Goal: Task Accomplishment & Management: Manage account settings

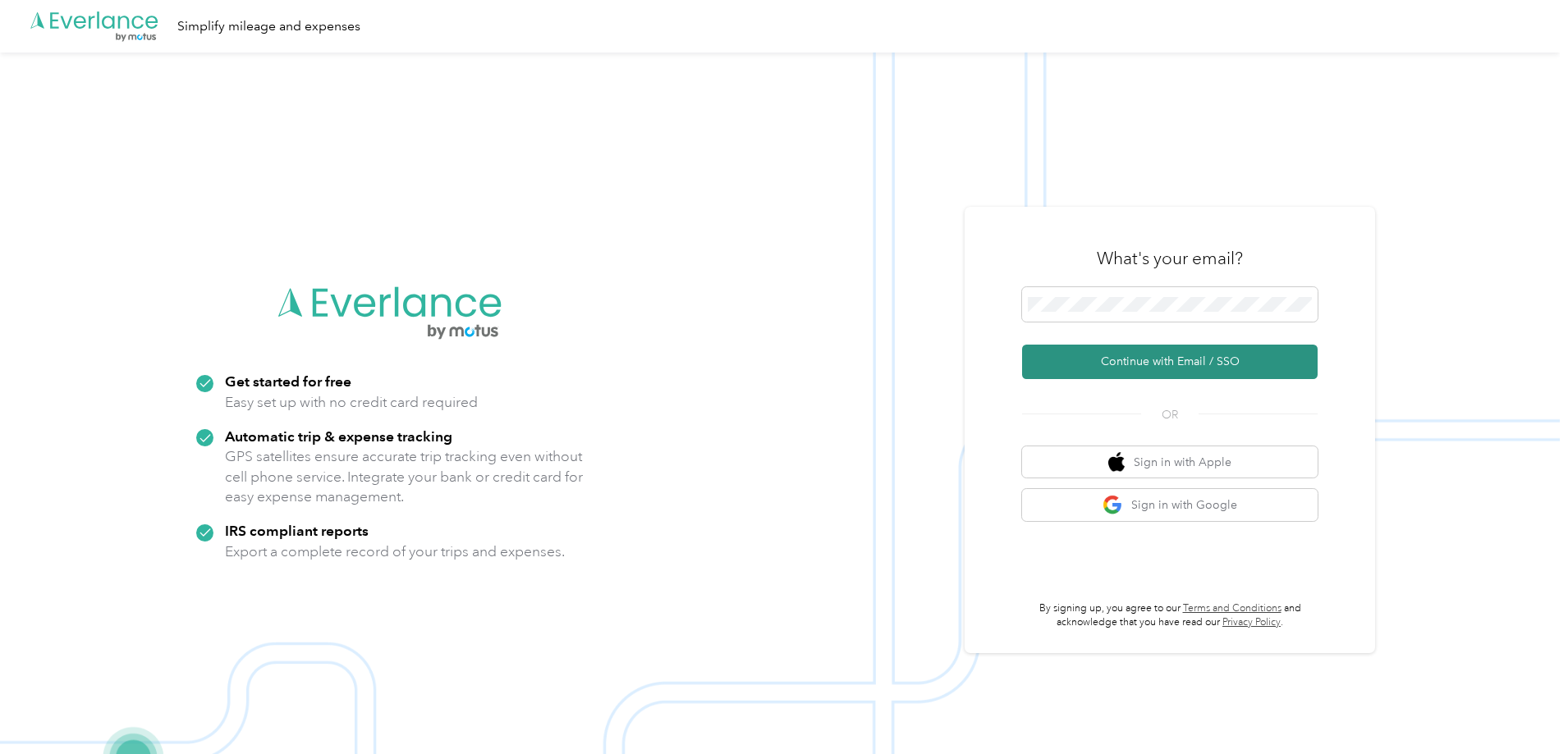
click at [1178, 346] on form "Continue with Email / SSO" at bounding box center [1169, 332] width 295 height 92
click at [1178, 347] on button "Continue with Email / SSO" at bounding box center [1169, 362] width 295 height 34
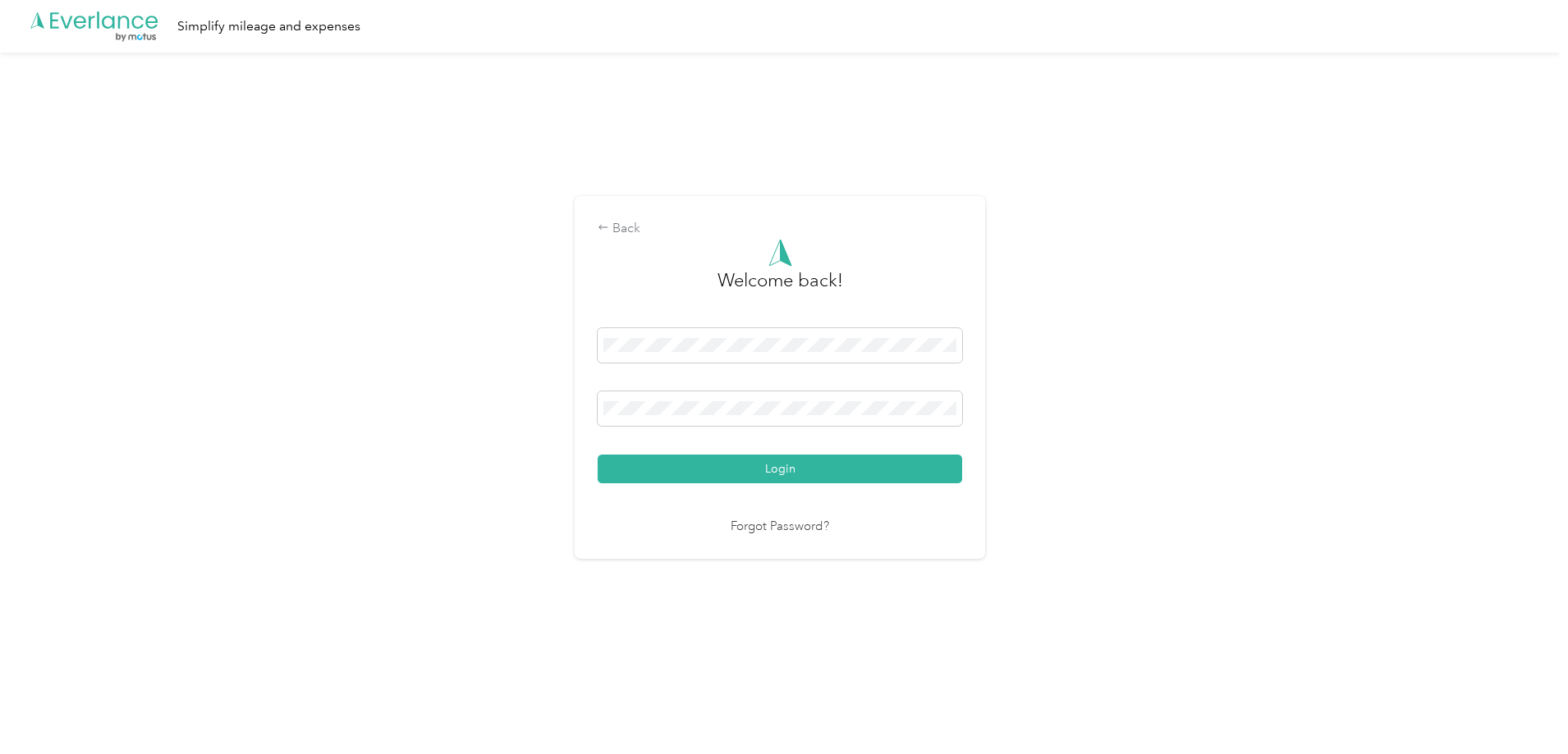
click at [598, 454] on button "Login" at bounding box center [780, 469] width 365 height 29
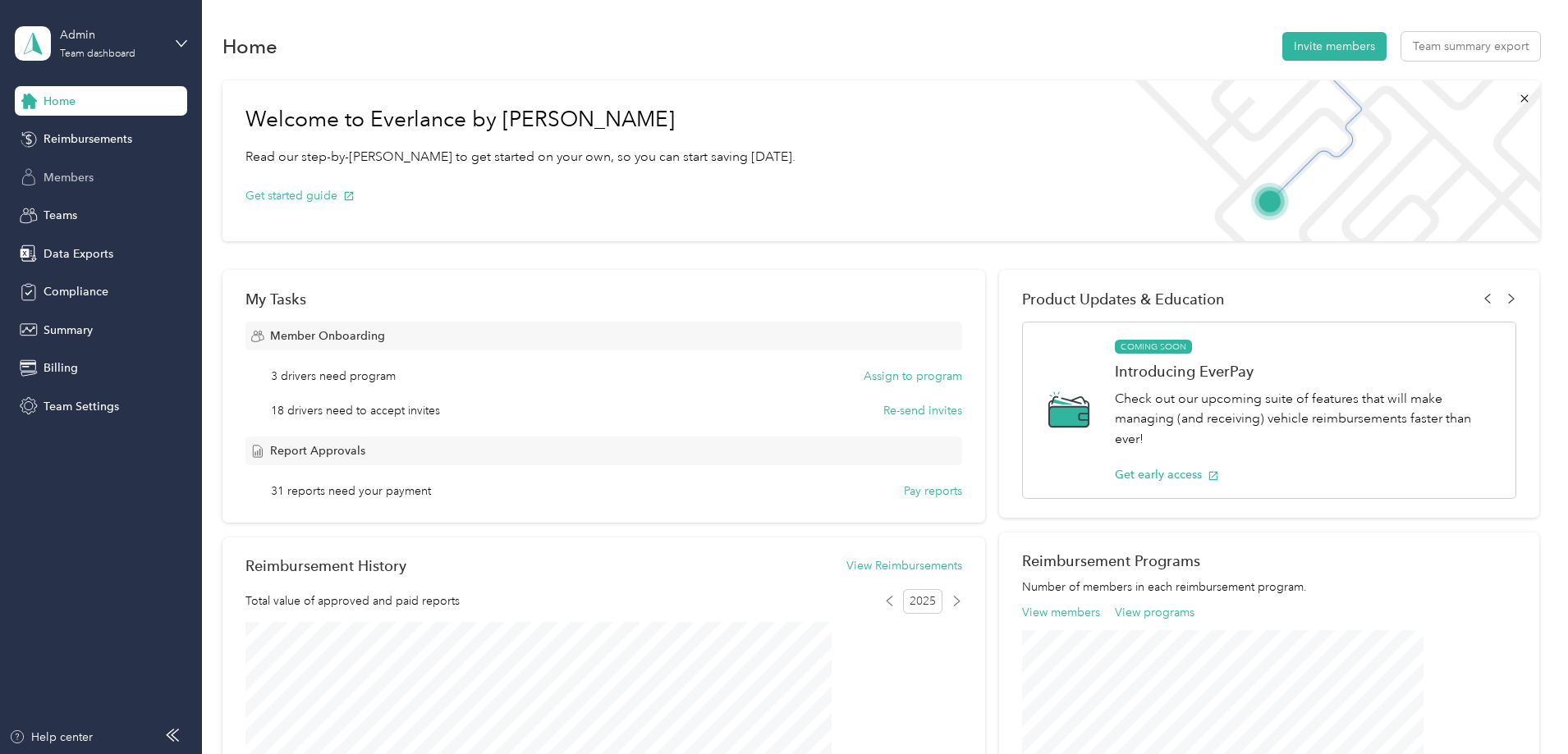
click at [74, 171] on span "Members" at bounding box center [69, 177] width 50 height 17
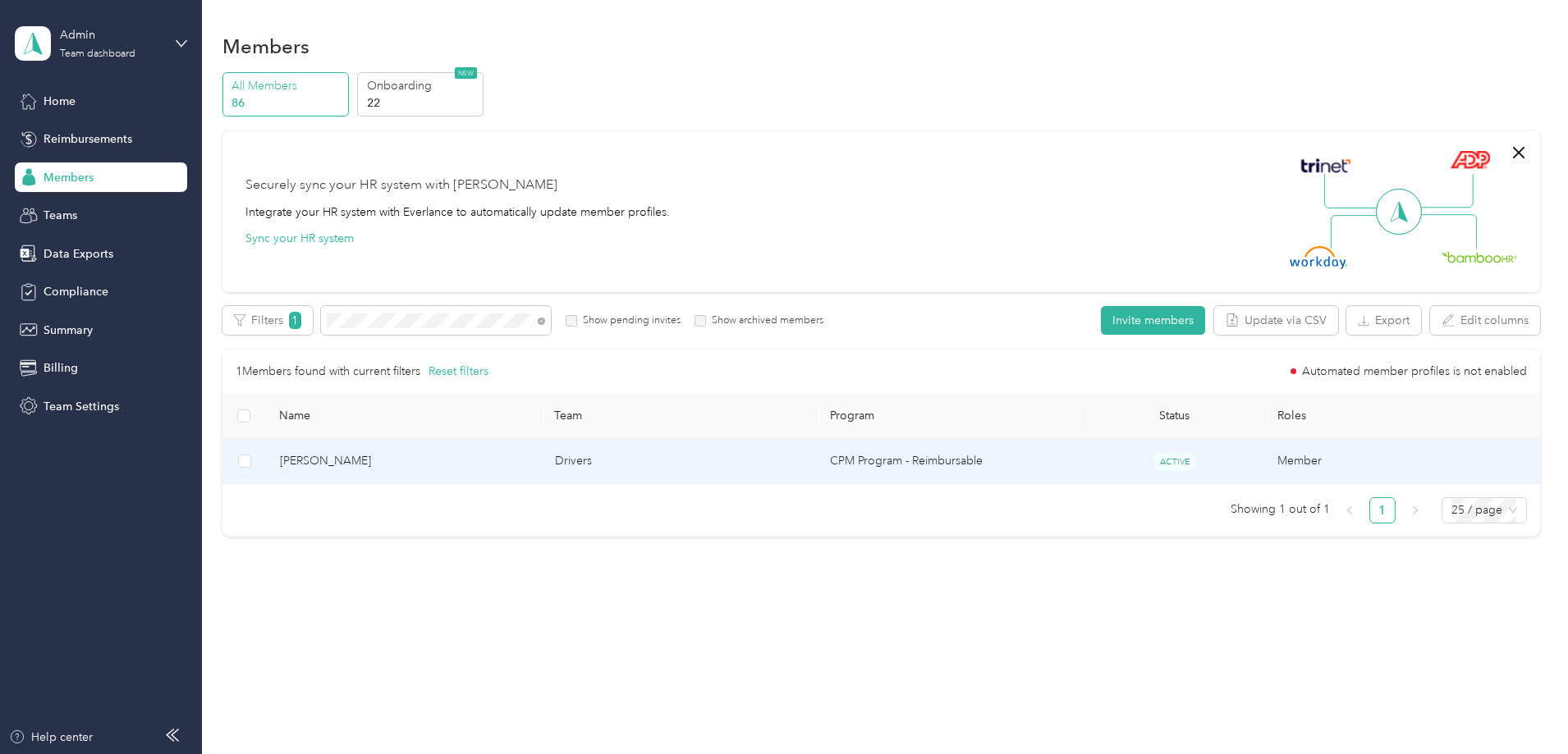
click at [484, 461] on span "[PERSON_NAME]" at bounding box center [404, 460] width 248 height 18
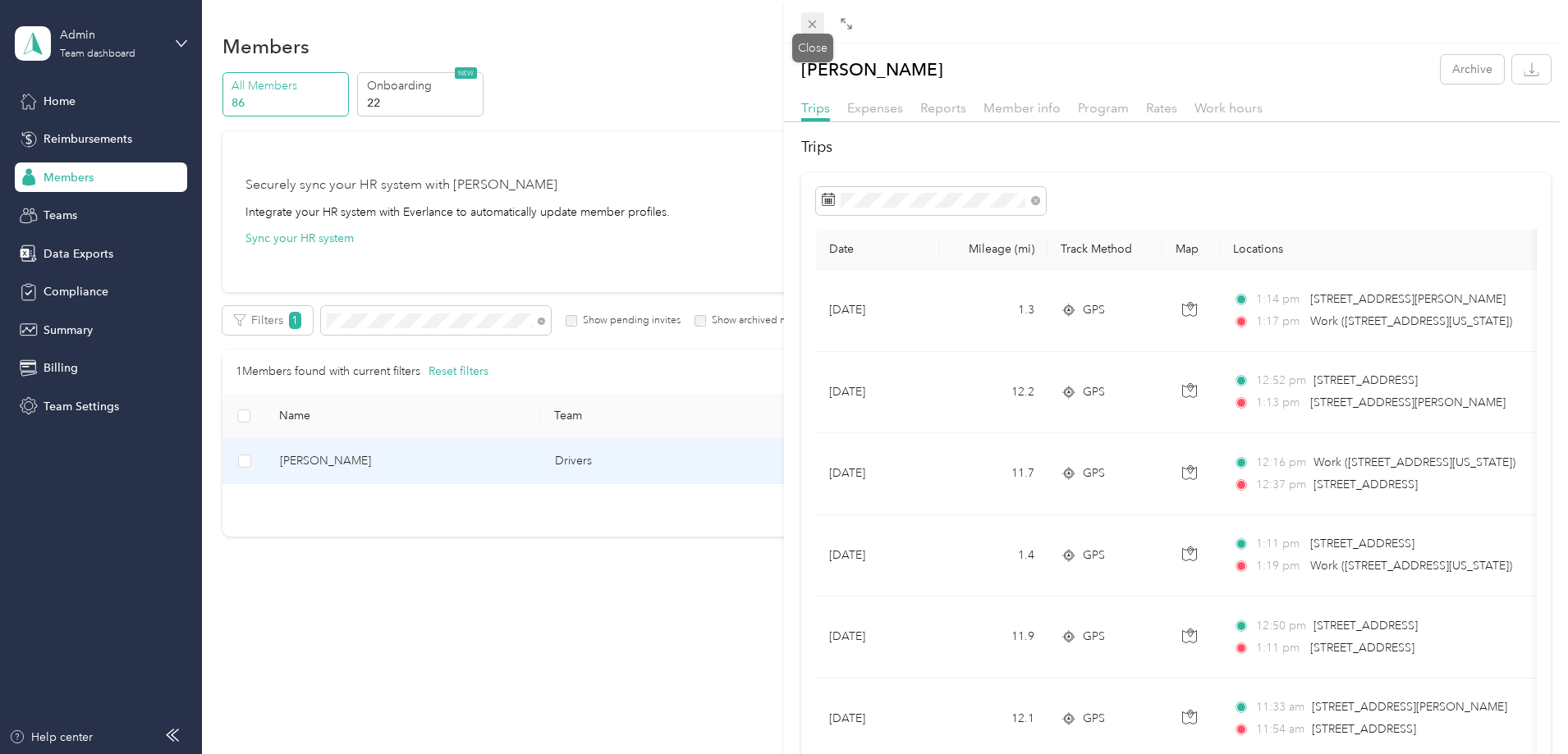
click at [814, 21] on icon at bounding box center [812, 24] width 14 height 14
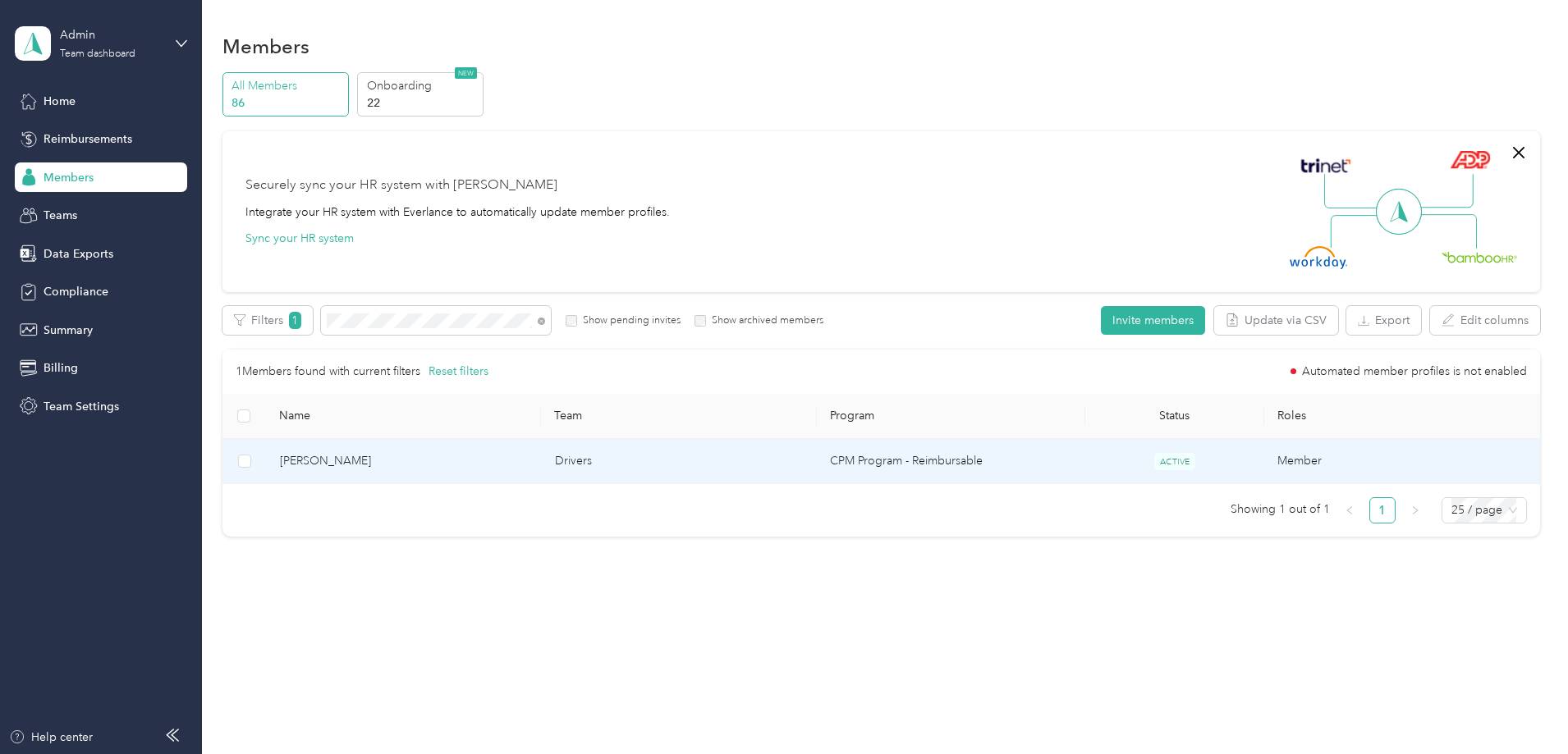
click at [608, 463] on td "Drivers" at bounding box center [679, 461] width 275 height 45
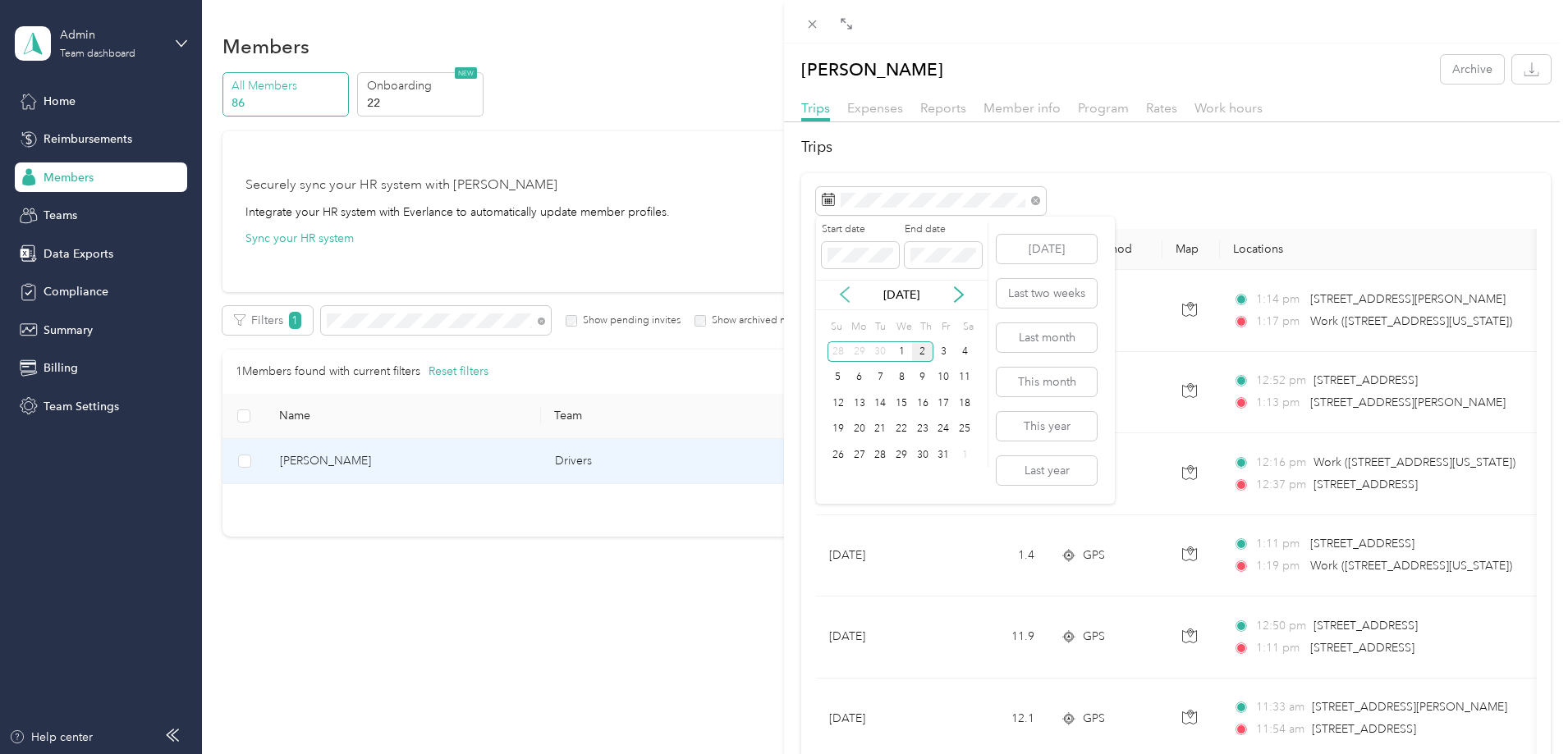
click at [844, 291] on icon at bounding box center [845, 294] width 9 height 15
click at [843, 291] on icon at bounding box center [845, 294] width 9 height 15
click at [875, 353] on div "1" at bounding box center [879, 352] width 21 height 21
click at [925, 454] on div "31" at bounding box center [922, 455] width 21 height 21
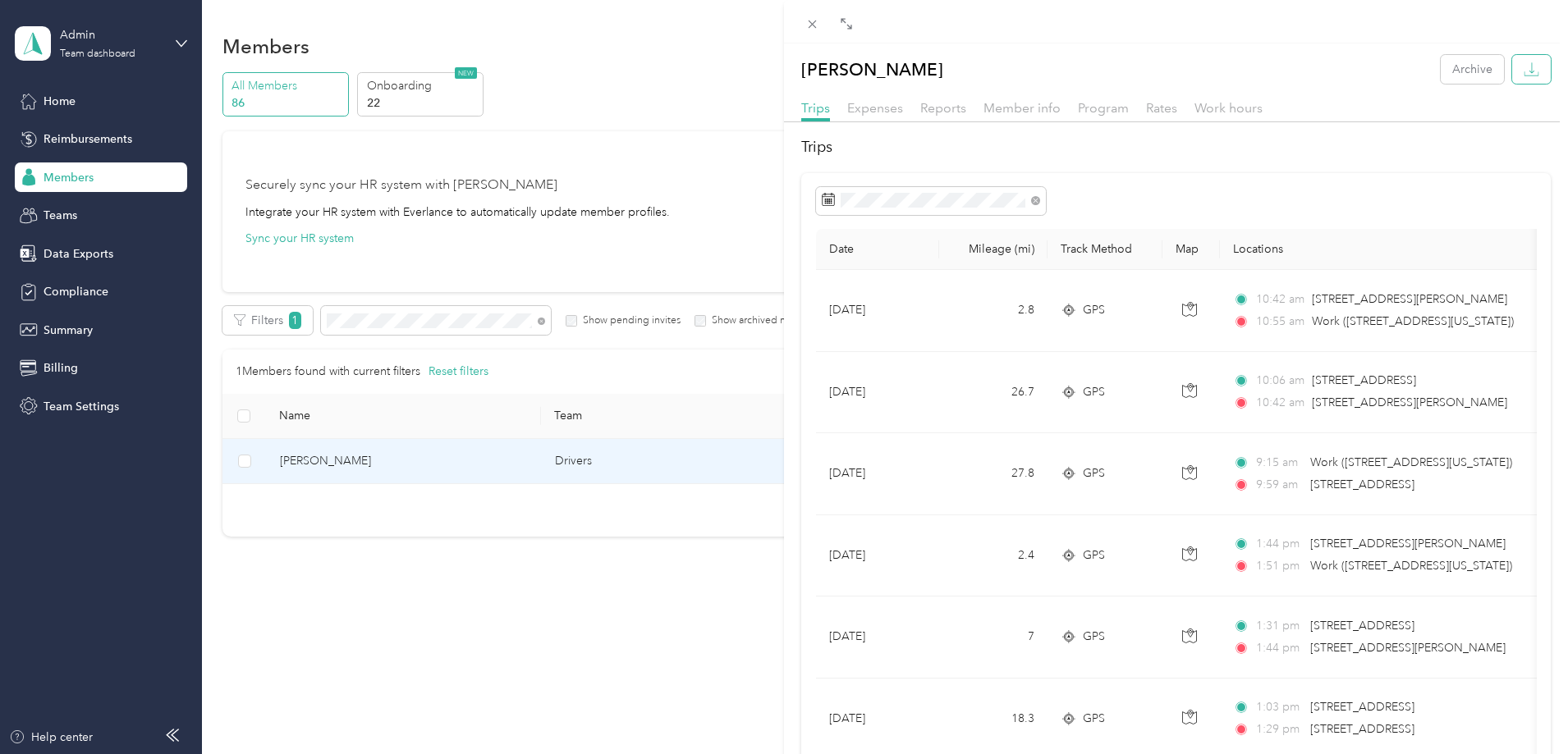
click at [1523, 68] on icon "button" at bounding box center [1531, 69] width 15 height 15
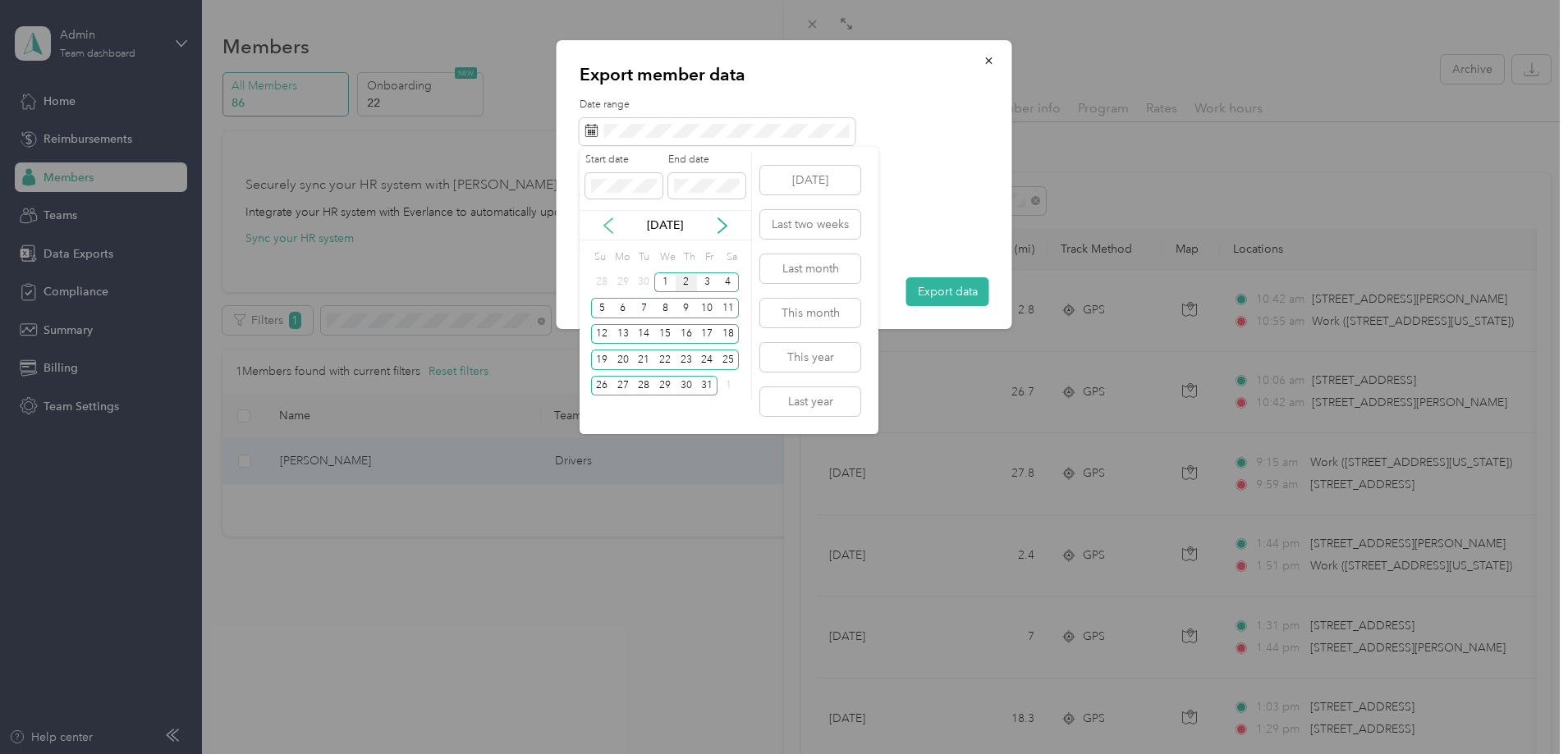
click at [605, 219] on icon at bounding box center [608, 225] width 16 height 16
click at [646, 282] on div "1" at bounding box center [643, 282] width 21 height 21
click at [692, 384] on div "31" at bounding box center [686, 386] width 21 height 21
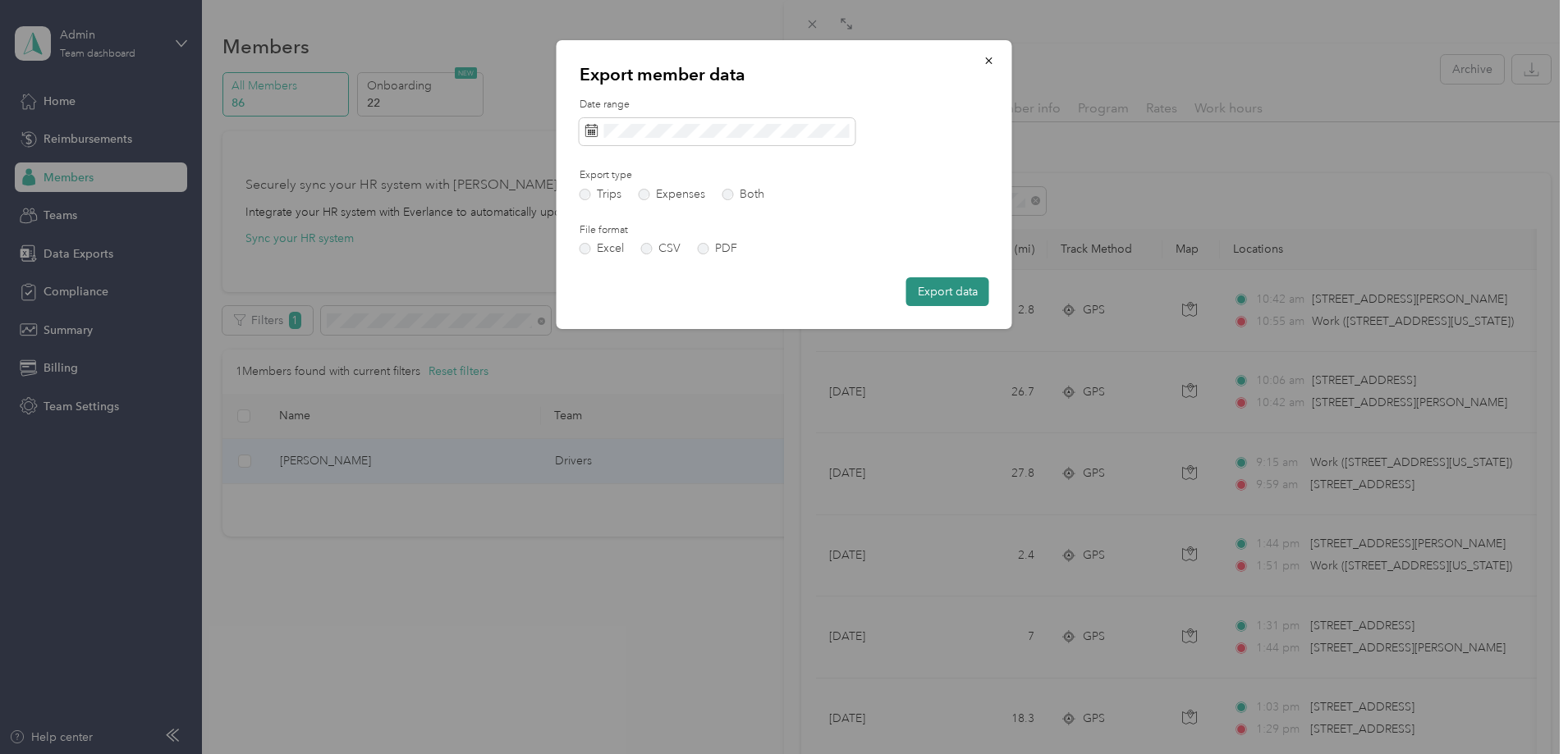
click at [924, 282] on button "Export data" at bounding box center [947, 292] width 83 height 29
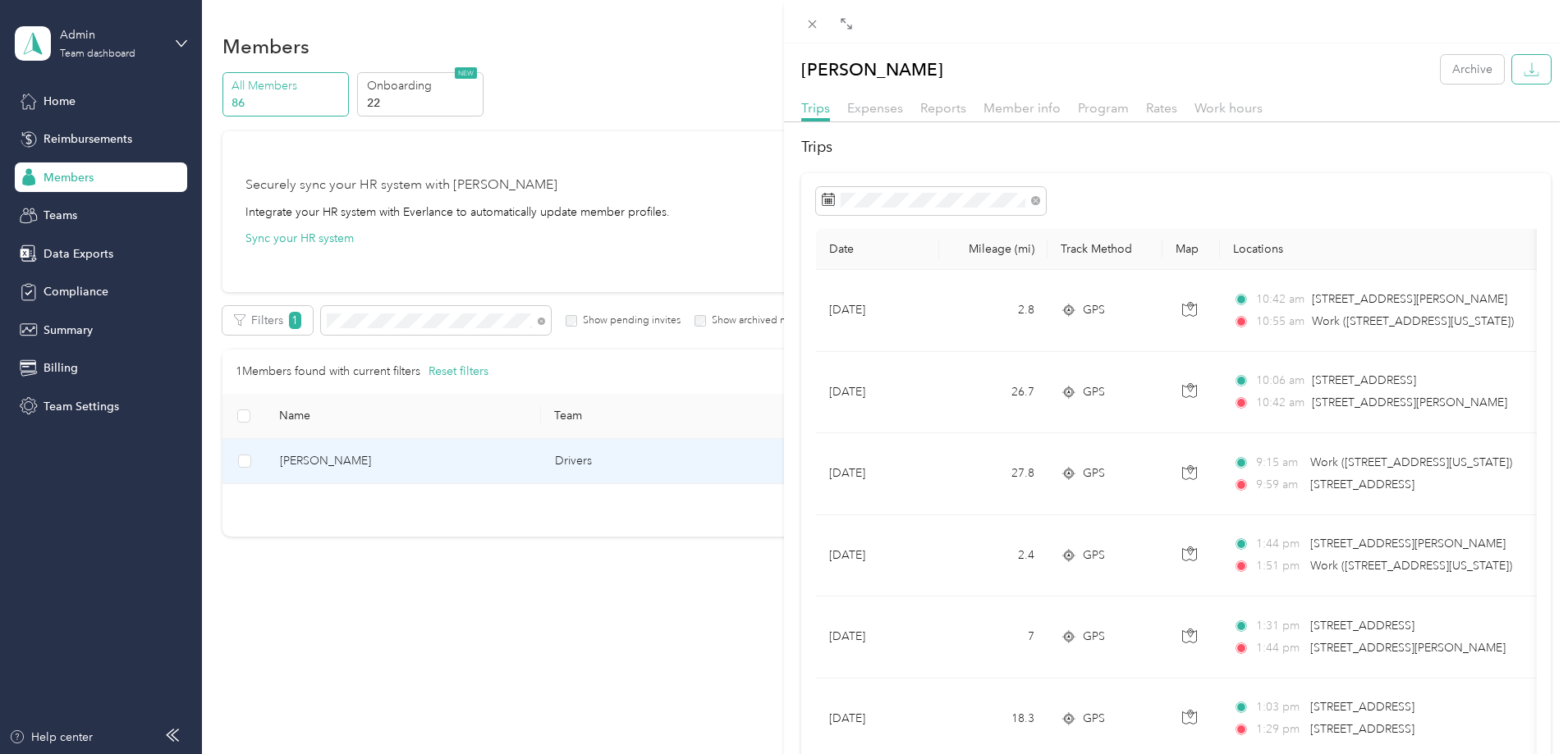
click at [1523, 68] on icon "button" at bounding box center [1531, 69] width 15 height 15
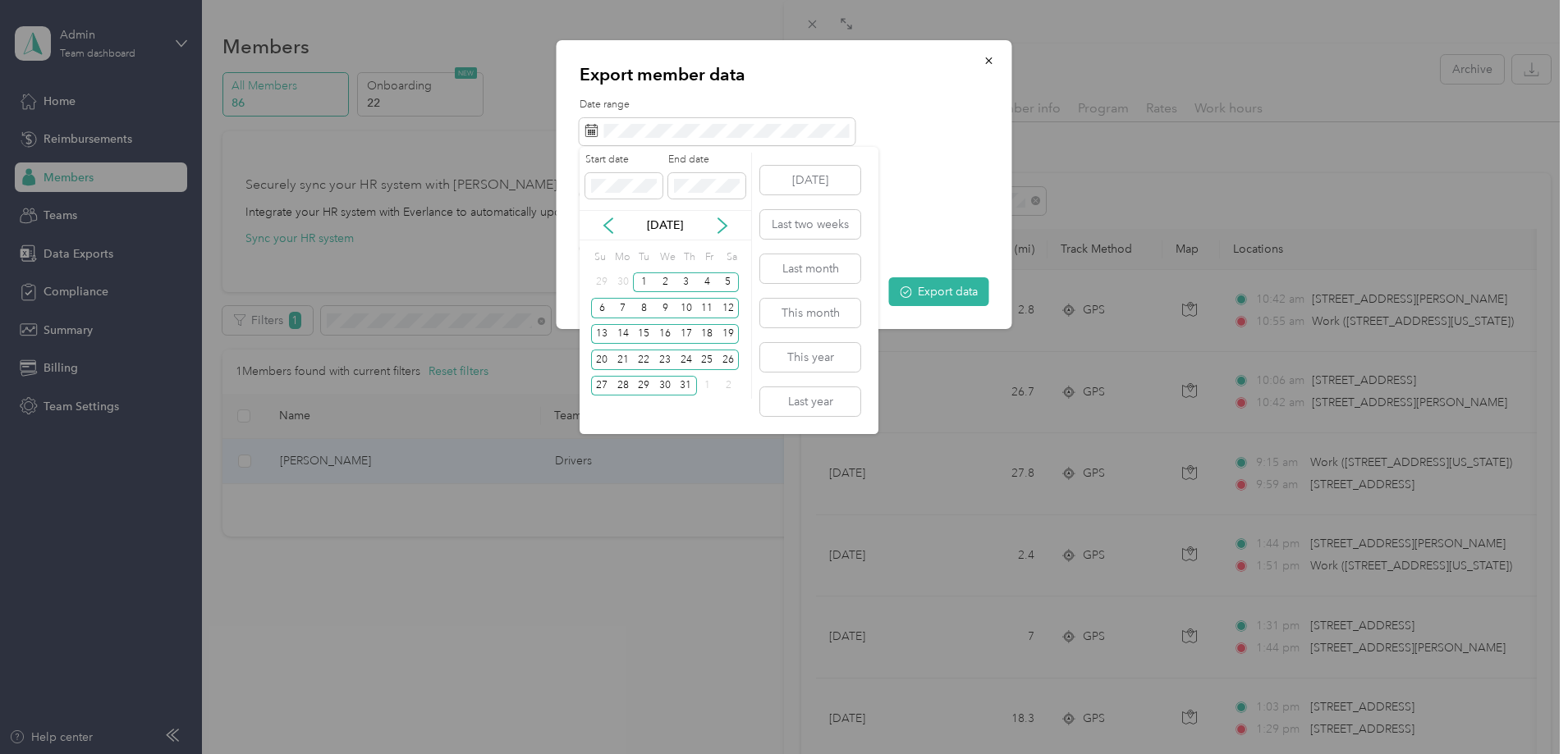
click at [721, 218] on icon at bounding box center [722, 225] width 16 height 16
click at [699, 281] on div "1" at bounding box center [707, 282] width 21 height 21
click at [601, 411] on div "31" at bounding box center [601, 412] width 21 height 21
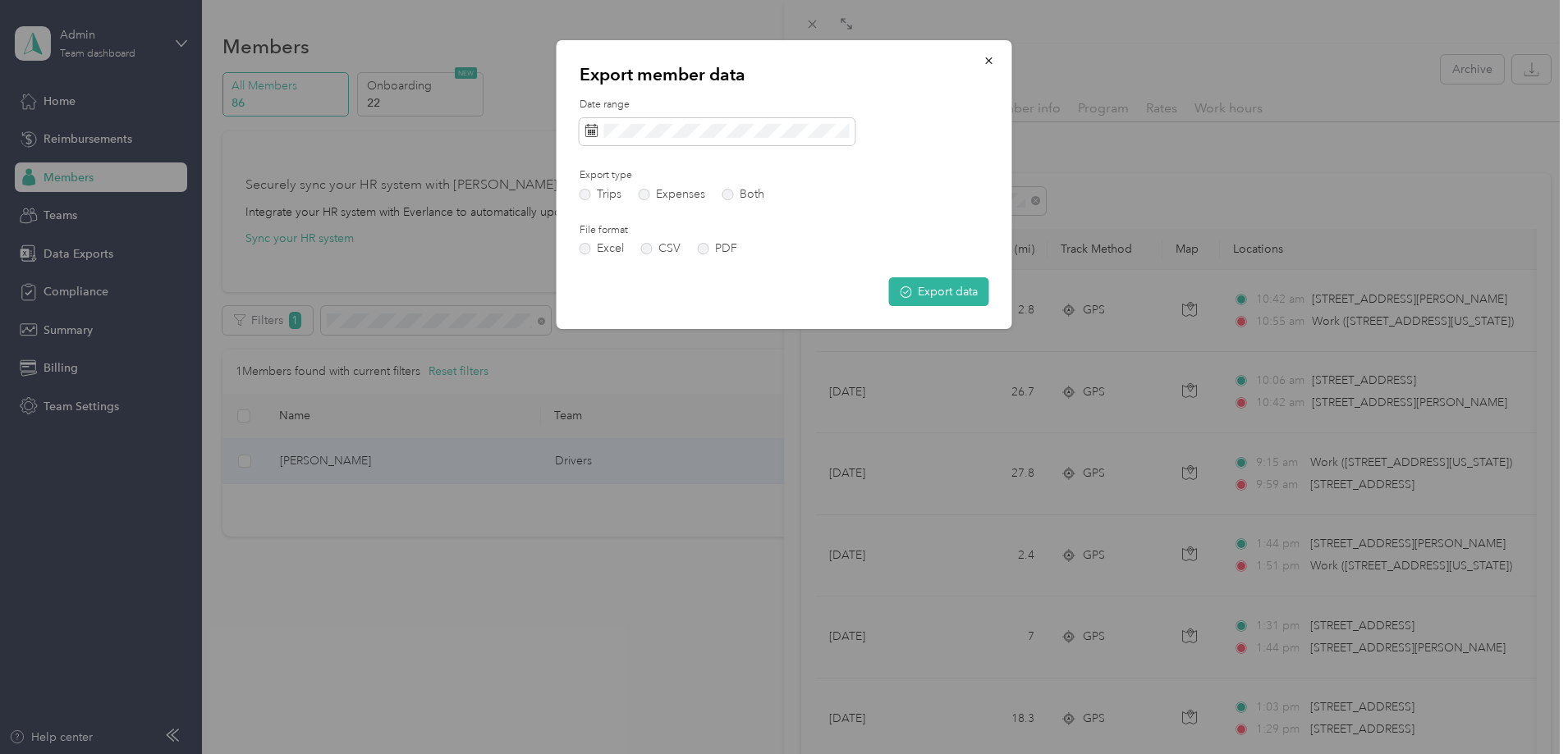
click at [886, 288] on div "Export data" at bounding box center [784, 292] width 409 height 29
click at [891, 288] on button "Export data" at bounding box center [939, 292] width 100 height 29
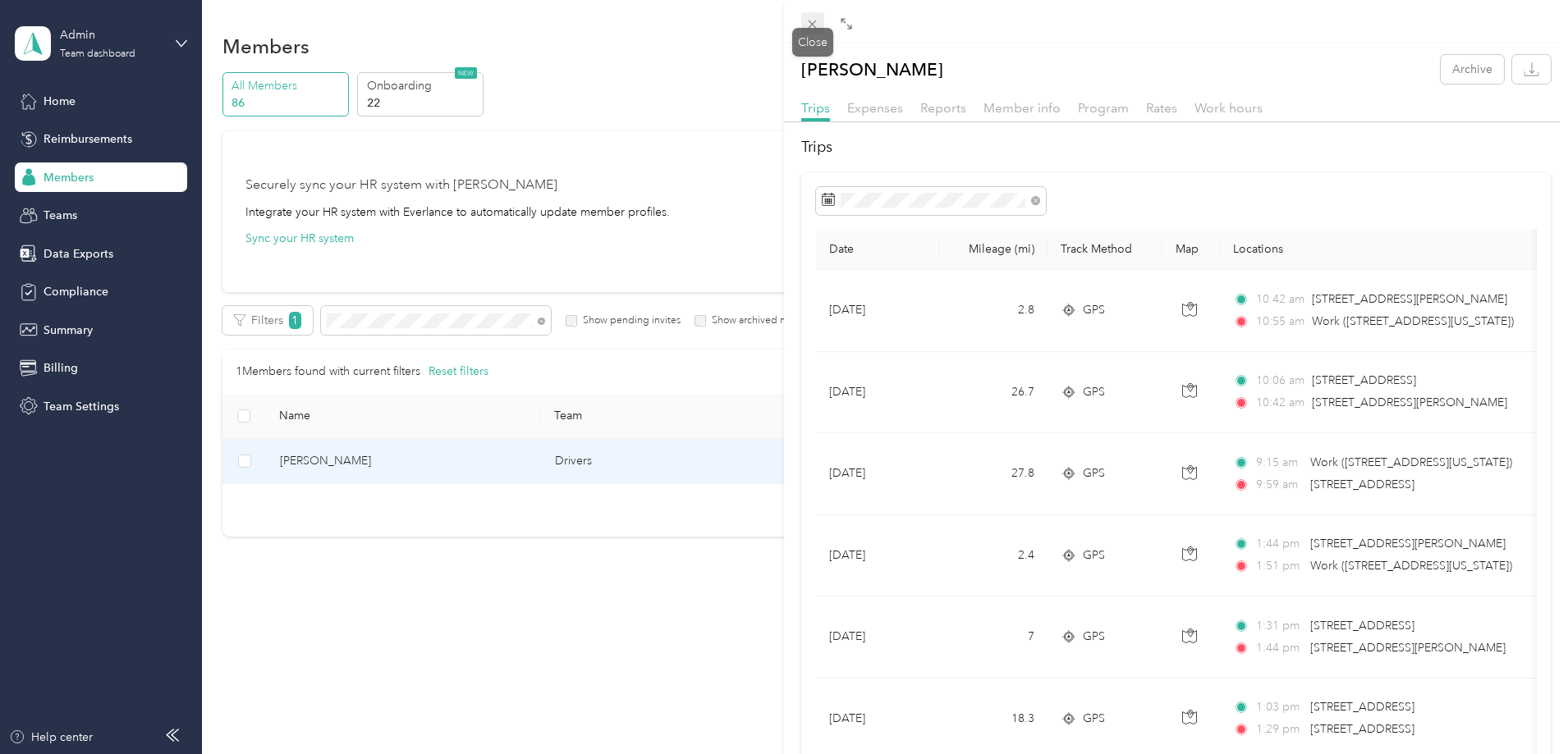
click at [809, 27] on icon at bounding box center [812, 24] width 14 height 14
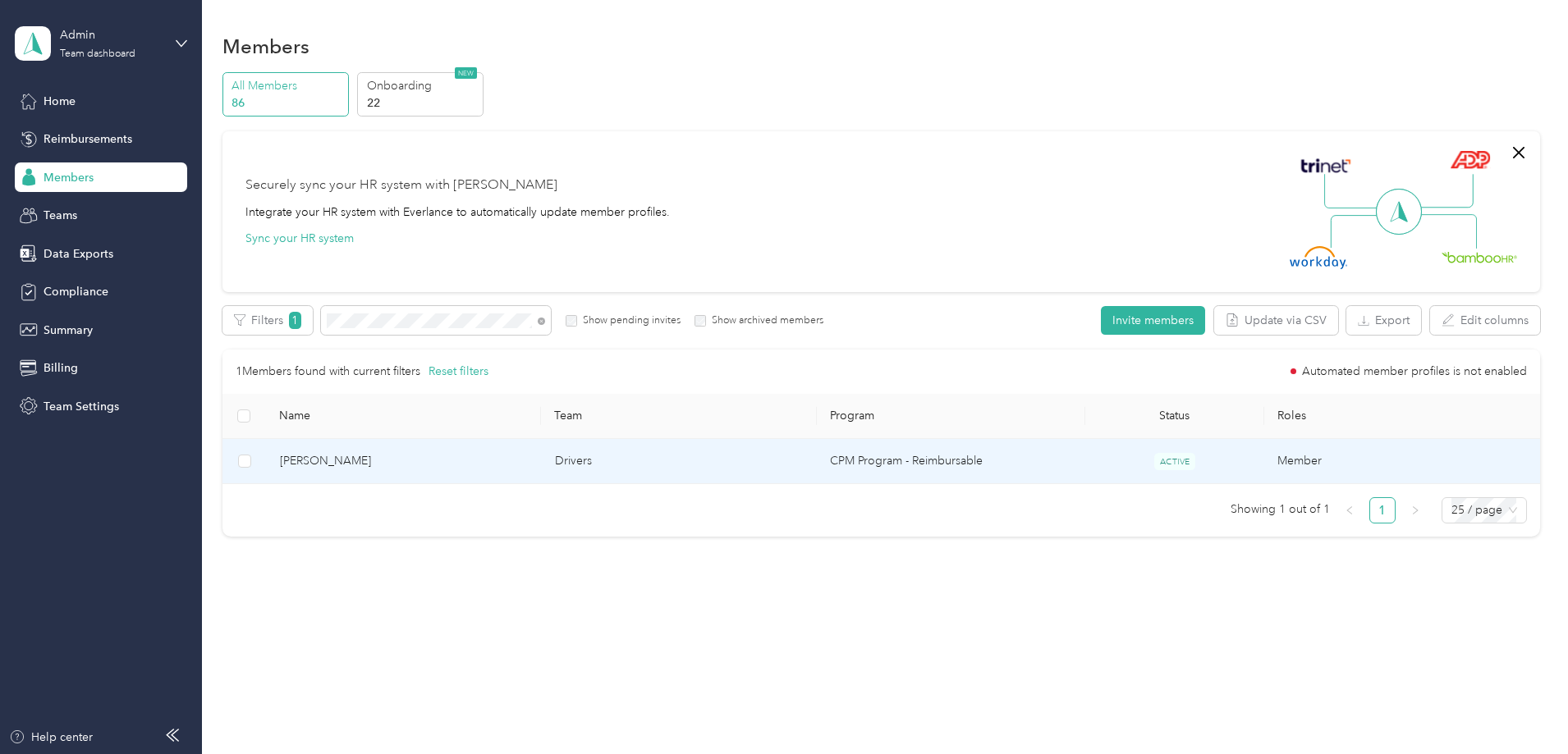
click at [486, 471] on td "[PERSON_NAME]" at bounding box center [404, 461] width 275 height 45
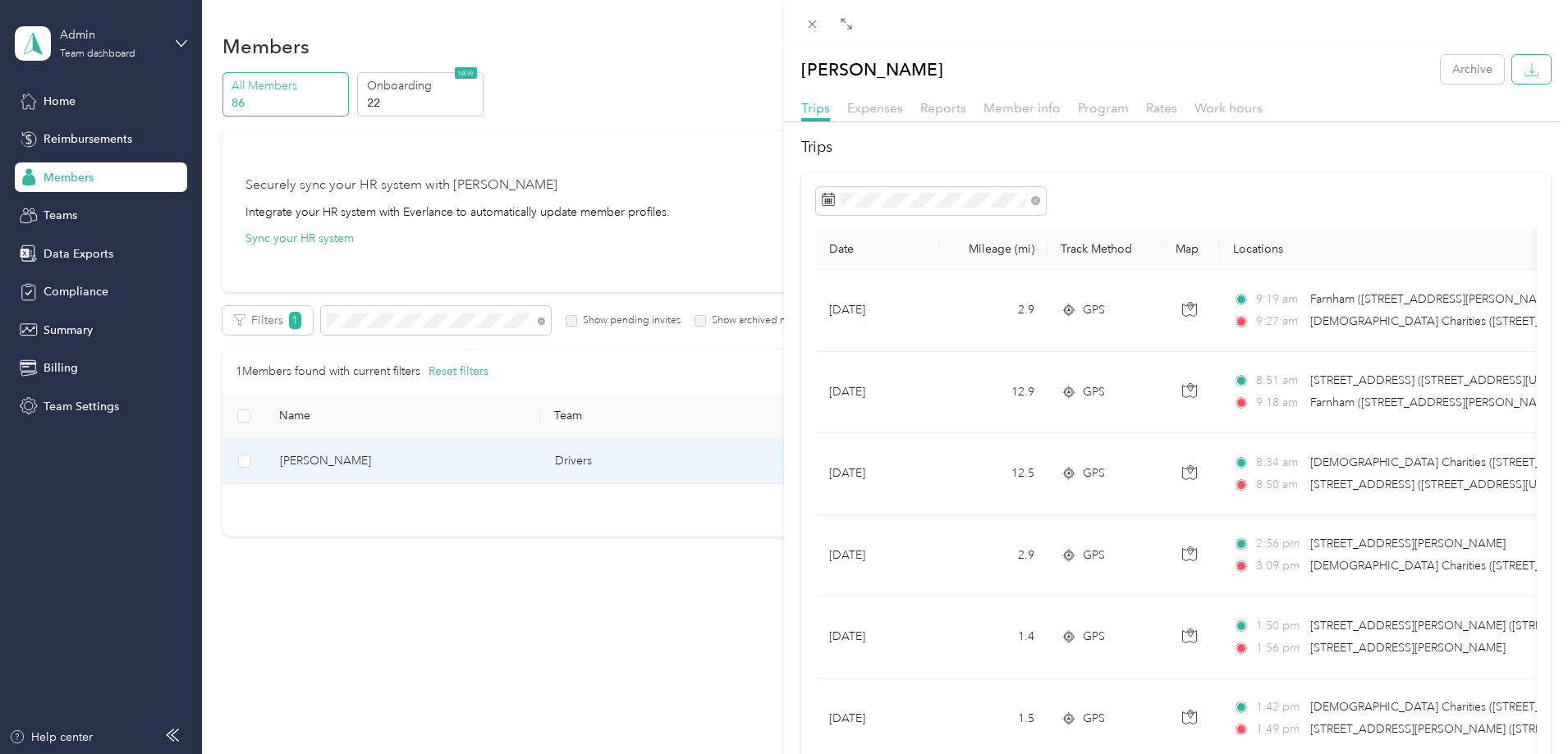
click at [1533, 63] on button "button" at bounding box center [1531, 69] width 39 height 29
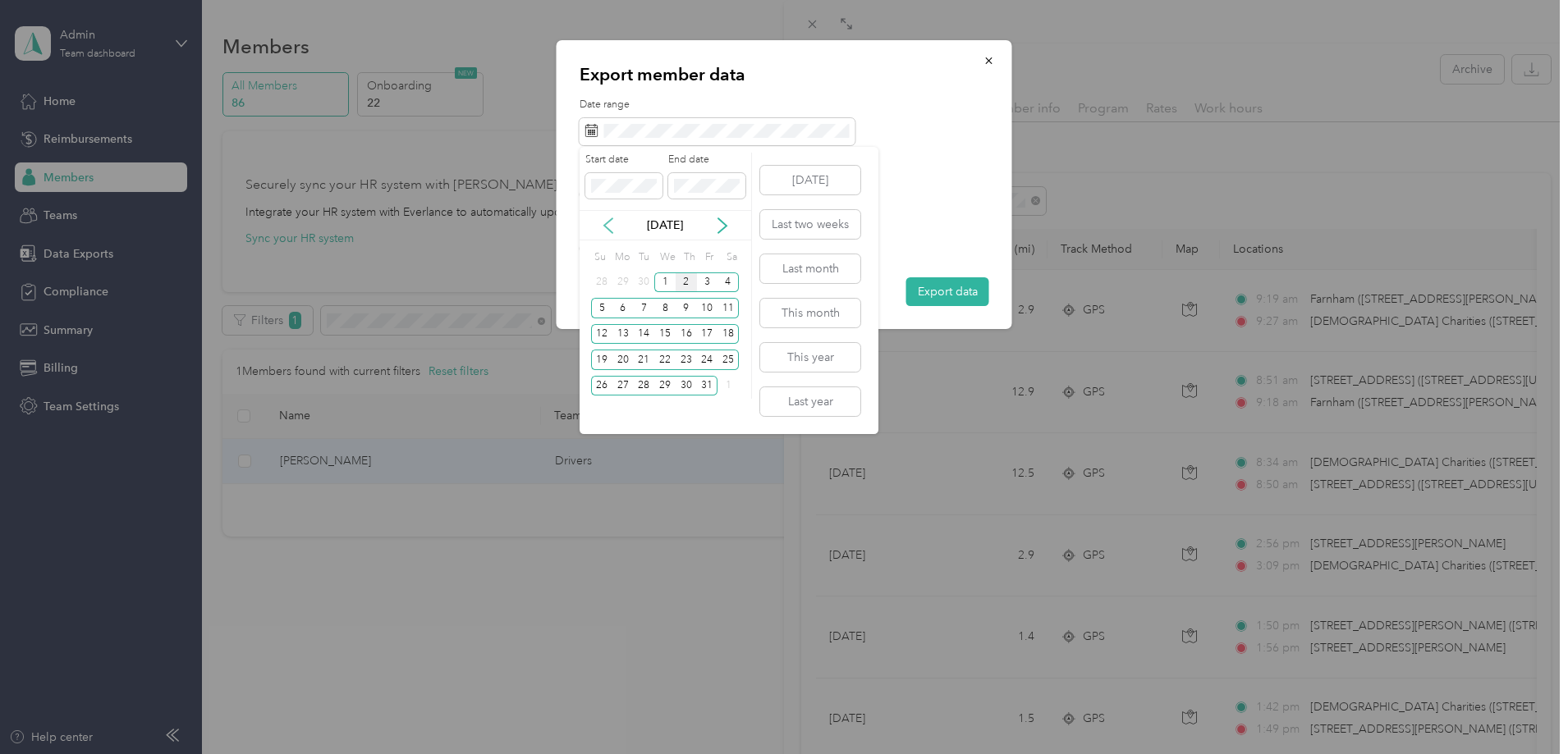
click at [609, 221] on icon at bounding box center [608, 225] width 9 height 15
click at [607, 221] on icon at bounding box center [608, 225] width 16 height 16
click at [636, 280] on div "1" at bounding box center [643, 282] width 21 height 21
click at [693, 389] on div "31" at bounding box center [686, 386] width 21 height 21
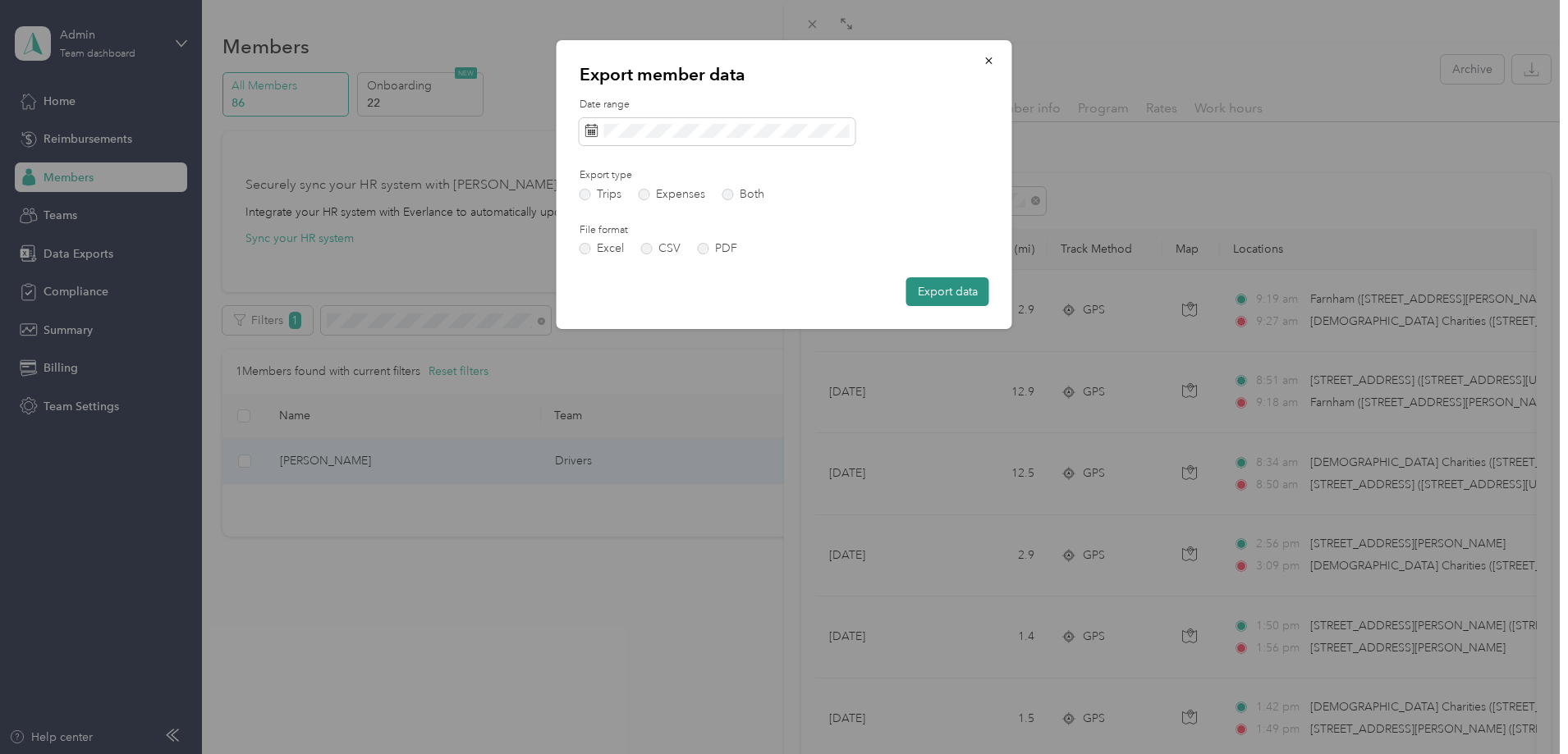
click at [947, 292] on button "Export data" at bounding box center [947, 292] width 83 height 29
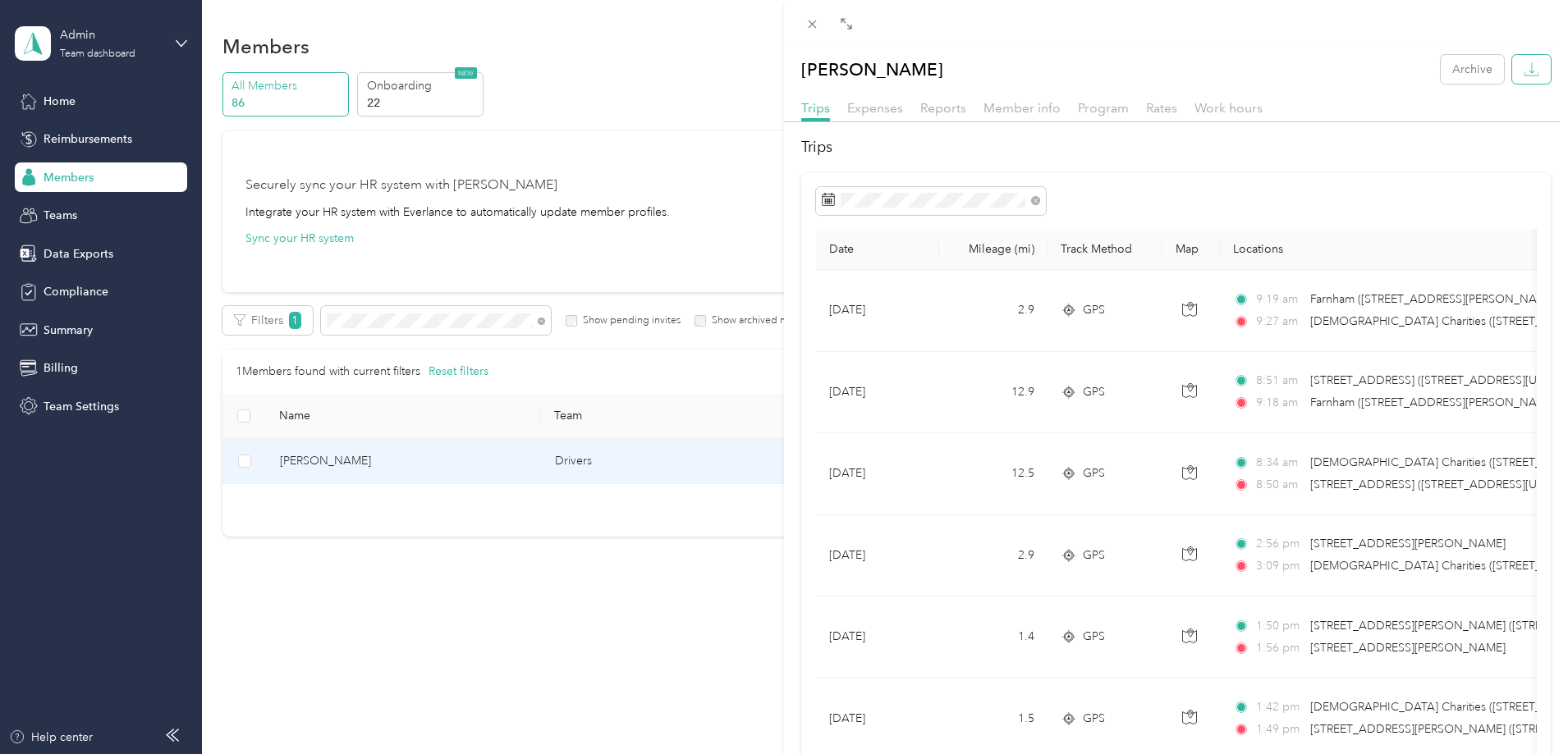
click at [1523, 69] on icon "button" at bounding box center [1531, 69] width 15 height 15
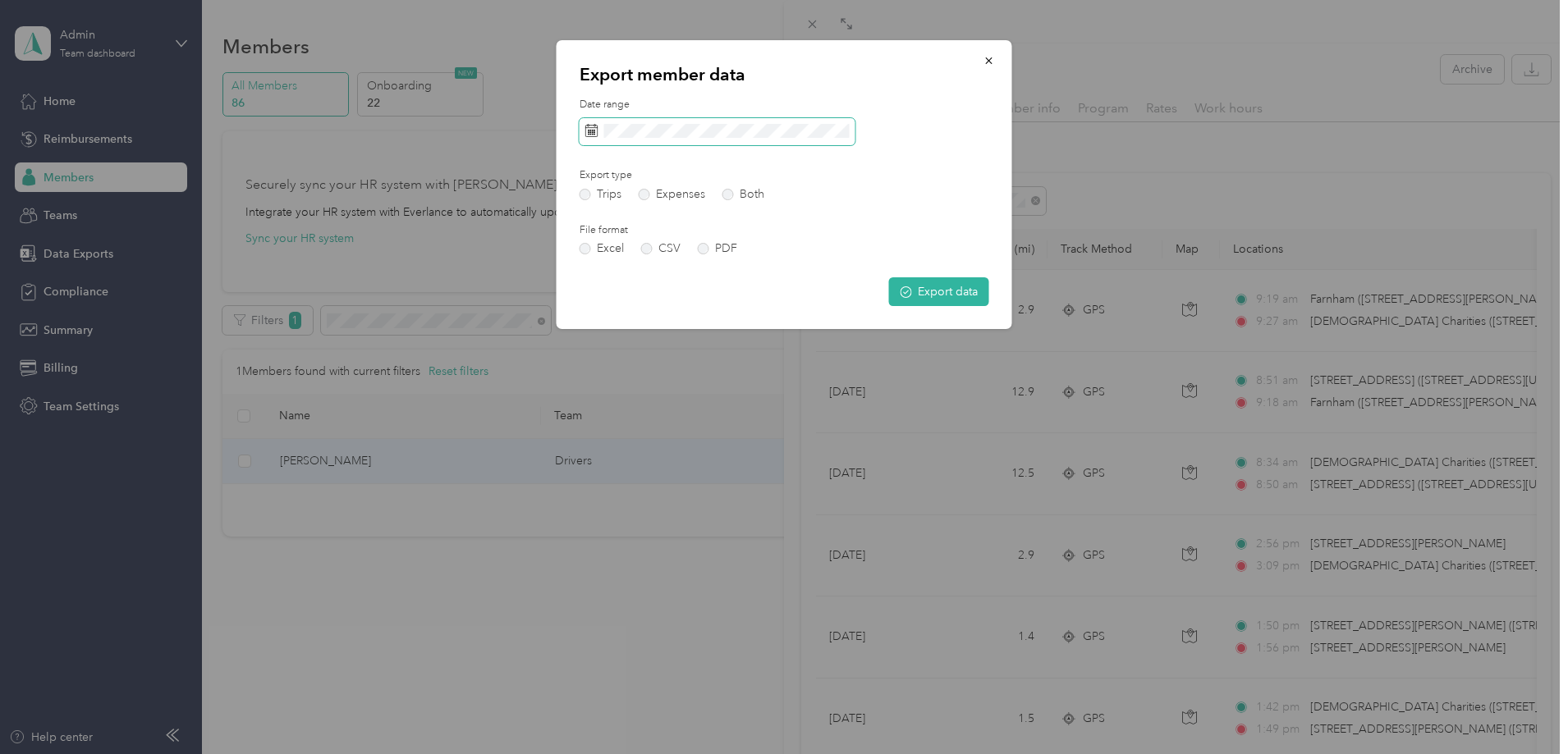
click at [820, 143] on span at bounding box center [718, 132] width 276 height 28
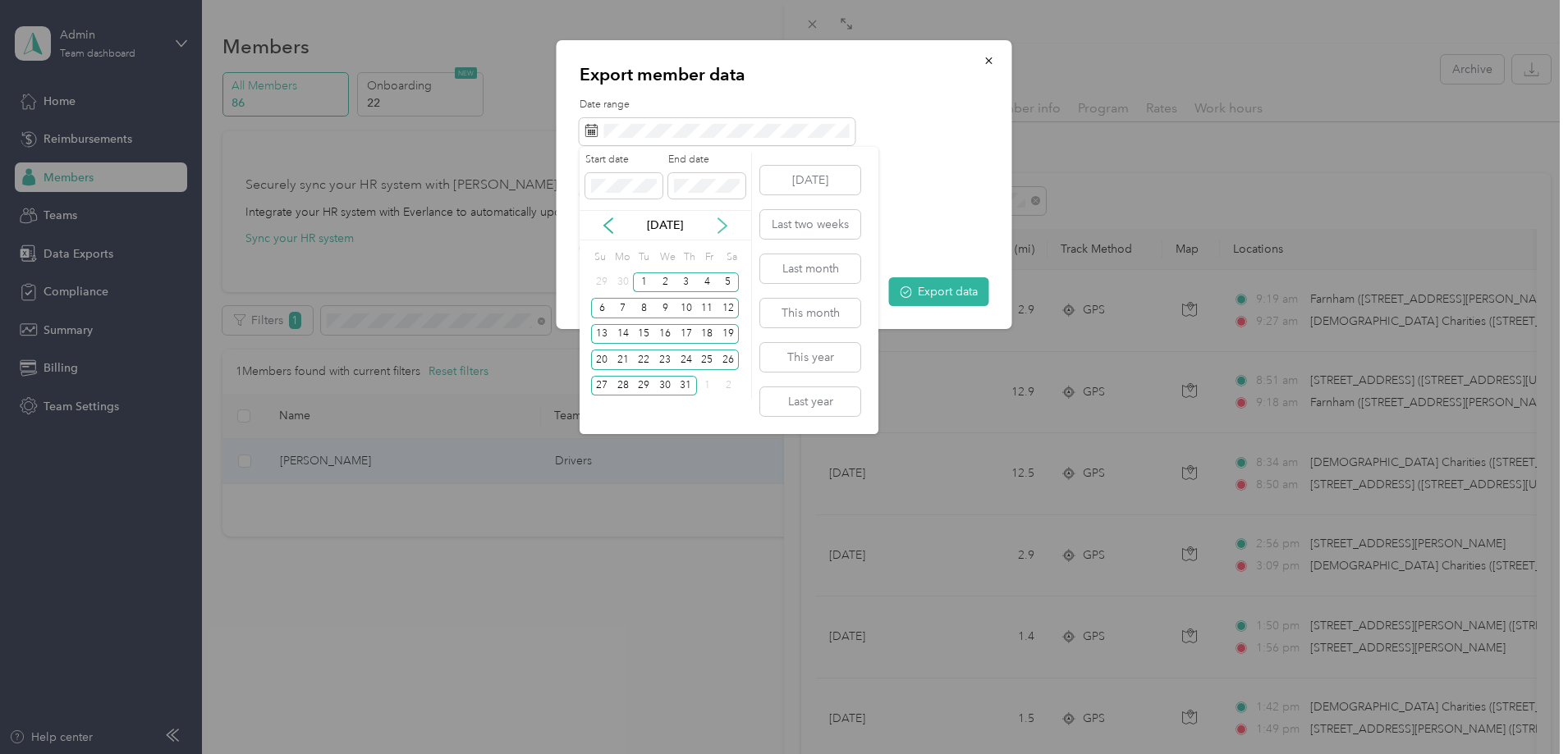
click at [723, 227] on icon at bounding box center [722, 225] width 16 height 16
click at [700, 285] on div "1" at bounding box center [707, 282] width 21 height 21
click at [598, 410] on div "31" at bounding box center [601, 412] width 21 height 21
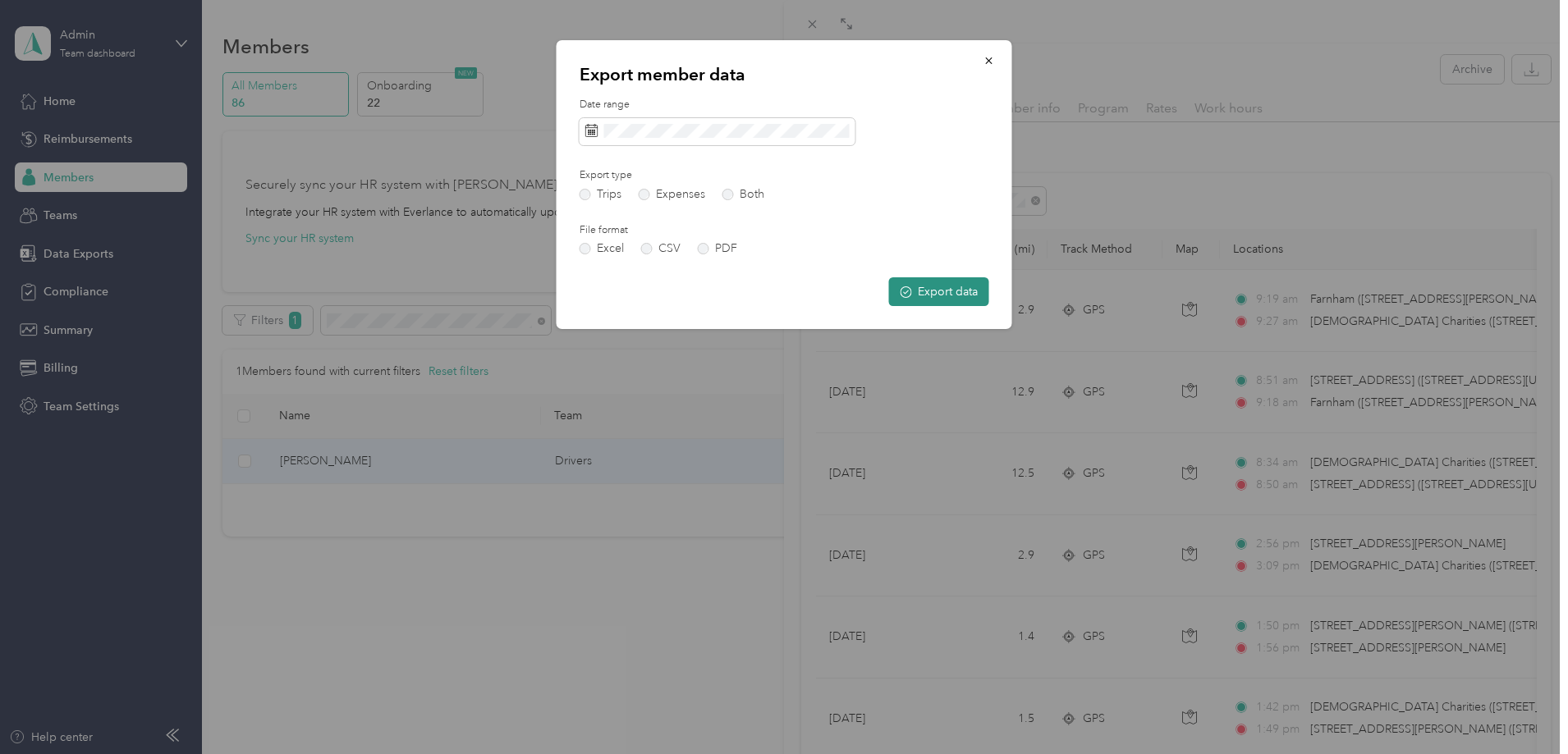
click at [921, 294] on button "Export data" at bounding box center [939, 292] width 100 height 29
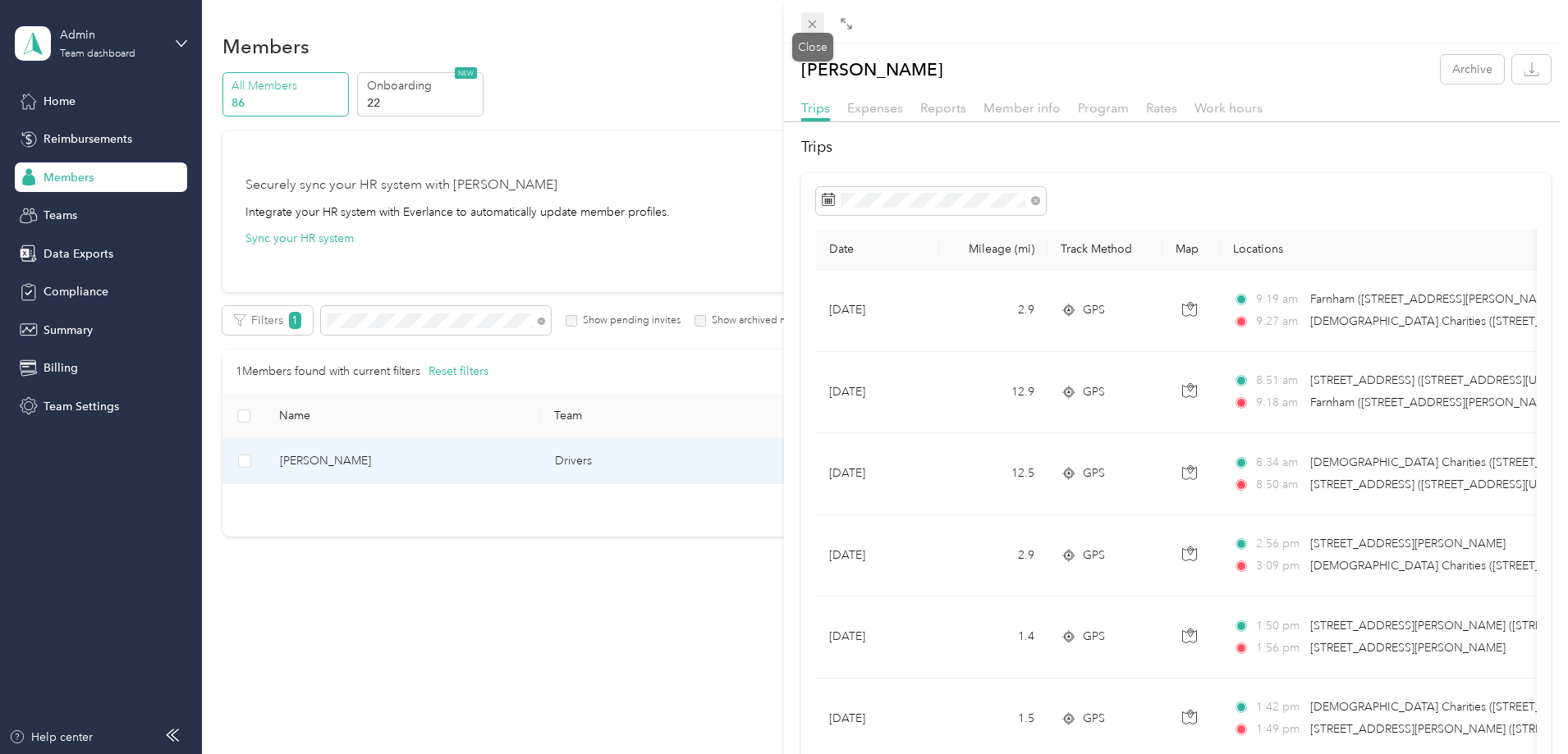
click at [817, 20] on icon at bounding box center [812, 24] width 14 height 14
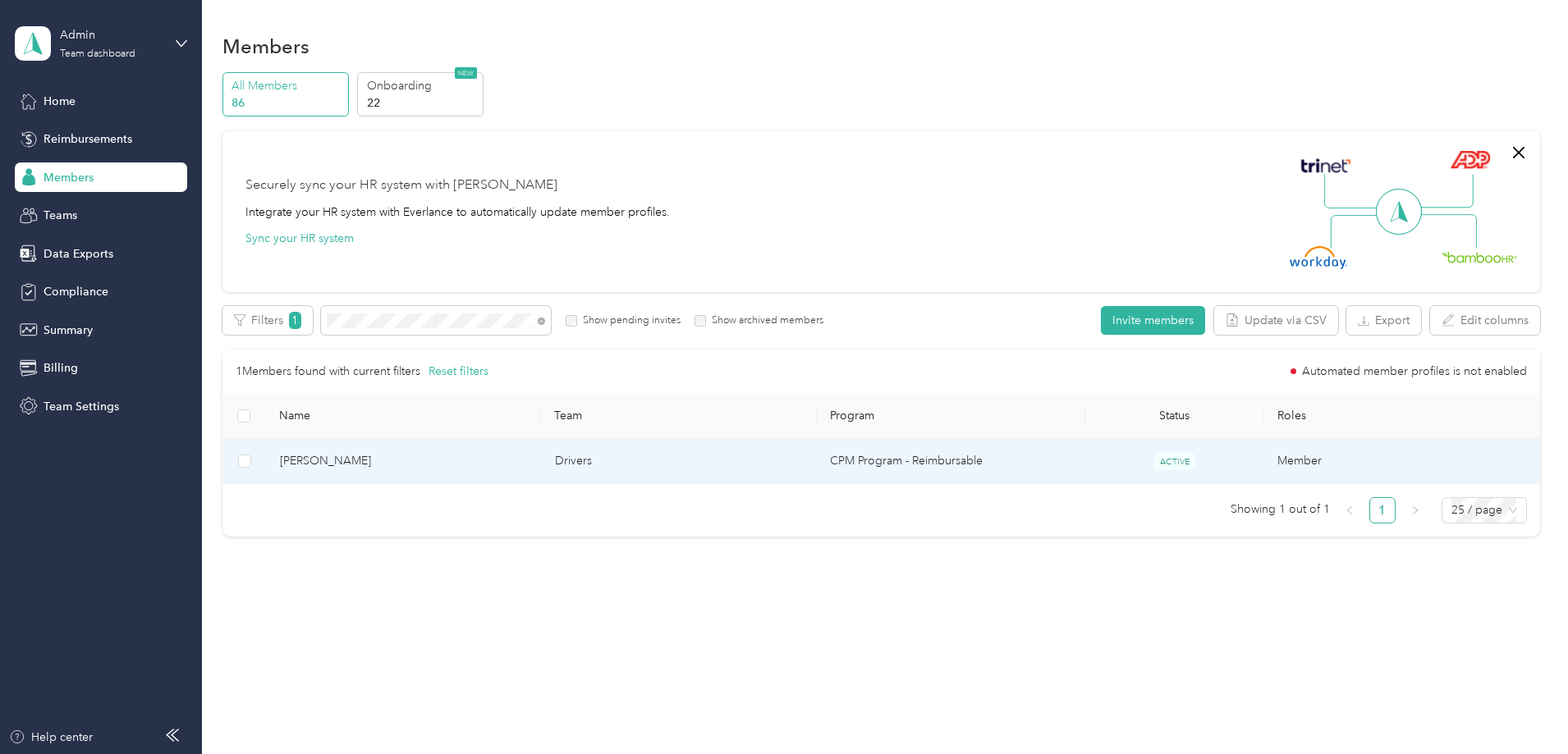
click at [662, 460] on td "Drivers" at bounding box center [679, 461] width 275 height 45
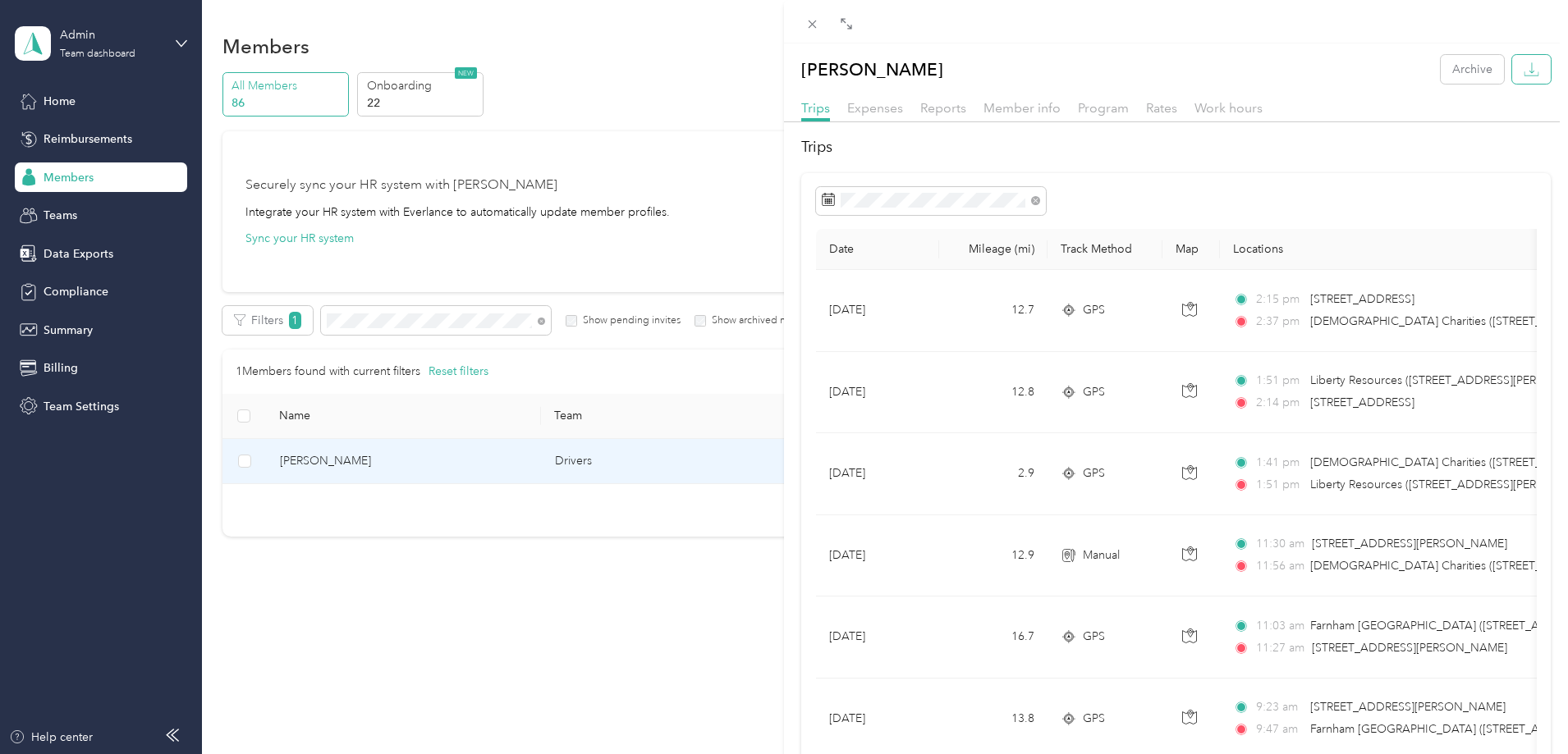
click at [1526, 64] on icon "button" at bounding box center [1531, 69] width 15 height 15
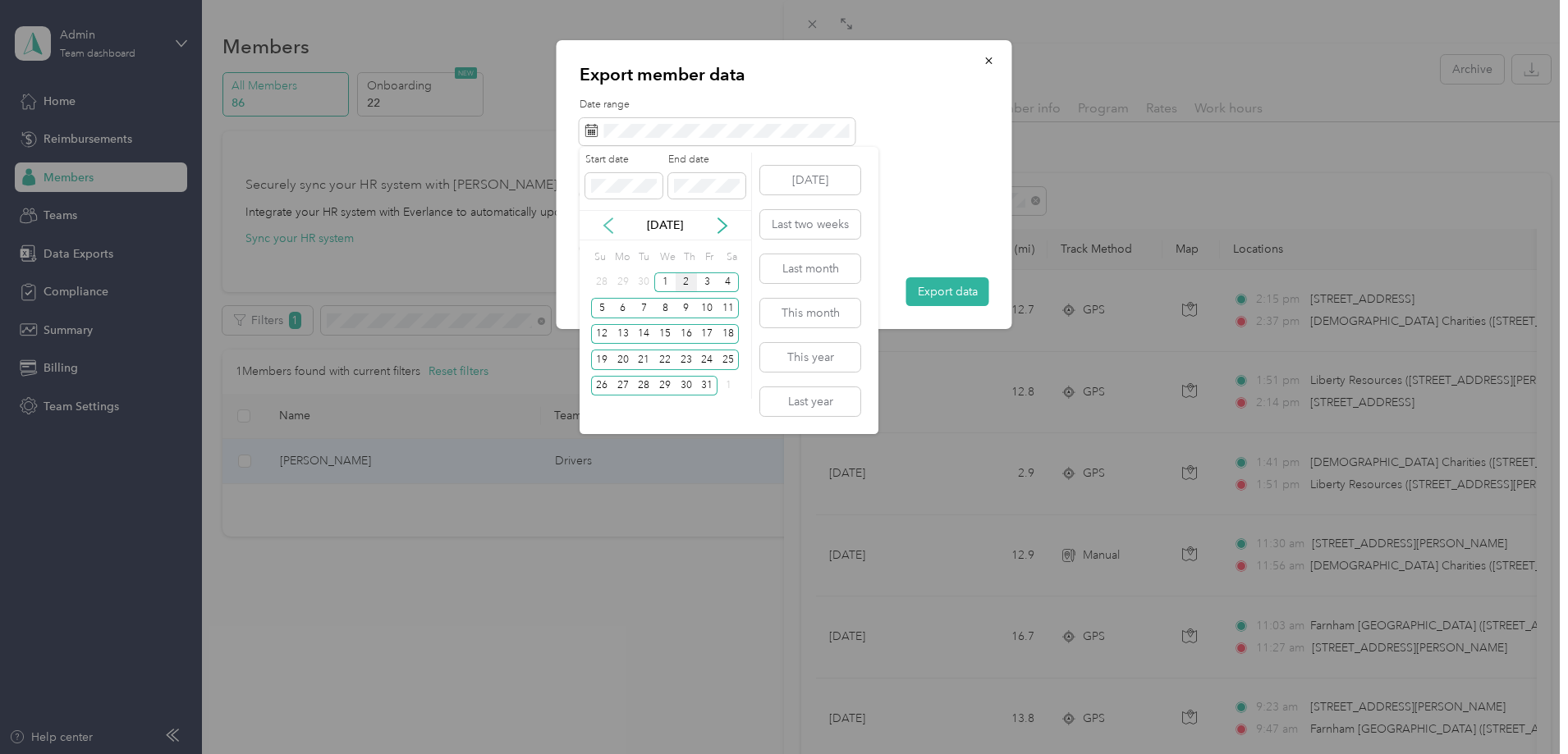
click at [608, 223] on icon at bounding box center [608, 225] width 16 height 16
click at [649, 283] on div "1" at bounding box center [643, 282] width 21 height 21
click at [681, 379] on div "31" at bounding box center [686, 386] width 21 height 21
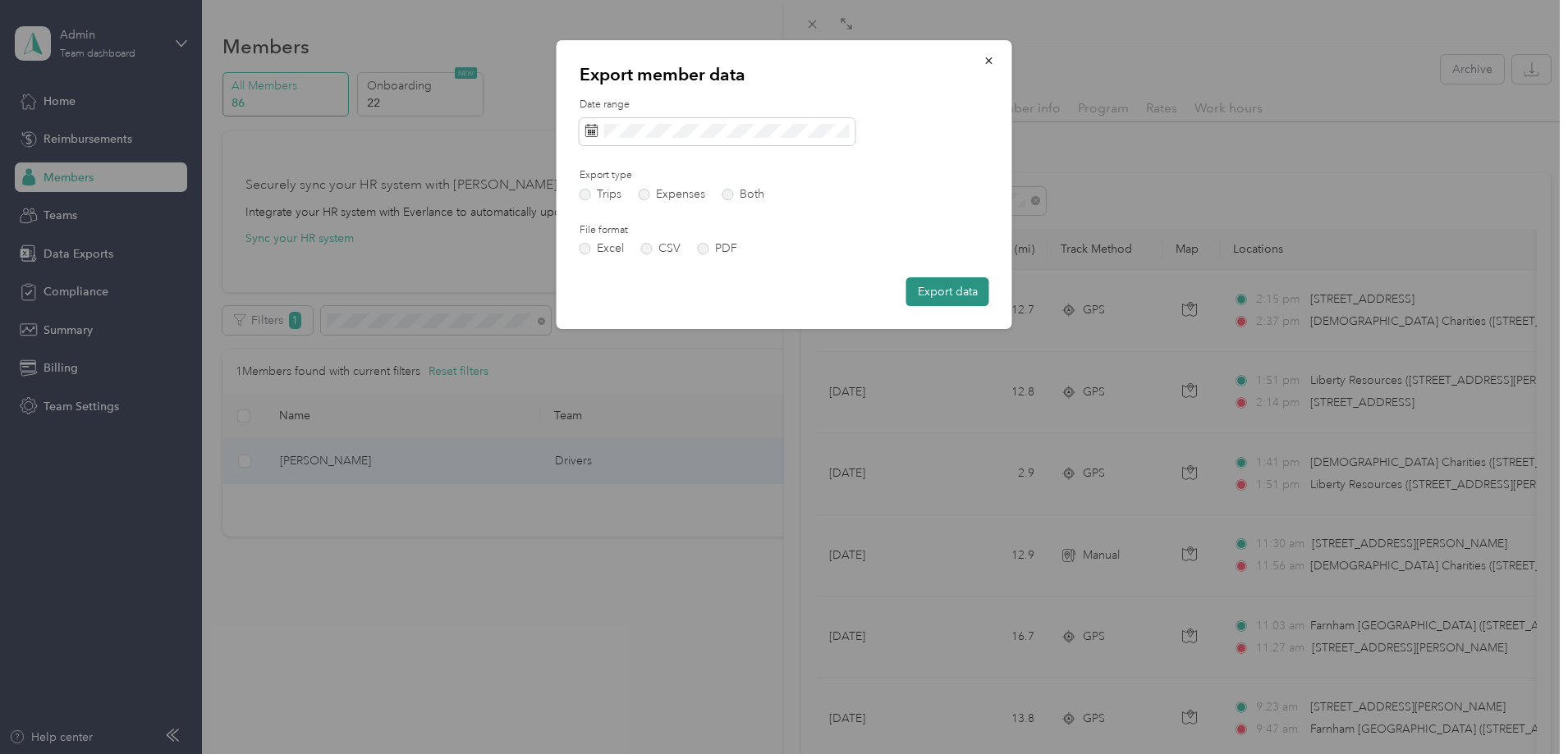
click at [921, 300] on button "Export data" at bounding box center [947, 292] width 83 height 29
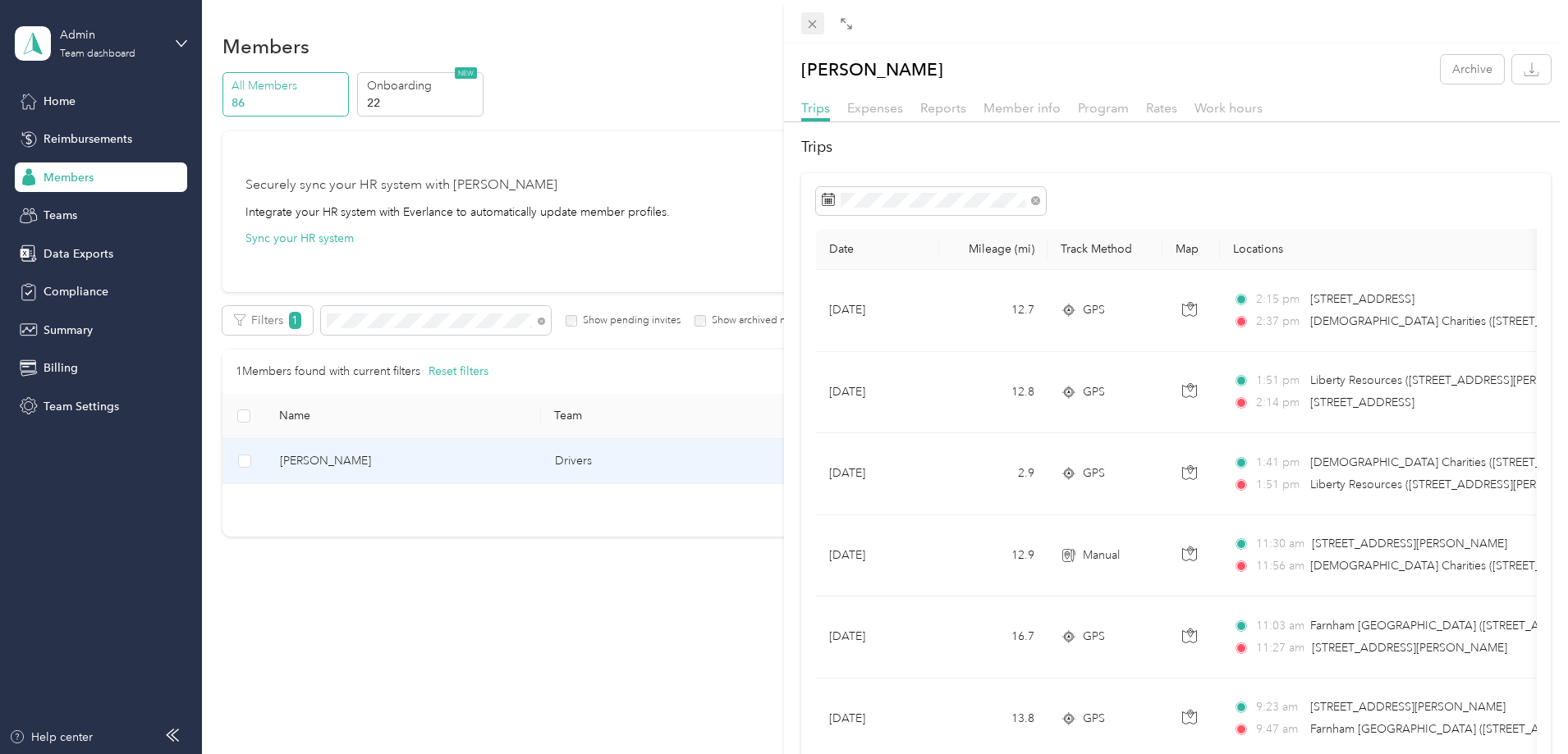
click at [802, 25] on span at bounding box center [813, 23] width 23 height 23
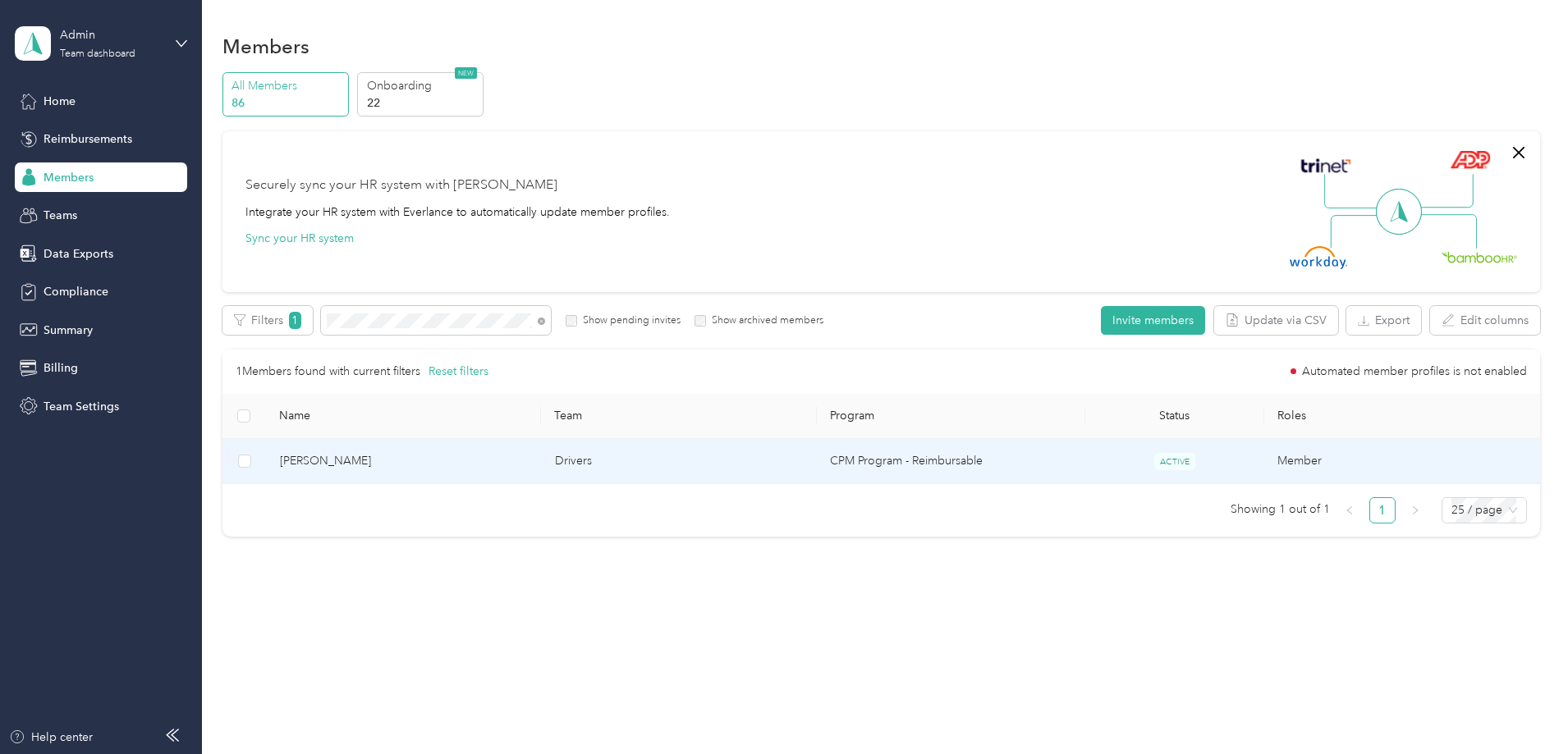
click at [699, 466] on td "Drivers" at bounding box center [679, 461] width 275 height 45
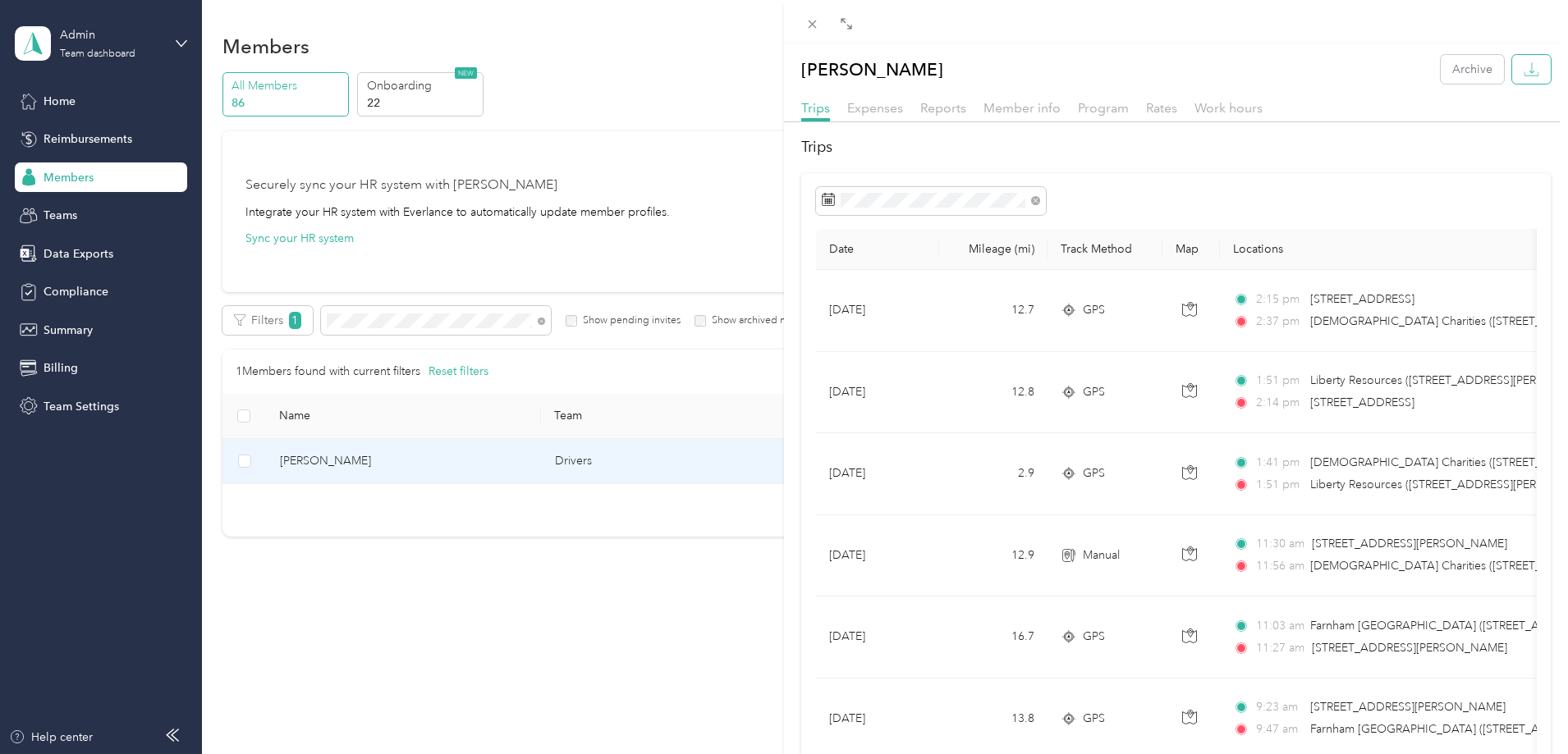
click at [1535, 70] on button "button" at bounding box center [1531, 69] width 39 height 29
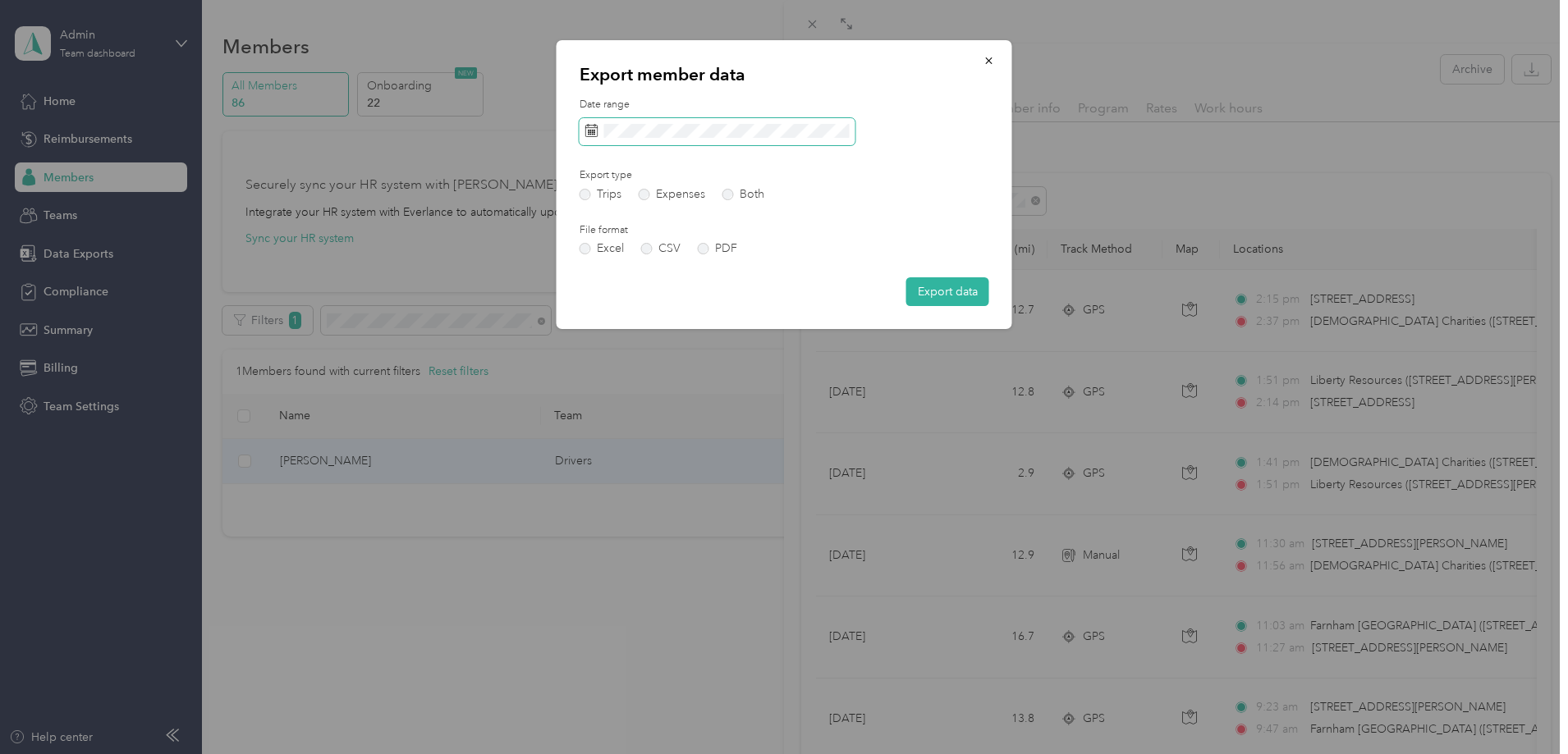
click at [780, 122] on span at bounding box center [718, 132] width 276 height 28
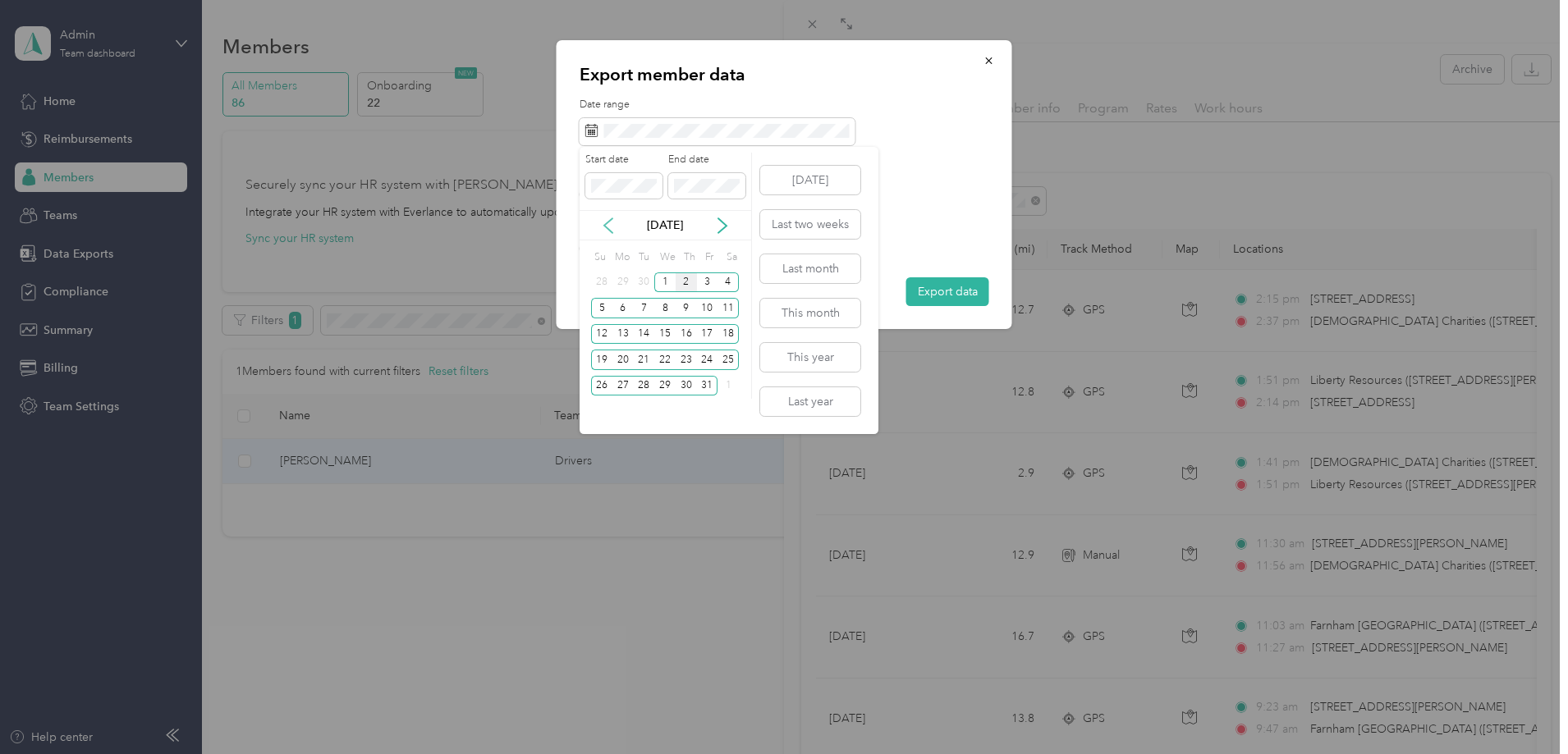
click at [601, 218] on icon at bounding box center [608, 225] width 16 height 16
click at [706, 284] on div "1" at bounding box center [707, 282] width 21 height 21
click at [605, 411] on div "31" at bounding box center [601, 412] width 21 height 21
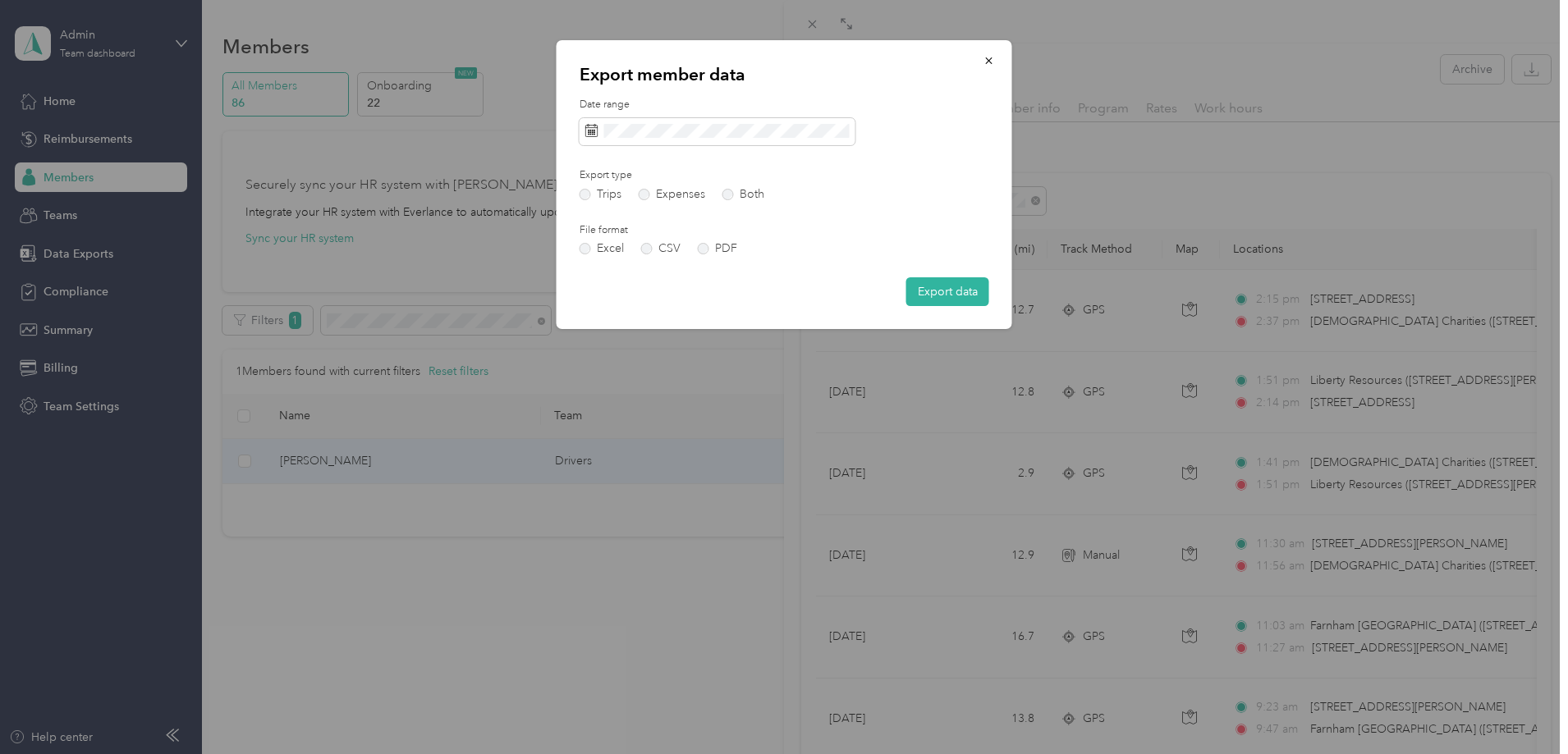
click at [965, 286] on button "Export data" at bounding box center [947, 292] width 83 height 29
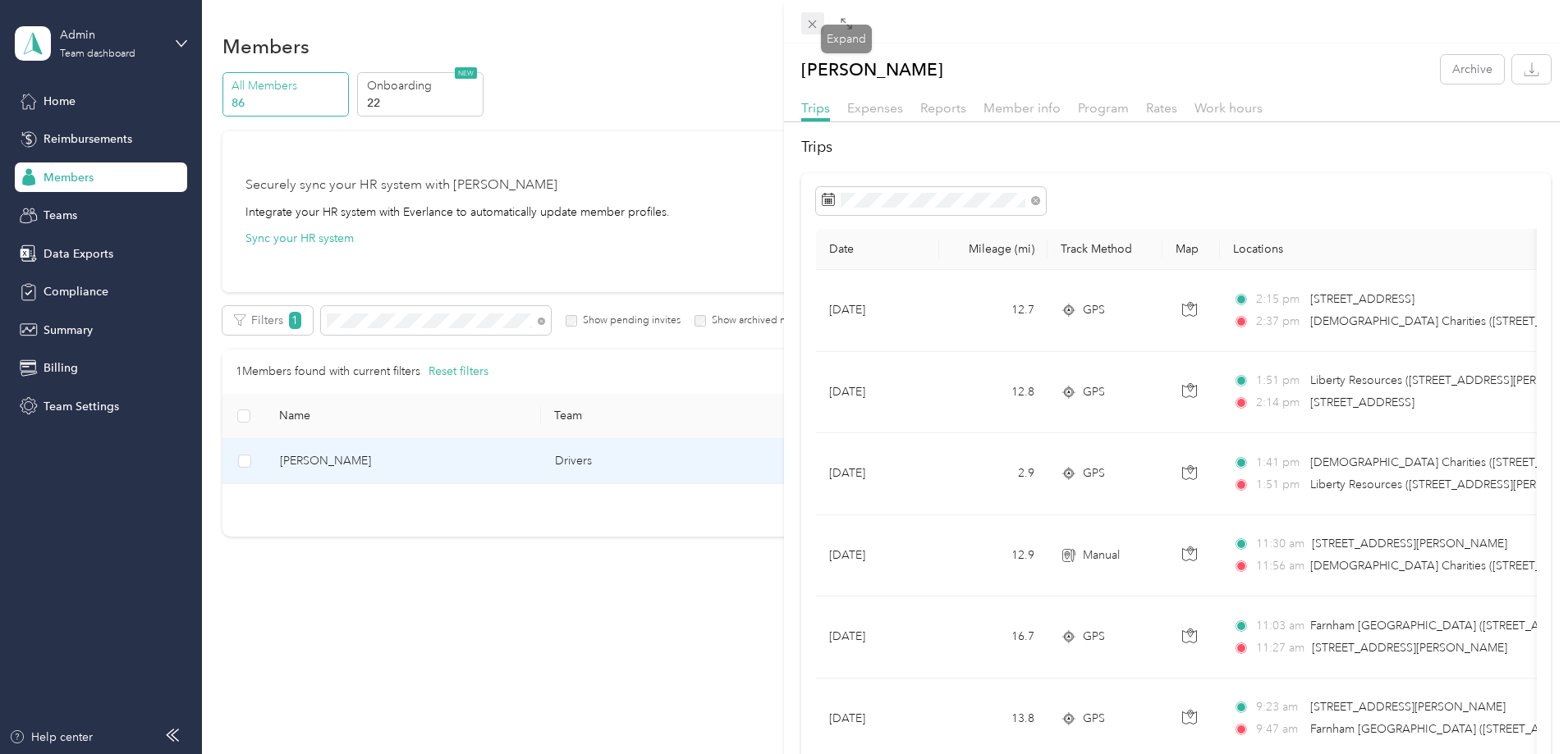
click at [816, 29] on icon at bounding box center [812, 24] width 14 height 14
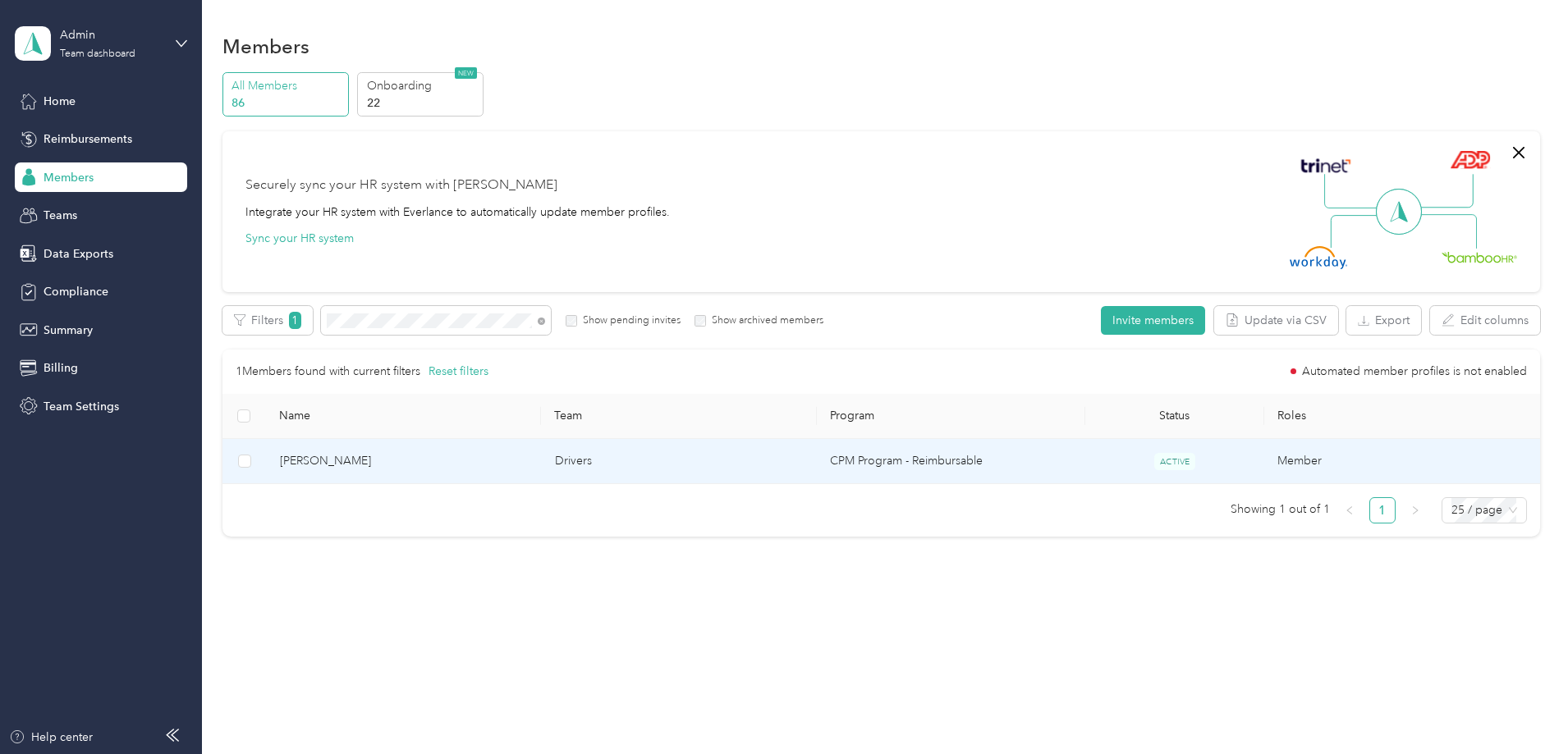
click at [701, 456] on td "Drivers" at bounding box center [679, 461] width 275 height 45
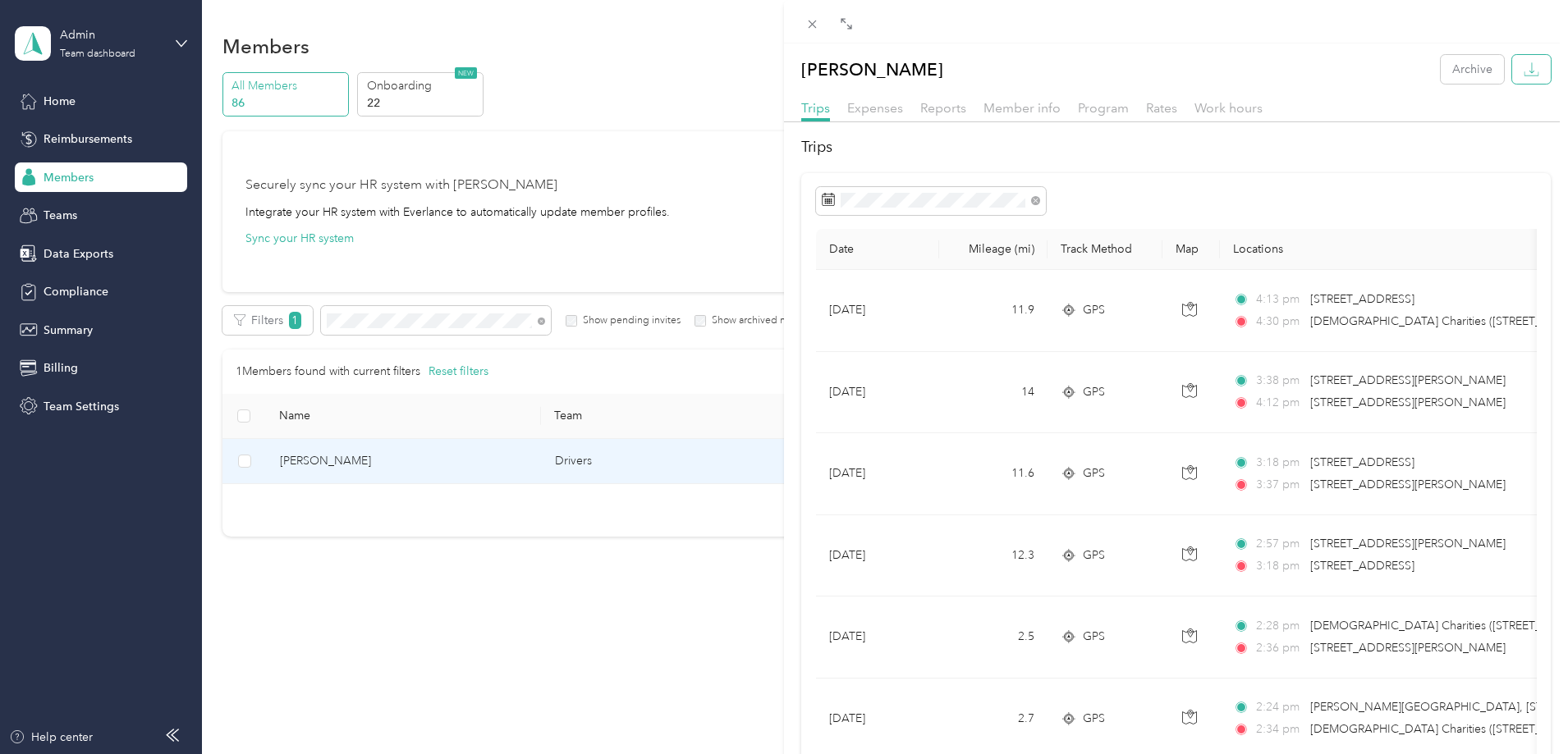
click at [1524, 56] on button "button" at bounding box center [1531, 69] width 39 height 29
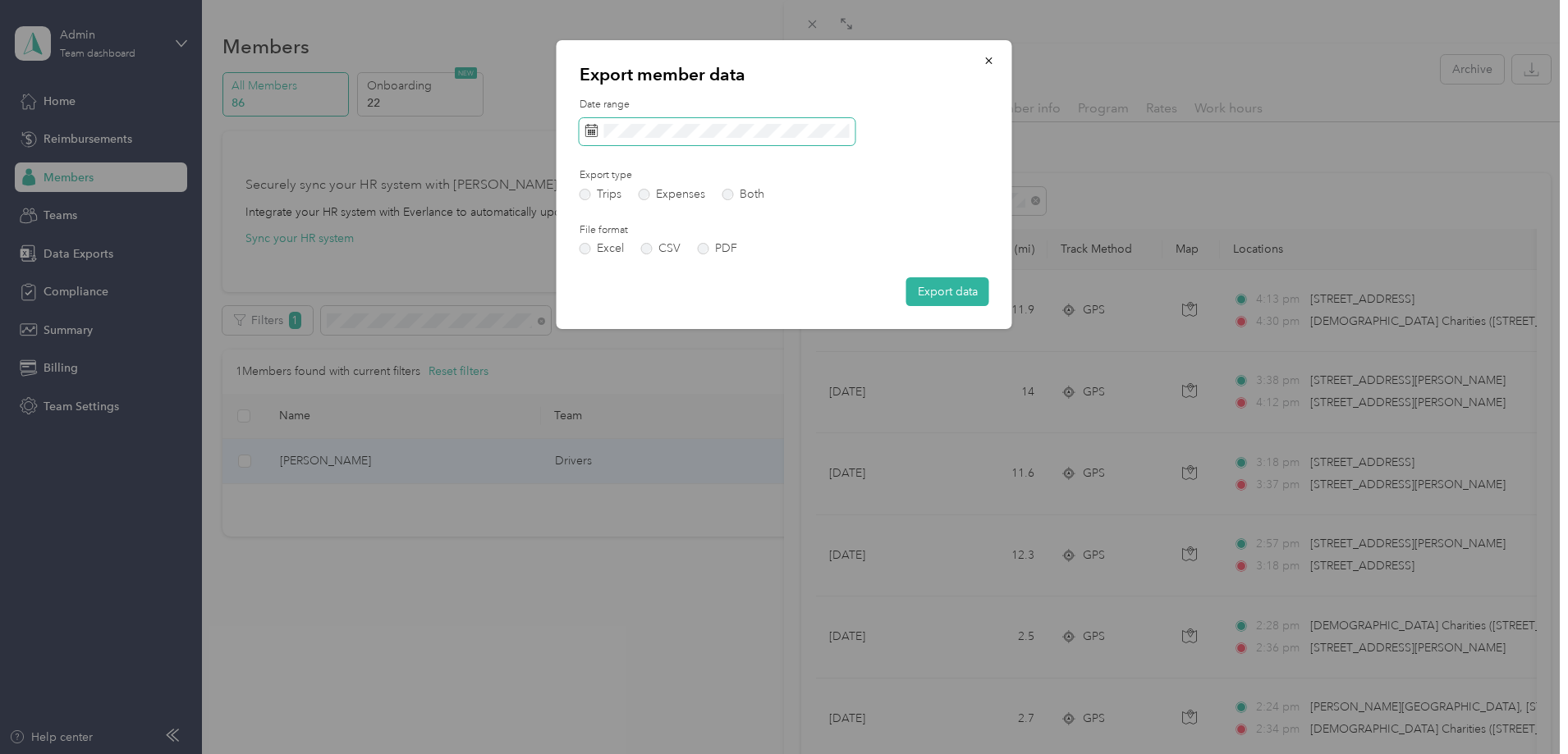
click at [781, 141] on span at bounding box center [718, 132] width 276 height 28
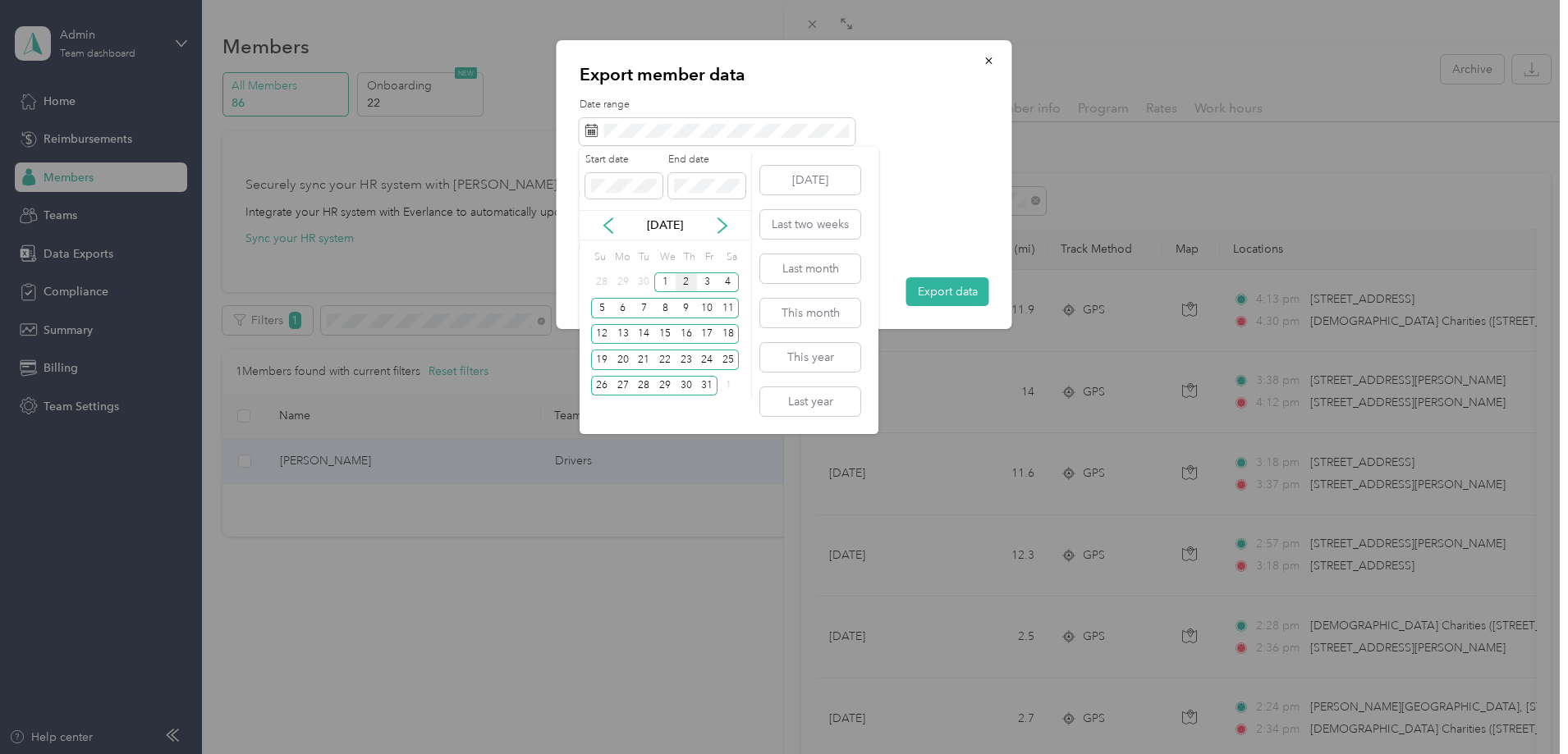
click at [619, 225] on div "[DATE]" at bounding box center [665, 225] width 171 height 17
click at [612, 222] on icon at bounding box center [608, 225] width 16 height 16
click at [611, 222] on icon at bounding box center [608, 225] width 16 height 16
click at [645, 276] on div "1" at bounding box center [643, 282] width 21 height 21
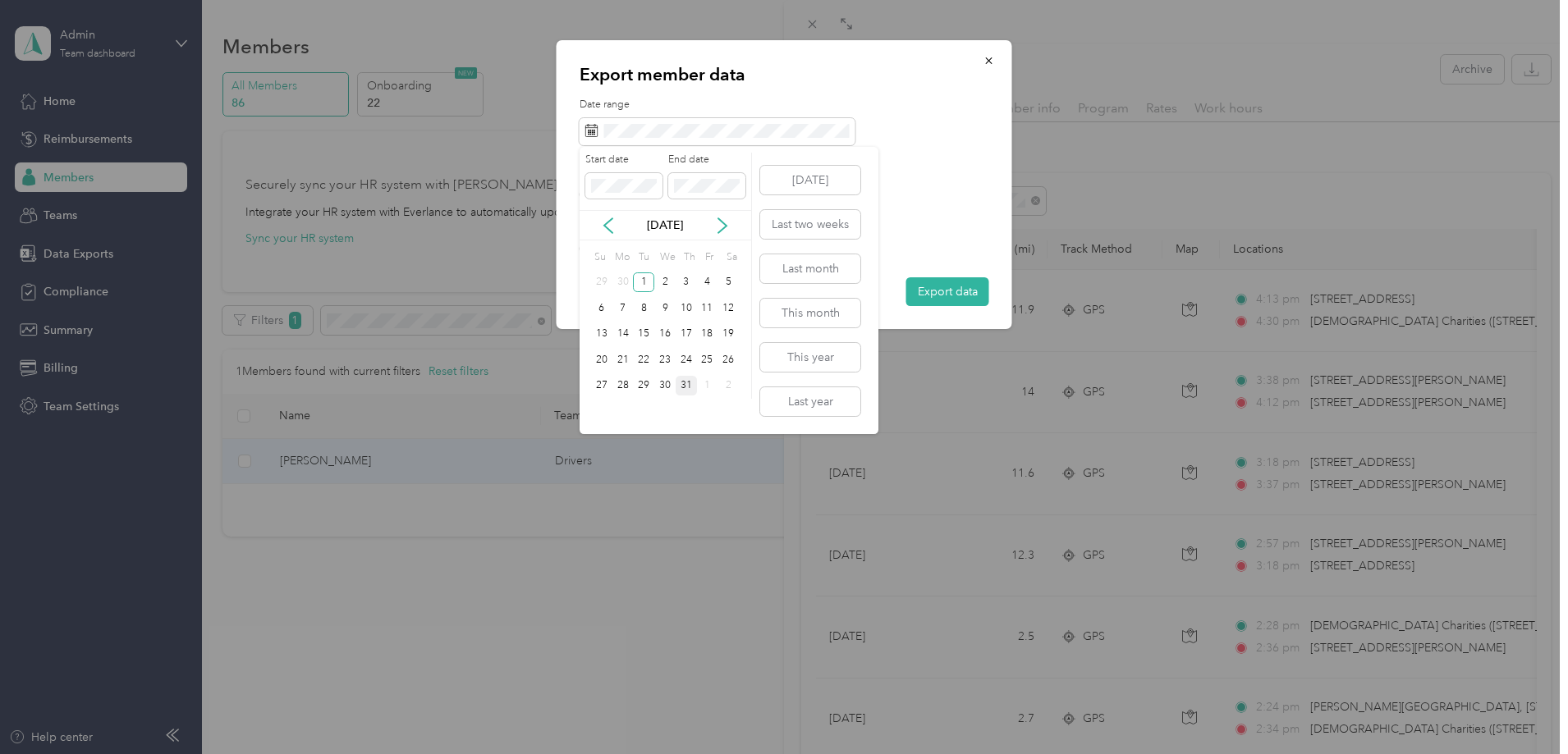
click at [688, 386] on div "31" at bounding box center [686, 386] width 21 height 21
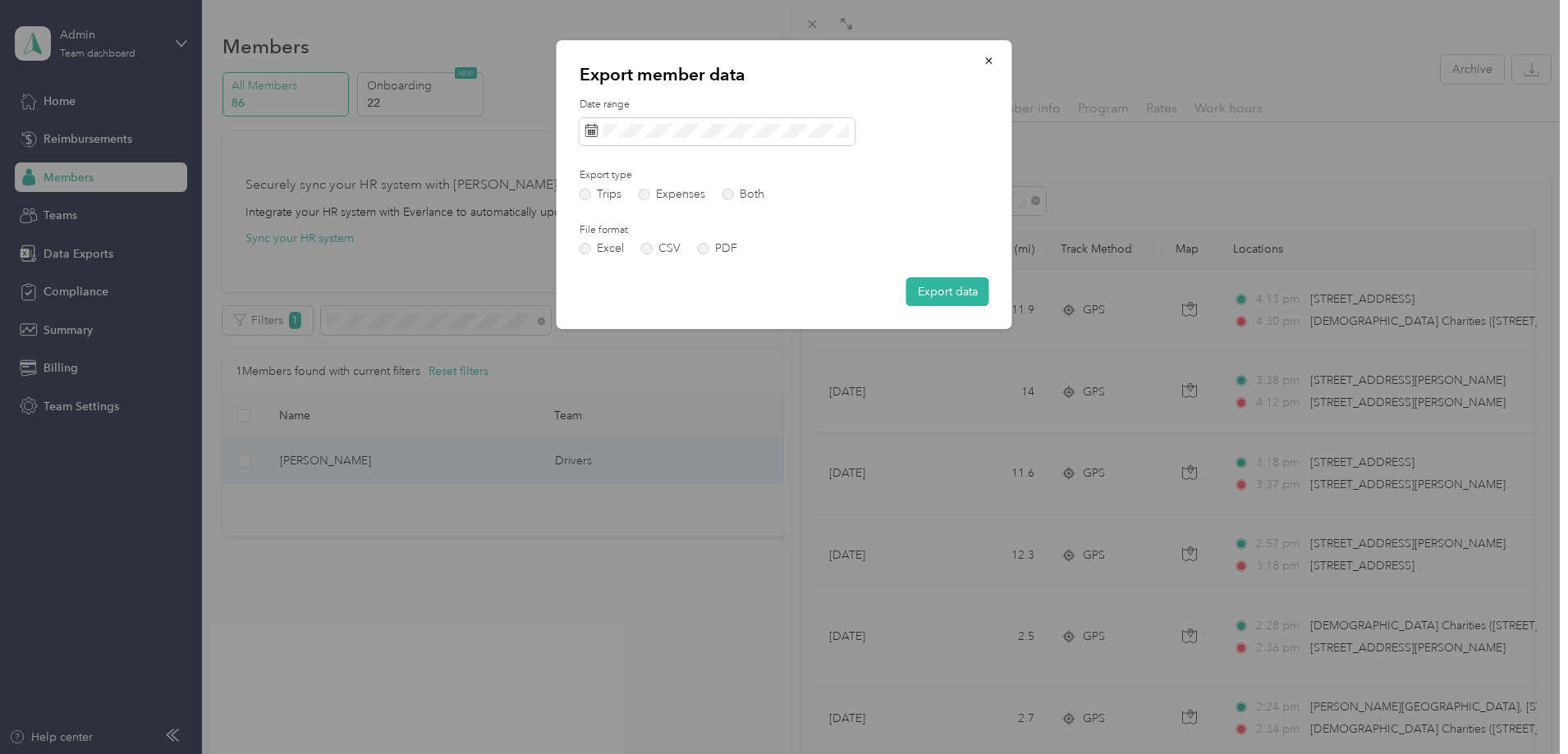
click at [941, 298] on button "Export data" at bounding box center [947, 292] width 83 height 29
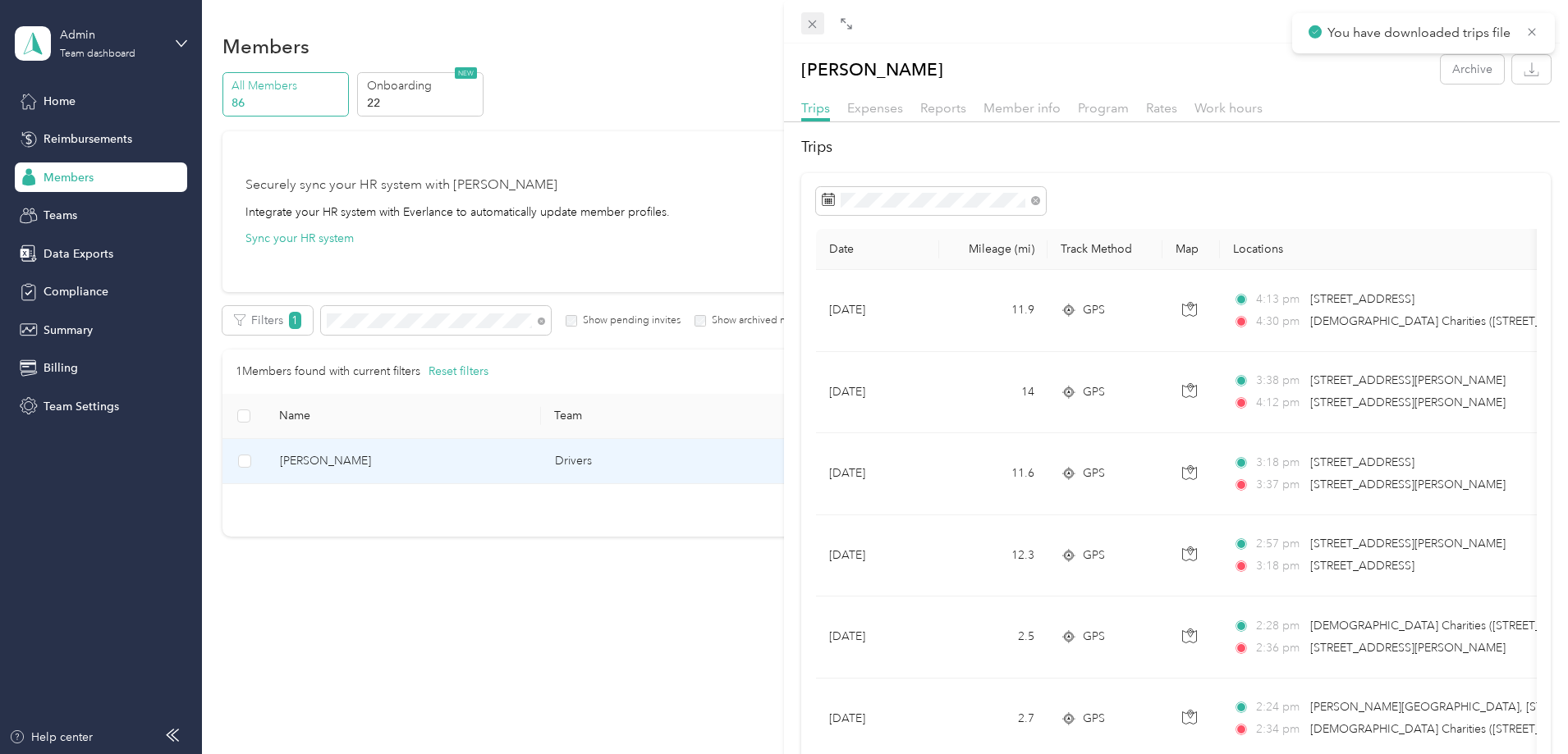
click at [804, 24] on span at bounding box center [813, 23] width 23 height 23
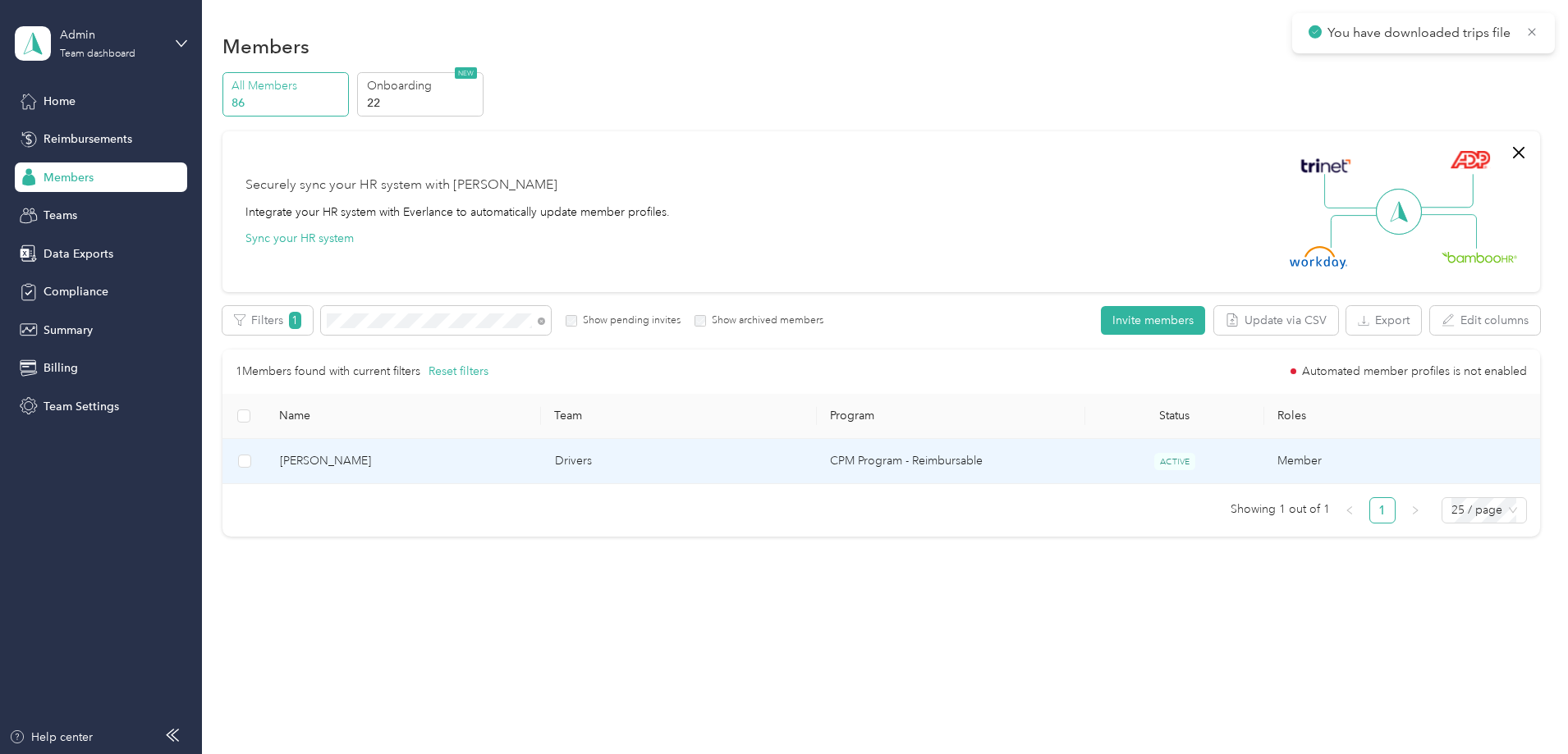
click at [691, 449] on td "Drivers" at bounding box center [679, 461] width 275 height 45
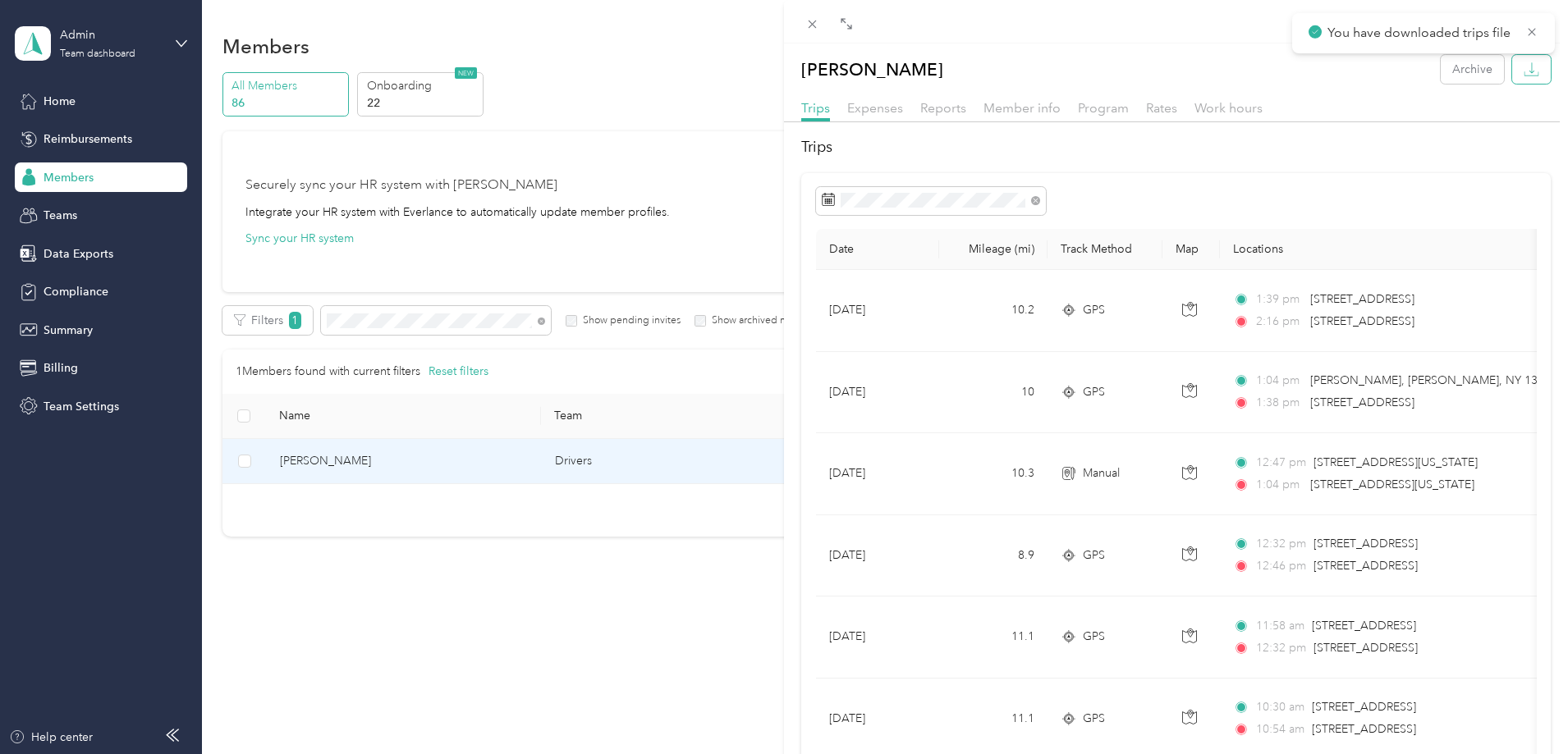
click at [1523, 69] on icon "button" at bounding box center [1531, 69] width 15 height 15
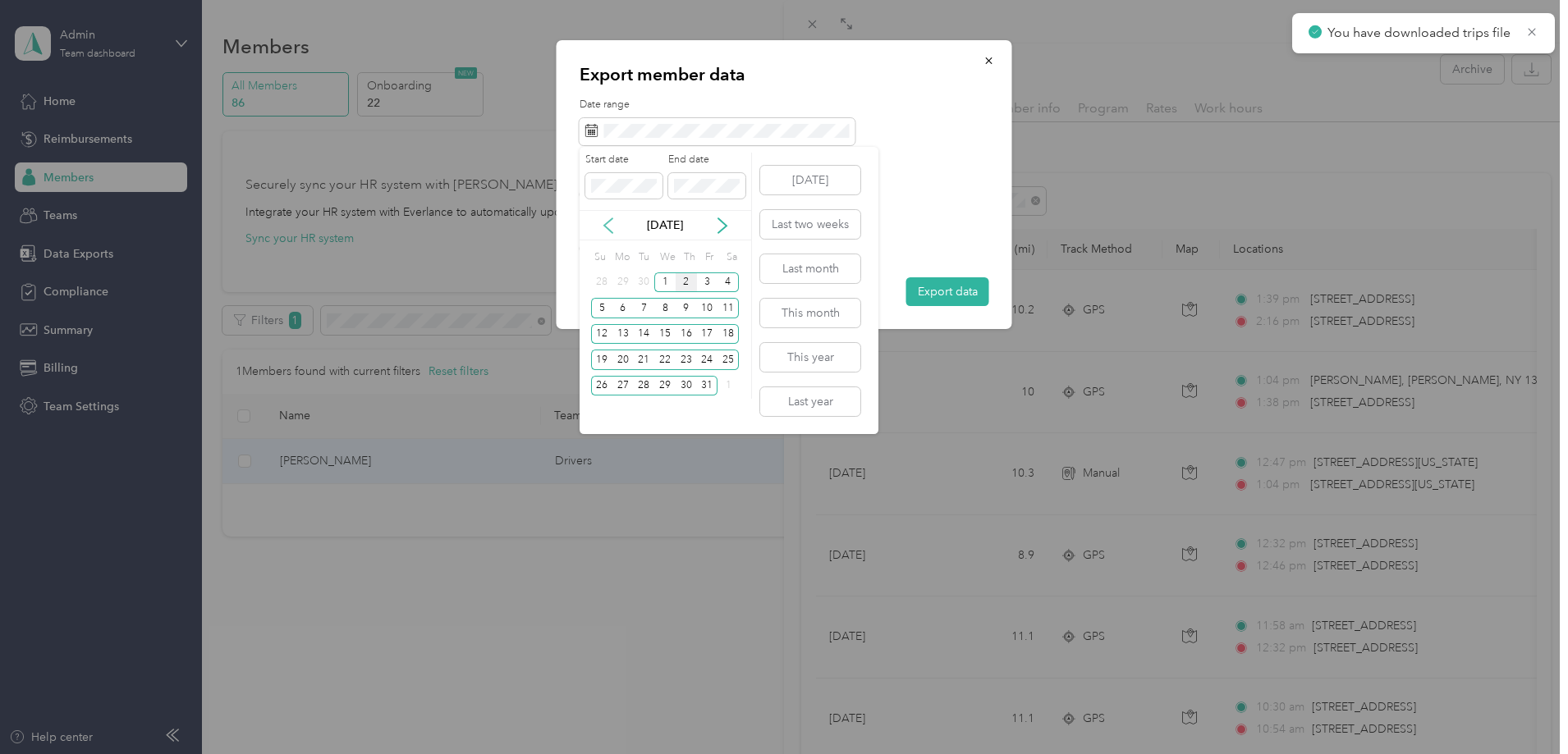
click at [610, 224] on icon at bounding box center [608, 225] width 16 height 16
click at [609, 224] on icon at bounding box center [608, 225] width 16 height 16
click at [647, 278] on div "1" at bounding box center [643, 282] width 21 height 21
click at [689, 384] on div "31" at bounding box center [686, 386] width 21 height 21
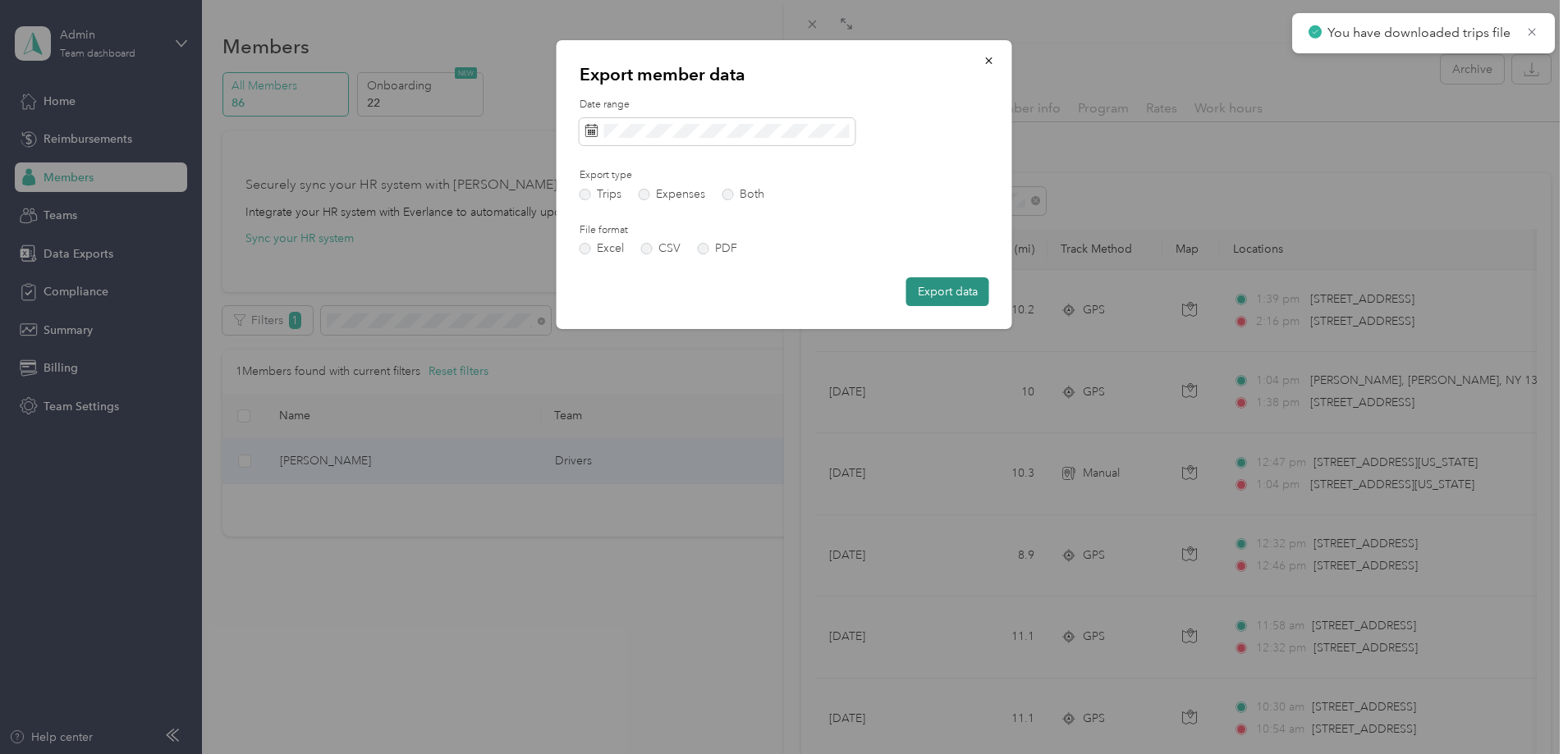
click at [943, 291] on button "Export data" at bounding box center [947, 292] width 83 height 29
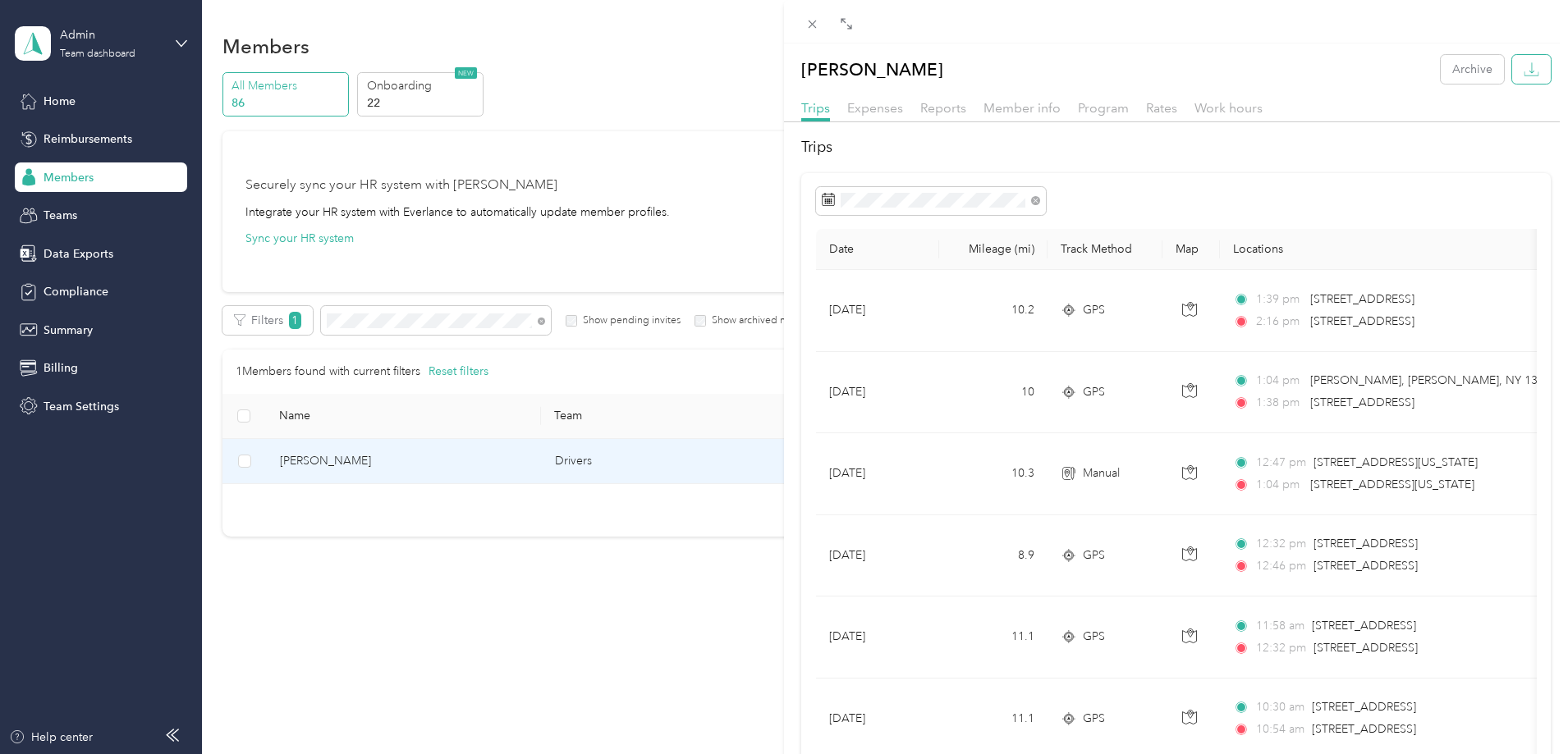
click at [1512, 69] on button "button" at bounding box center [1531, 69] width 39 height 29
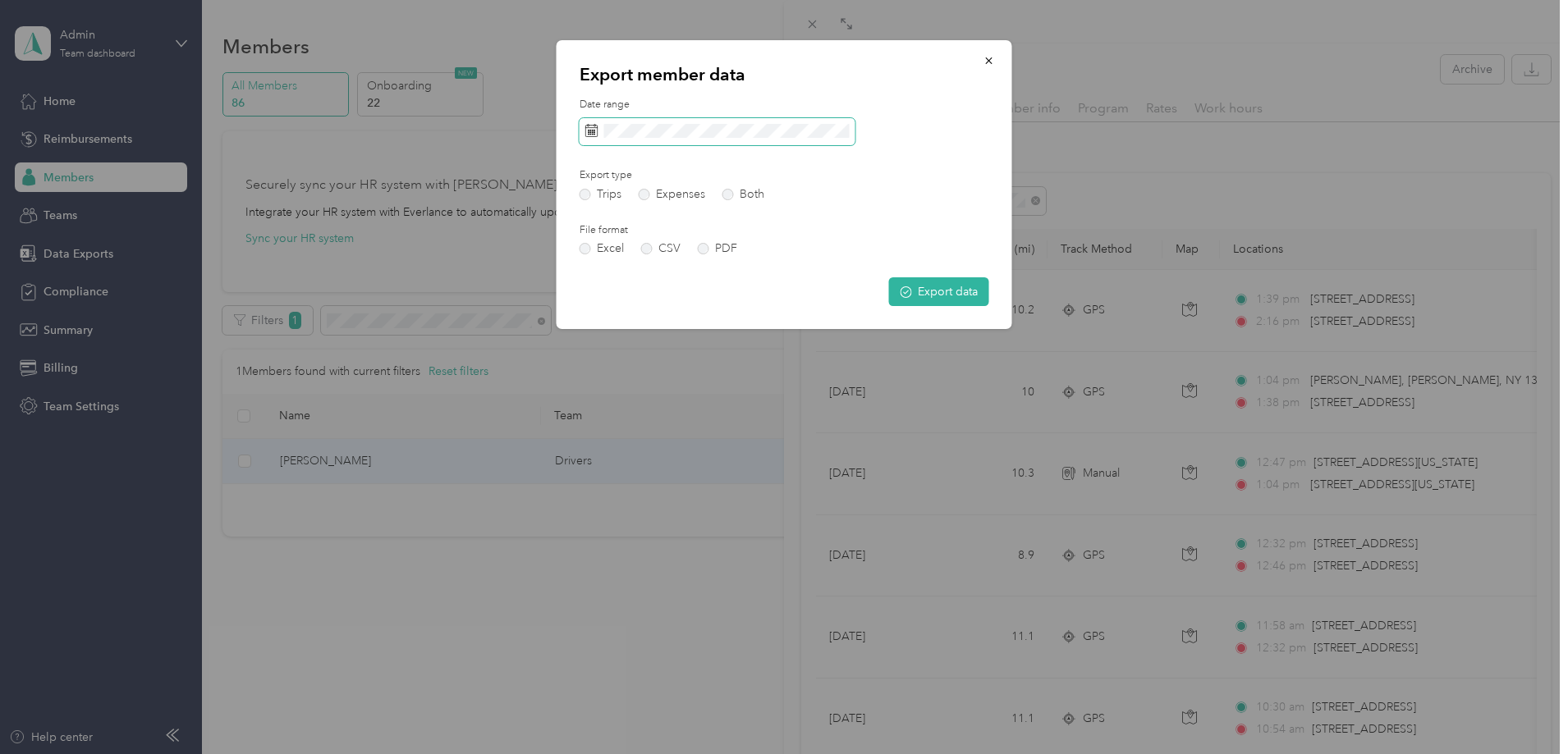
click at [718, 118] on div "Date range" at bounding box center [784, 122] width 409 height 48
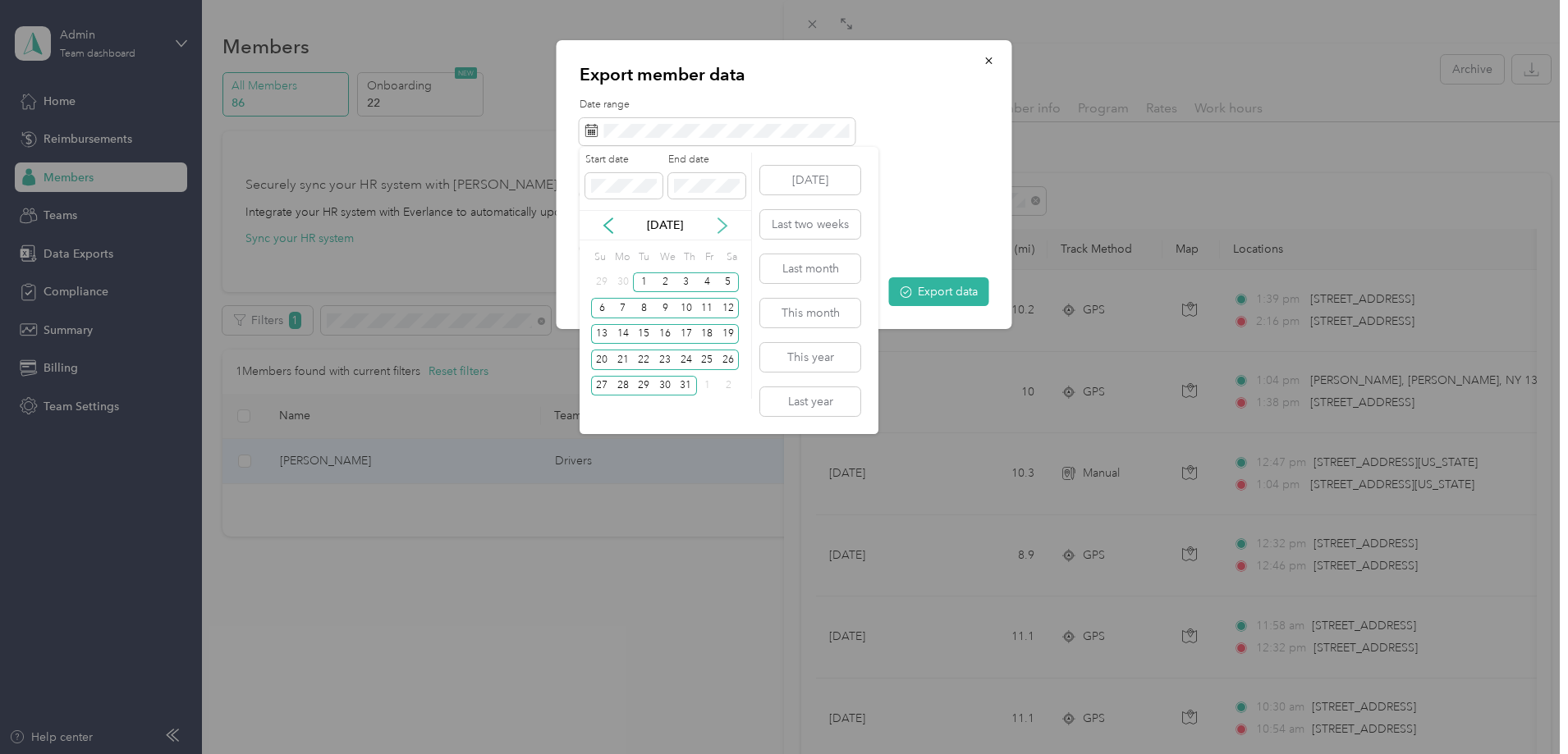
click at [721, 228] on icon at bounding box center [722, 225] width 16 height 16
click at [703, 277] on div "1" at bounding box center [707, 282] width 21 height 21
click at [604, 409] on div "31" at bounding box center [601, 412] width 21 height 21
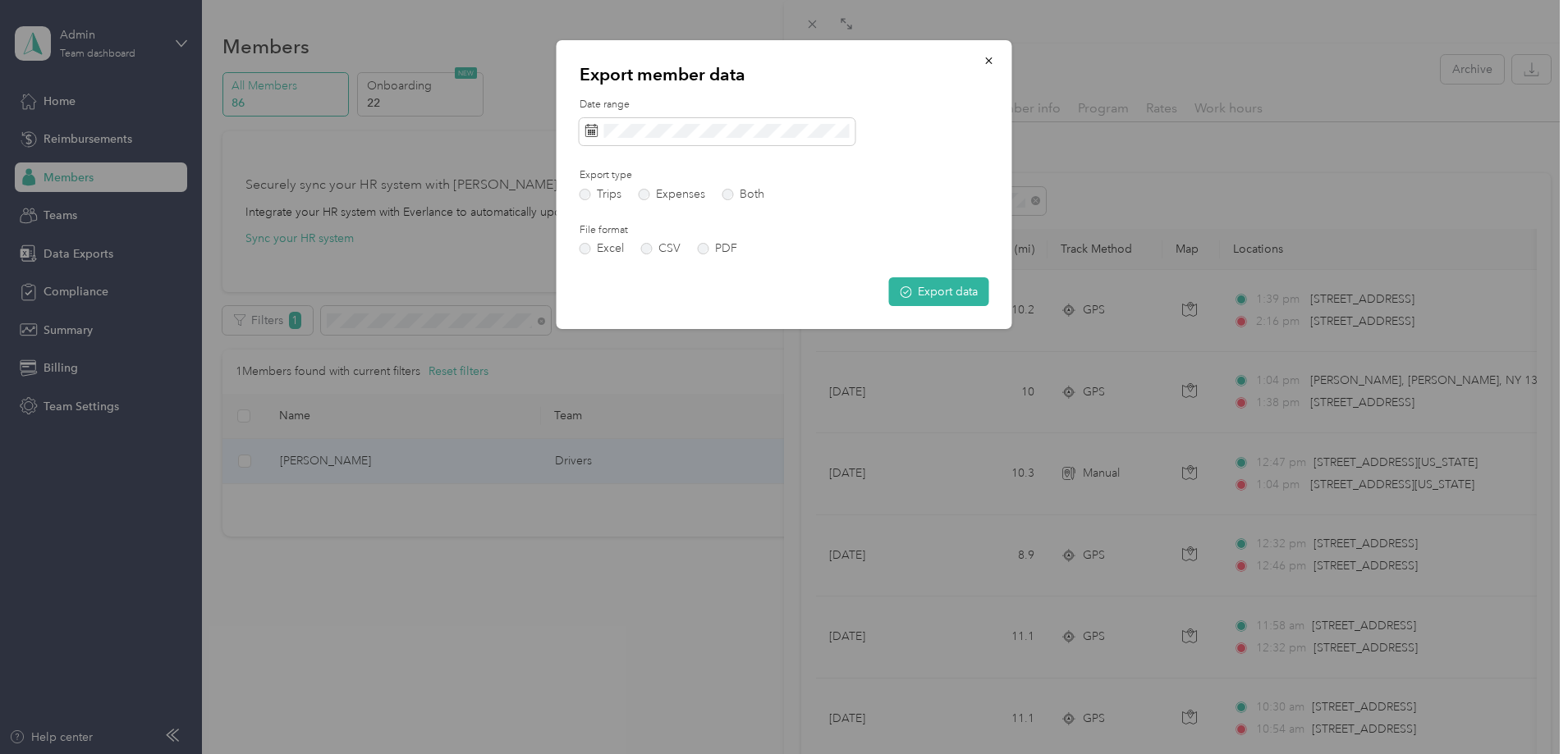
click at [887, 289] on div "Export data" at bounding box center [784, 292] width 409 height 29
click at [909, 289] on icon "submit" at bounding box center [906, 292] width 11 height 11
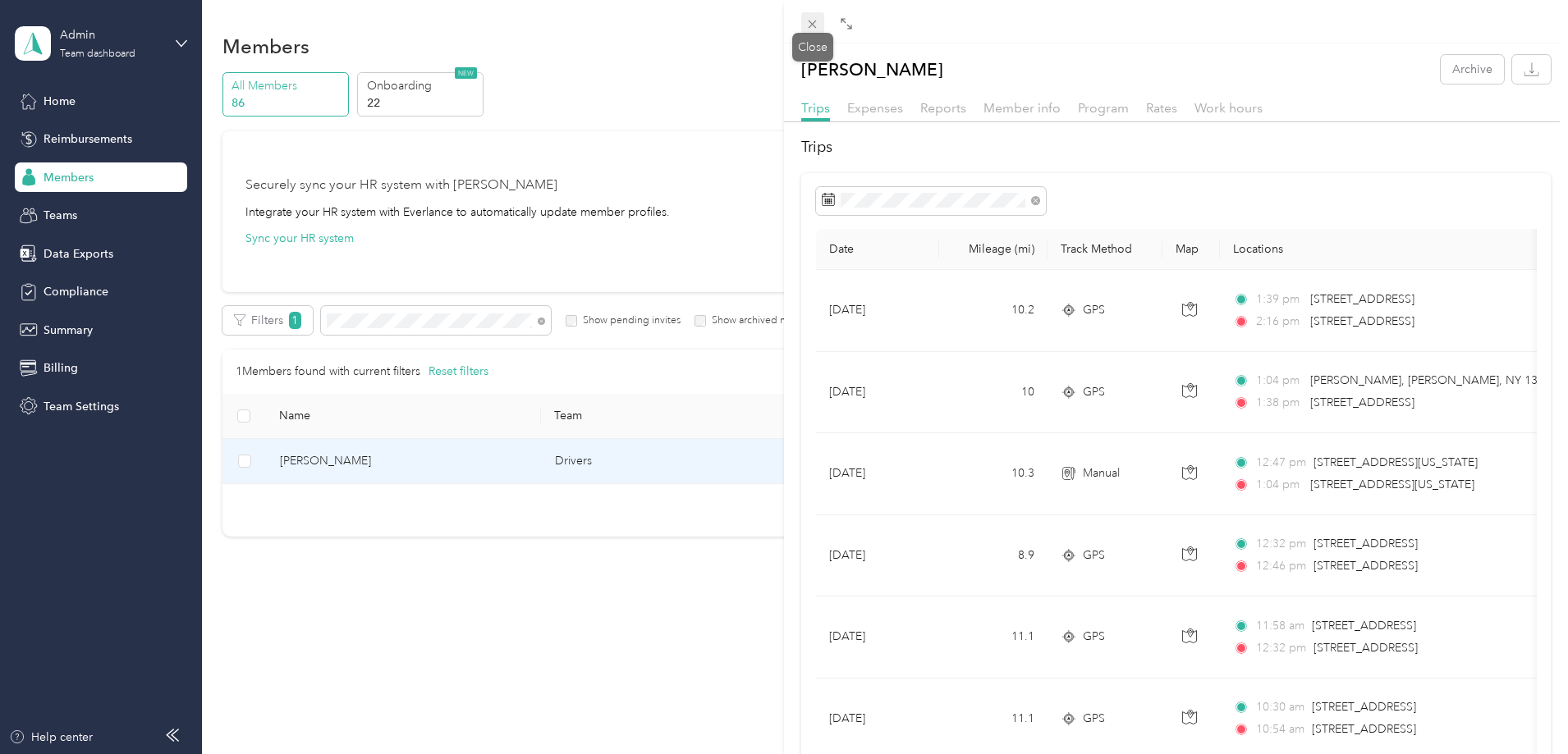
click at [820, 15] on span at bounding box center [813, 23] width 23 height 23
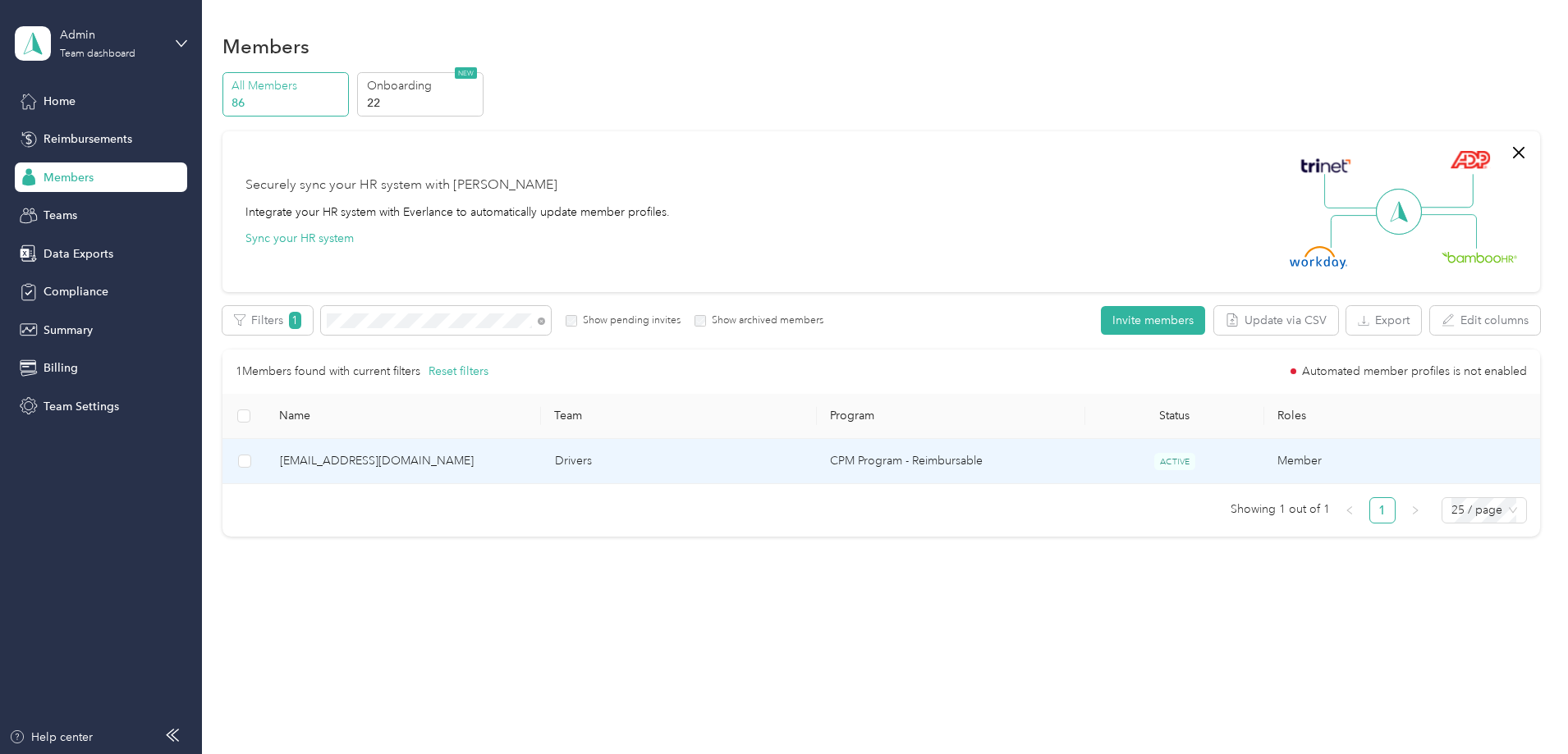
click at [728, 448] on td "Drivers" at bounding box center [679, 461] width 275 height 45
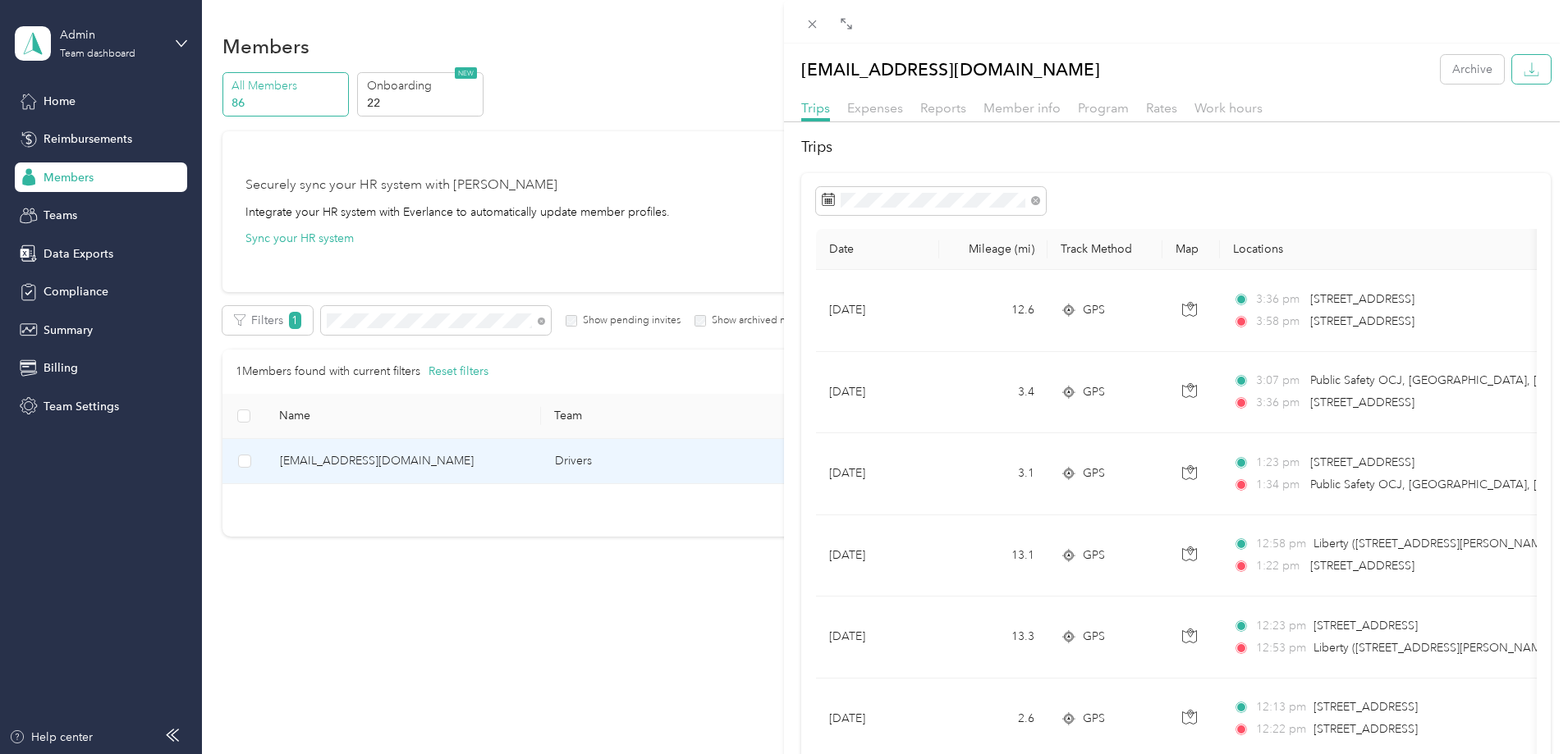
click at [1535, 65] on button "button" at bounding box center [1531, 69] width 39 height 29
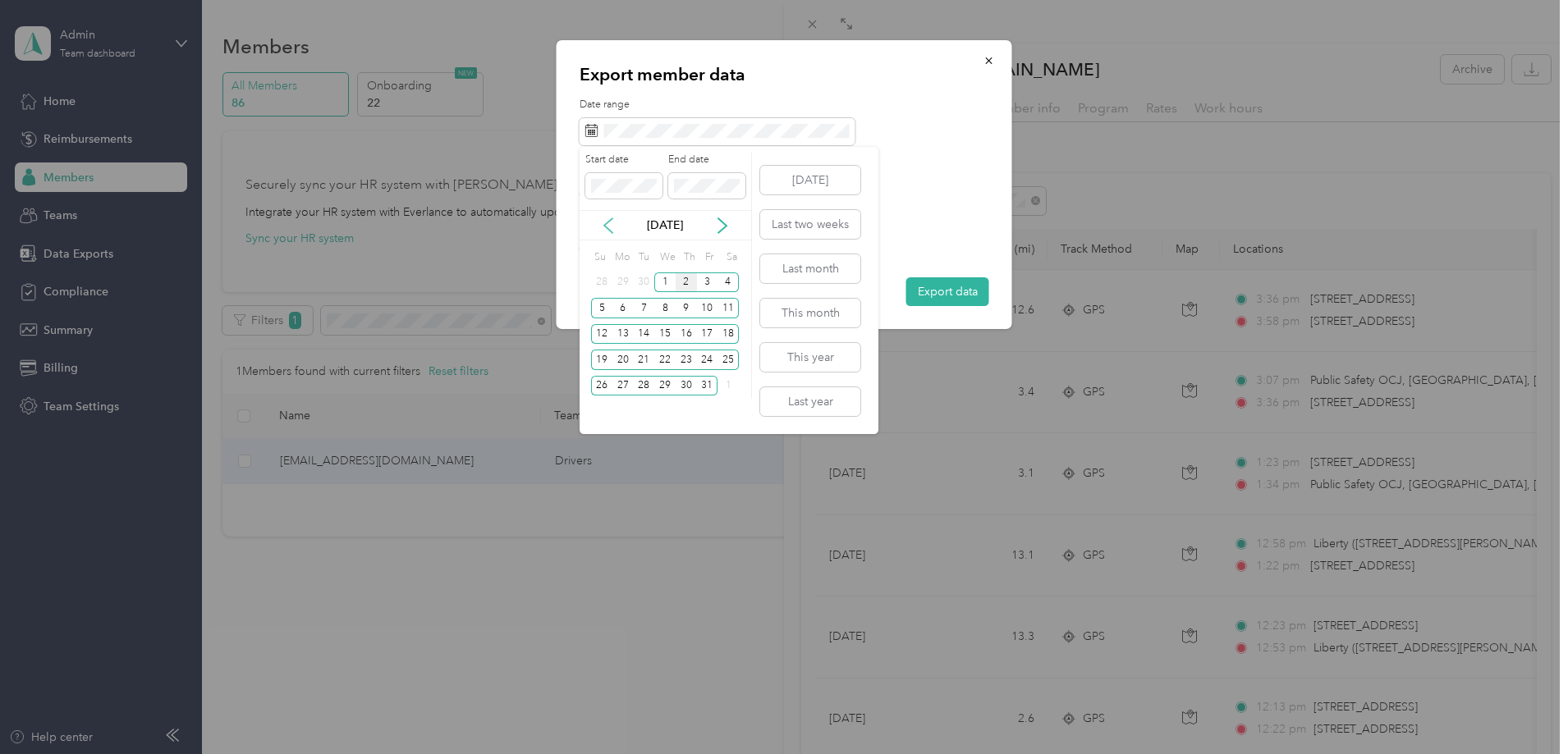
click at [607, 222] on icon at bounding box center [608, 225] width 9 height 15
click at [641, 277] on div "1" at bounding box center [643, 282] width 21 height 21
click at [681, 390] on div "31" at bounding box center [686, 386] width 21 height 21
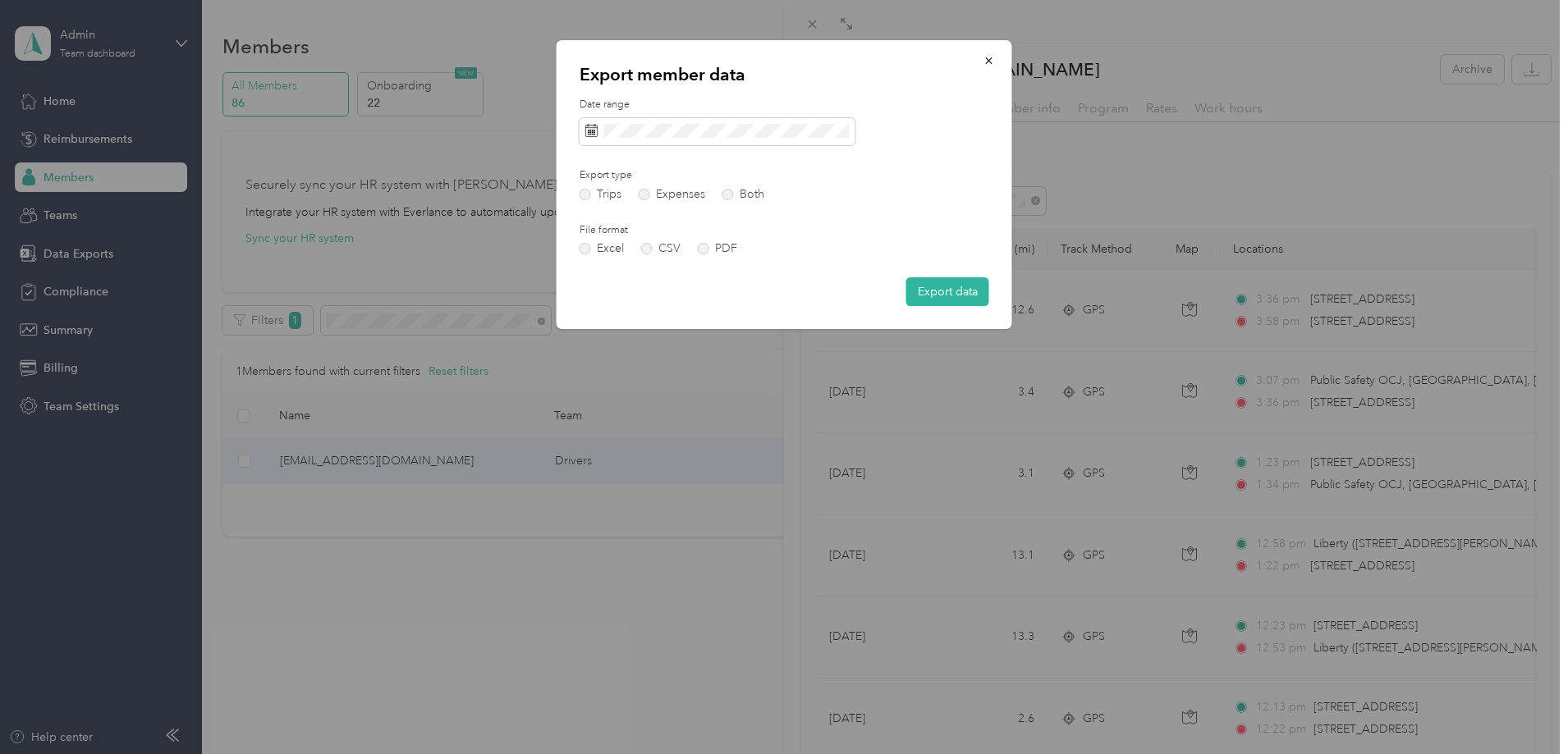
click at [930, 314] on div "Export member data Date range Export type Trips Expenses Both File format Excel…" at bounding box center [784, 184] width 456 height 288
click at [931, 297] on button "Export data" at bounding box center [947, 292] width 83 height 29
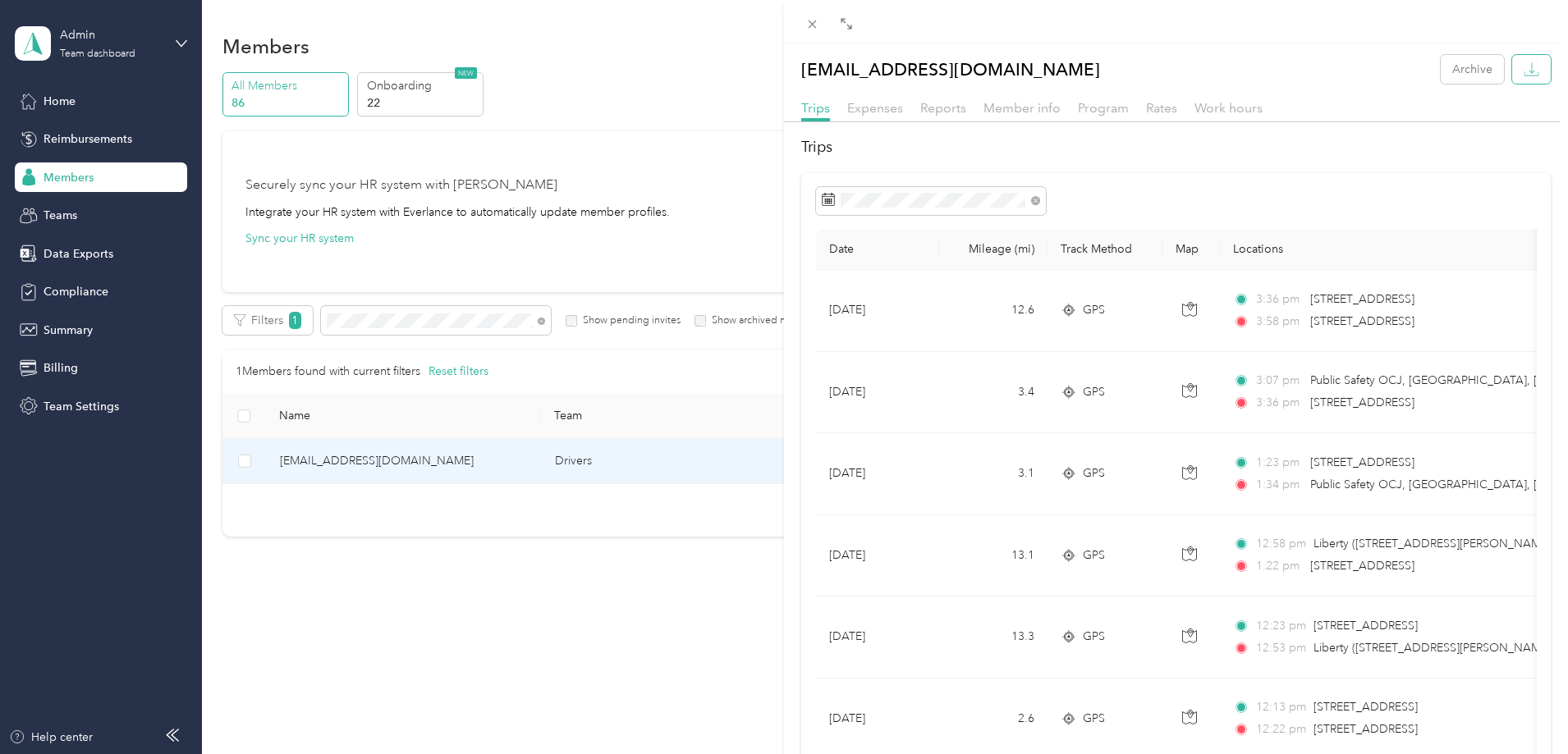
click at [1534, 76] on button "button" at bounding box center [1531, 69] width 39 height 29
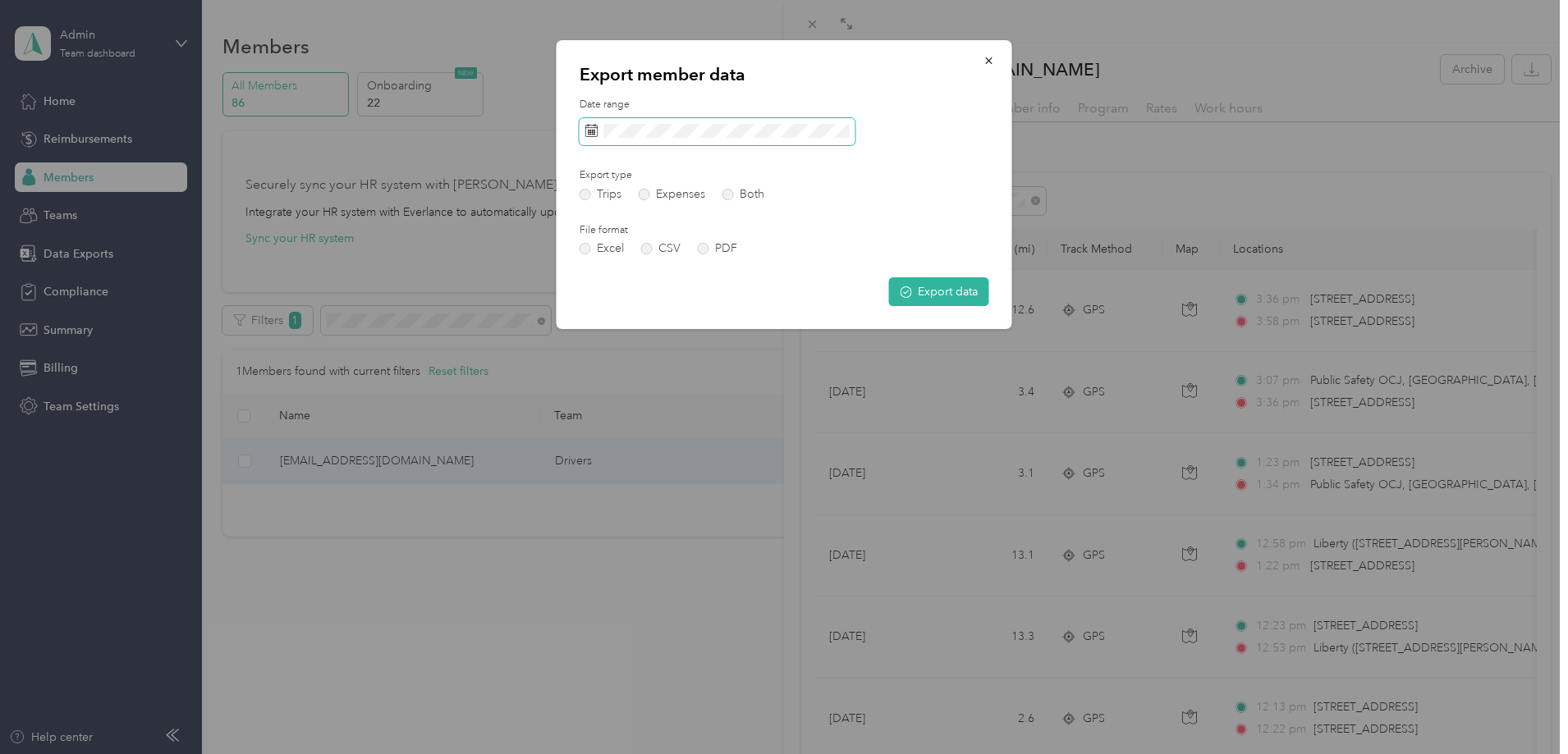
click at [799, 144] on span at bounding box center [718, 132] width 276 height 28
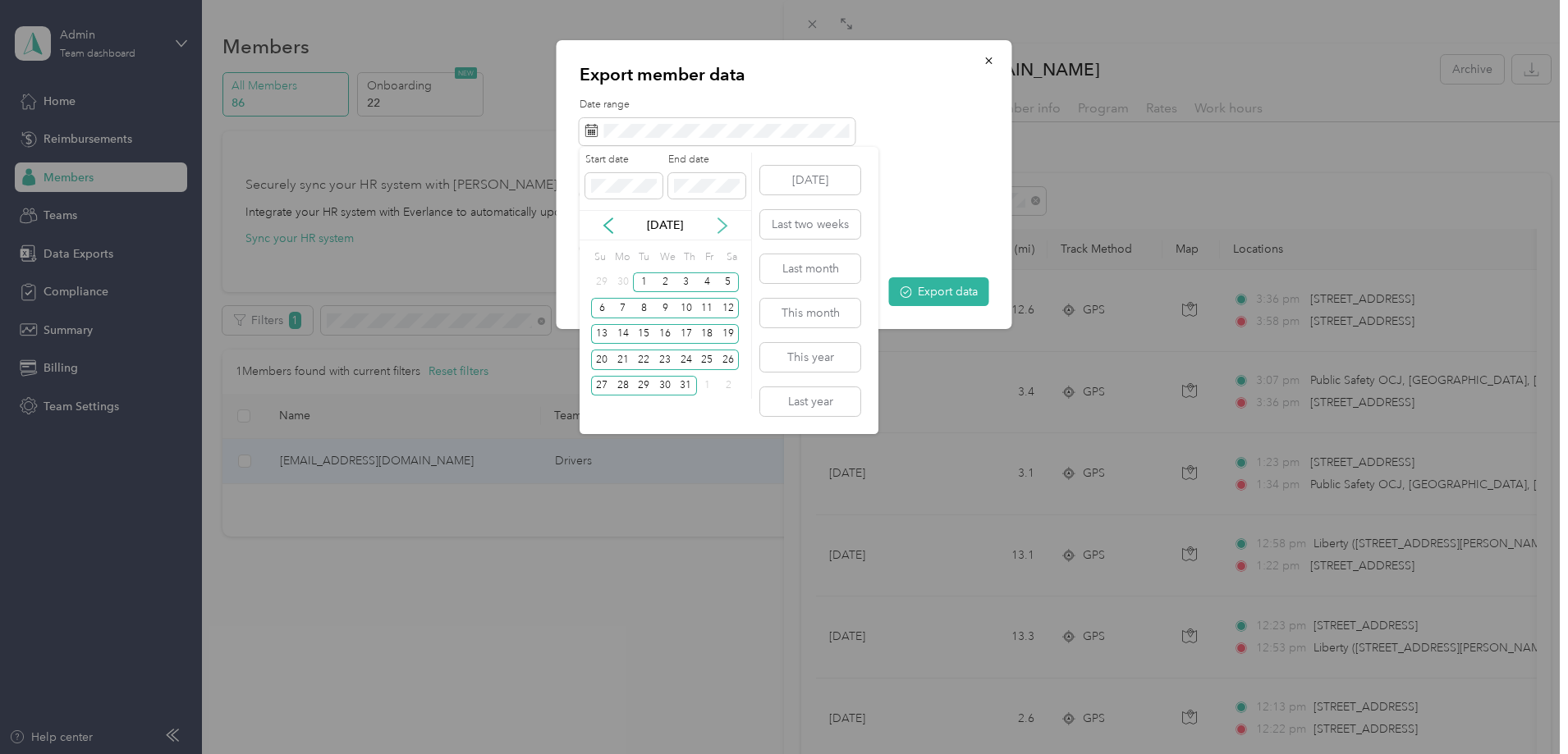
click at [720, 223] on icon at bounding box center [722, 225] width 16 height 16
click at [706, 280] on div "1" at bounding box center [707, 282] width 21 height 21
click at [603, 410] on div "31" at bounding box center [601, 412] width 21 height 21
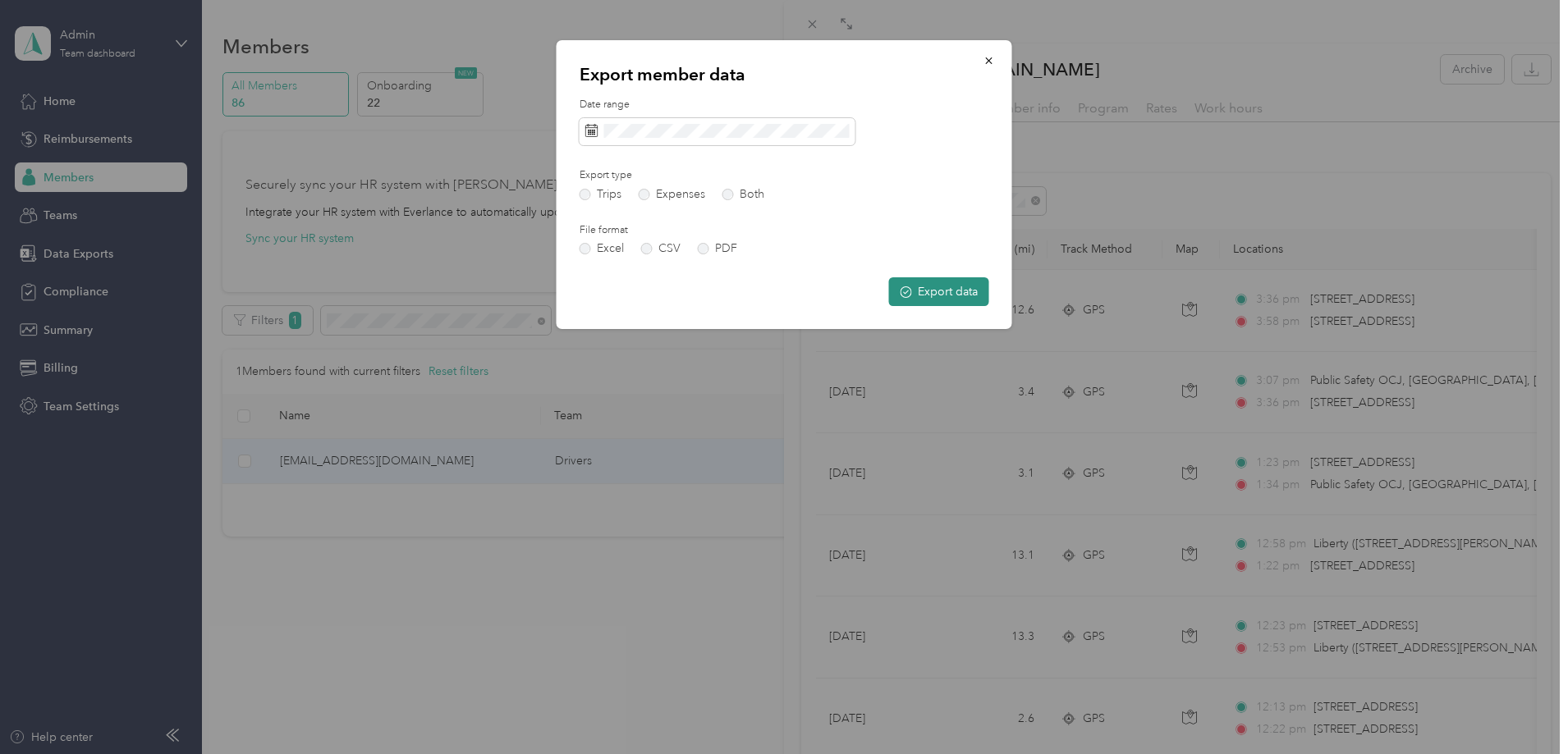
click at [930, 289] on button "Export data" at bounding box center [939, 292] width 100 height 29
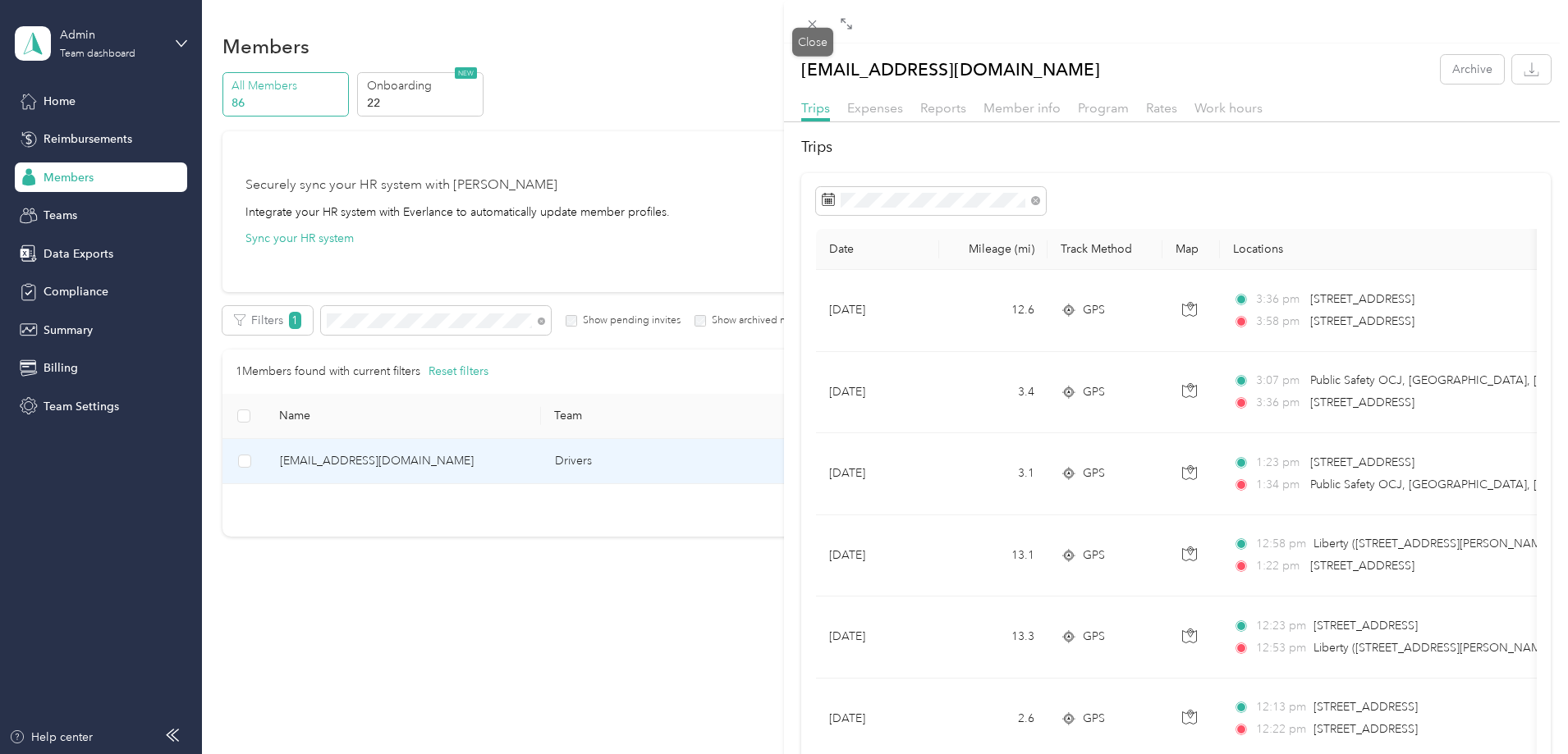
drag, startPoint x: 815, startPoint y: 20, endPoint x: 696, endPoint y: 200, distance: 215.8
click at [815, 20] on icon at bounding box center [812, 24] width 14 height 14
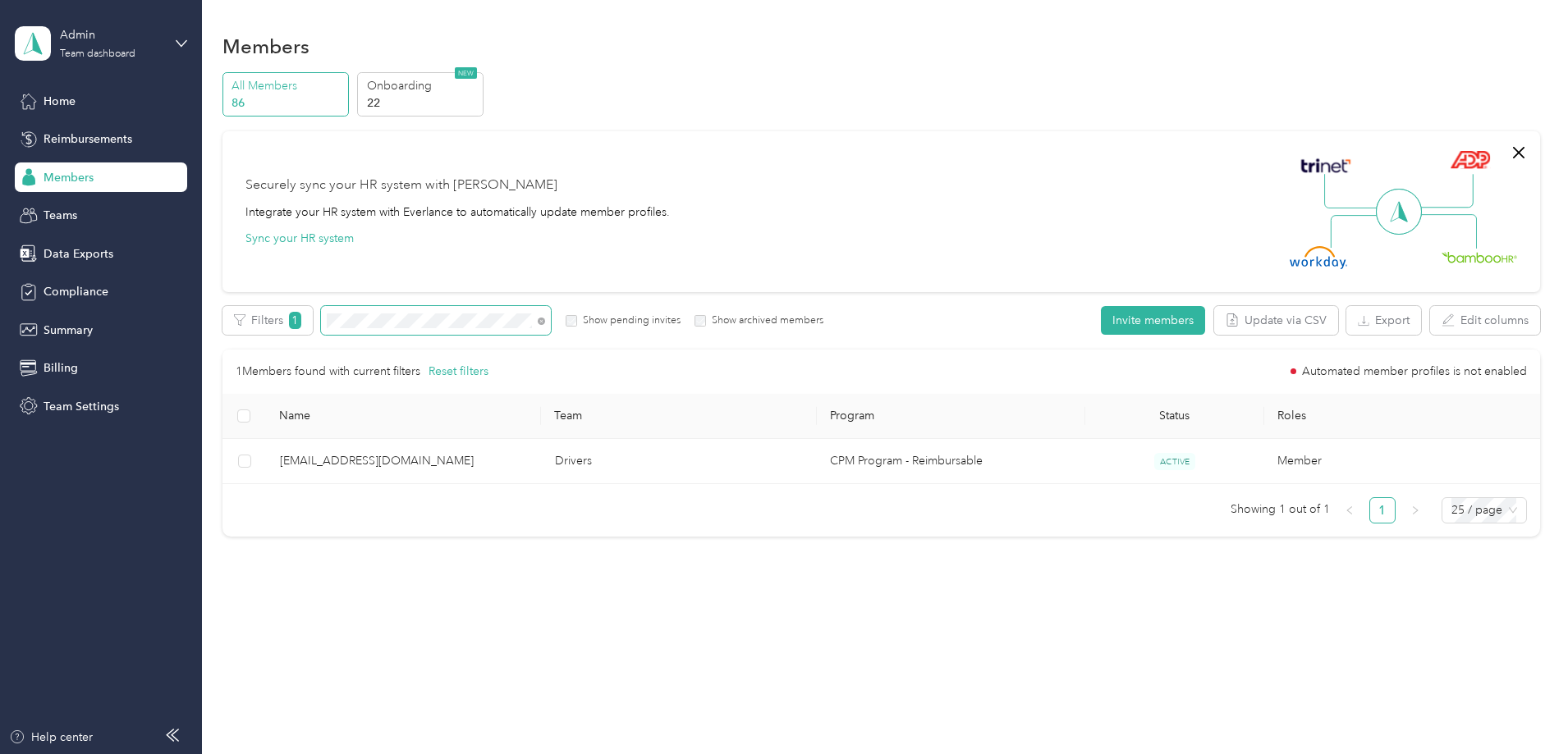
drag, startPoint x: 536, startPoint y: 315, endPoint x: 320, endPoint y: 312, distance: 216.0
click at [320, 312] on div "All Members 86 Onboarding 22 NEW Securely sync your HR system with Everlance In…" at bounding box center [881, 312] width 1317 height 479
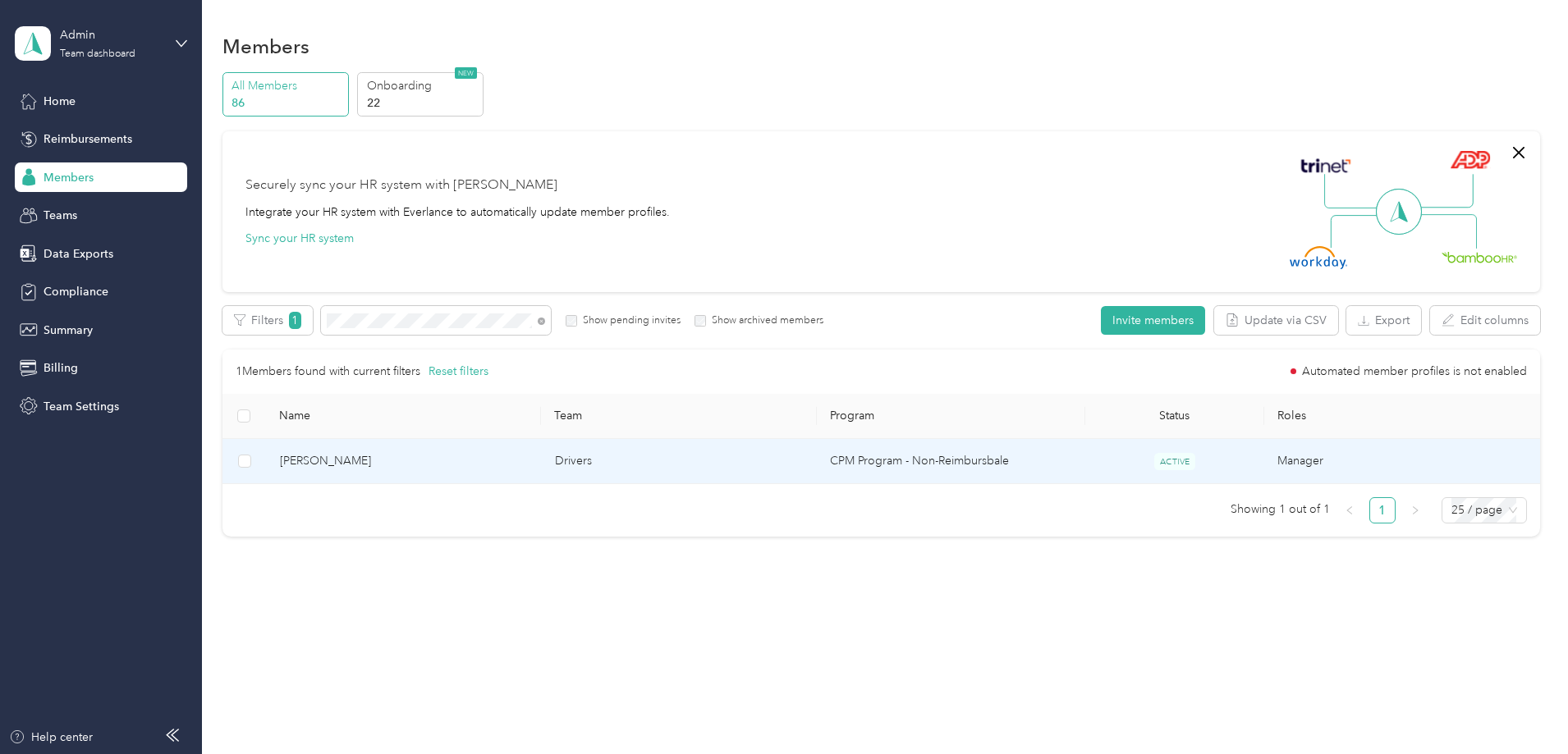
click at [665, 448] on td "Drivers" at bounding box center [679, 461] width 275 height 45
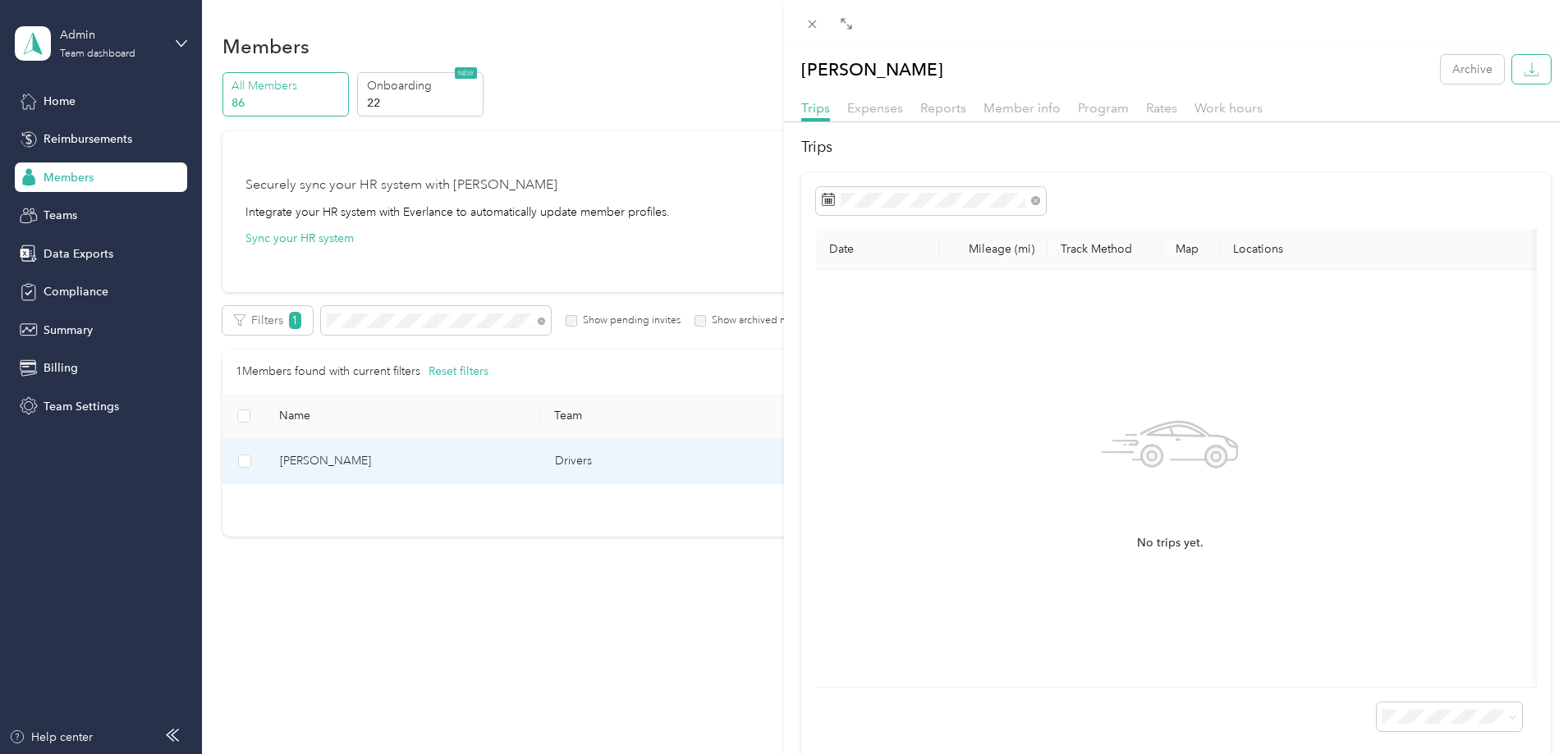
click at [1523, 69] on icon "button" at bounding box center [1531, 69] width 15 height 15
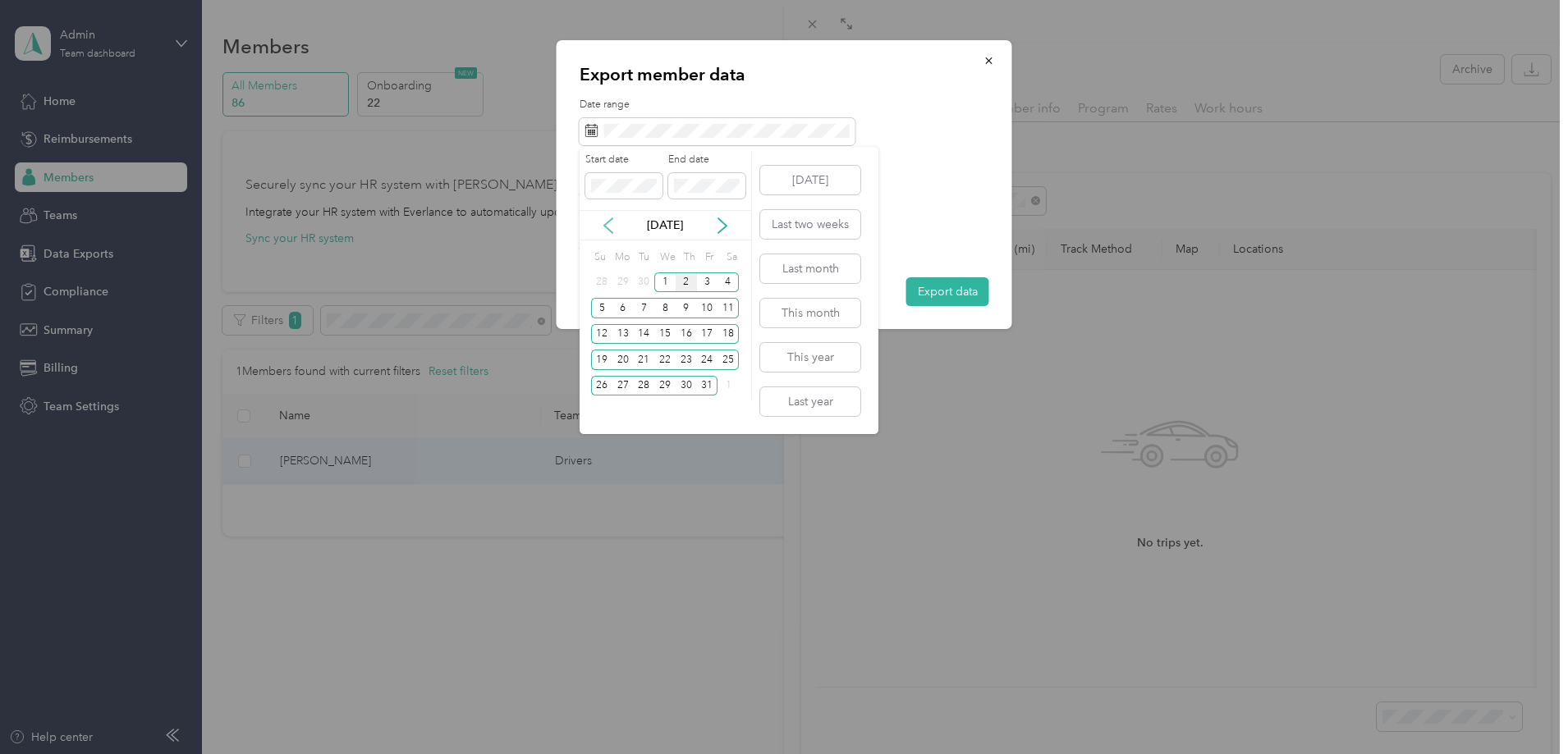
click at [605, 220] on icon at bounding box center [608, 225] width 16 height 16
click at [606, 221] on icon at bounding box center [608, 225] width 16 height 16
click at [648, 282] on div "1" at bounding box center [643, 282] width 21 height 21
click at [689, 380] on div "31" at bounding box center [686, 386] width 21 height 21
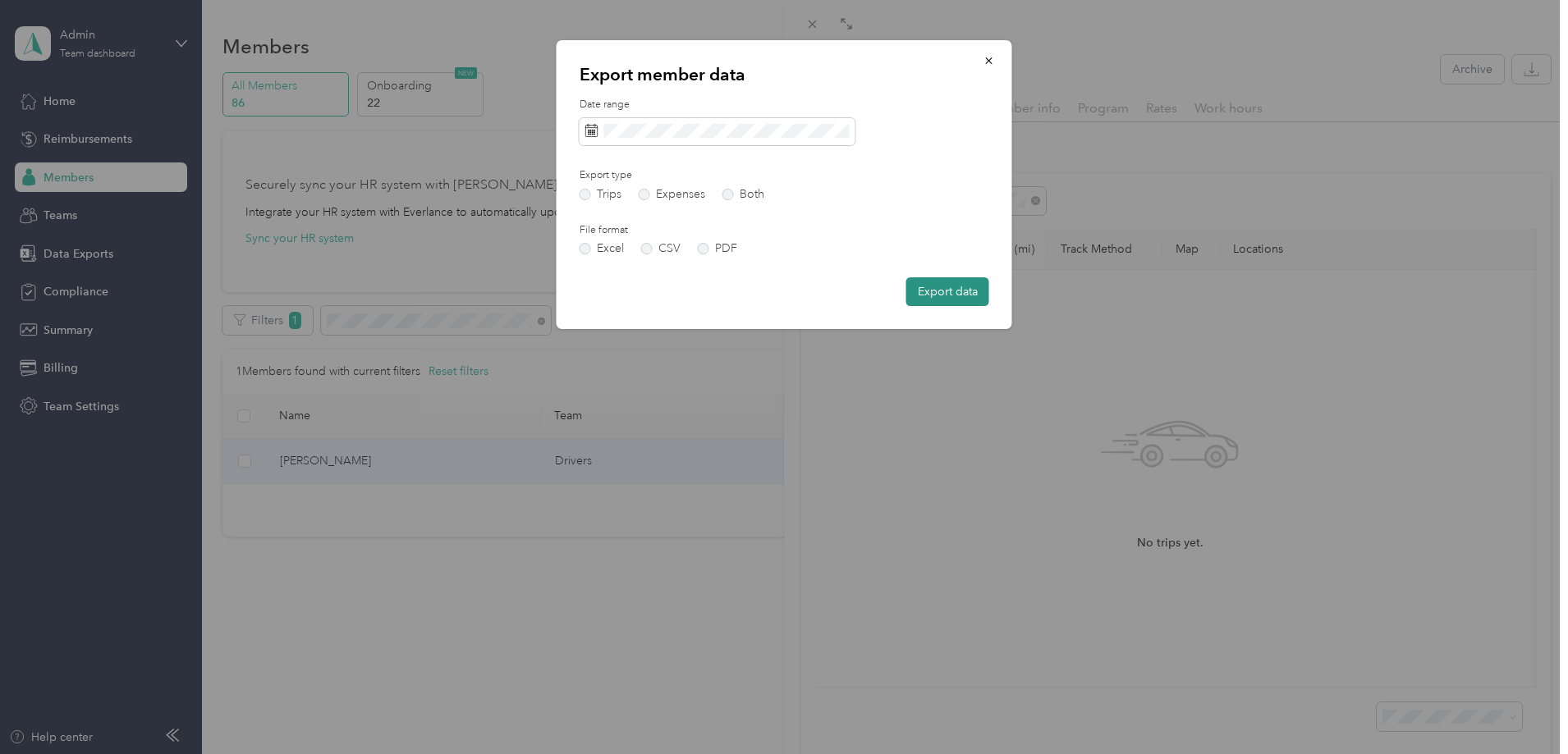
click at [935, 302] on button "Export data" at bounding box center [947, 292] width 83 height 29
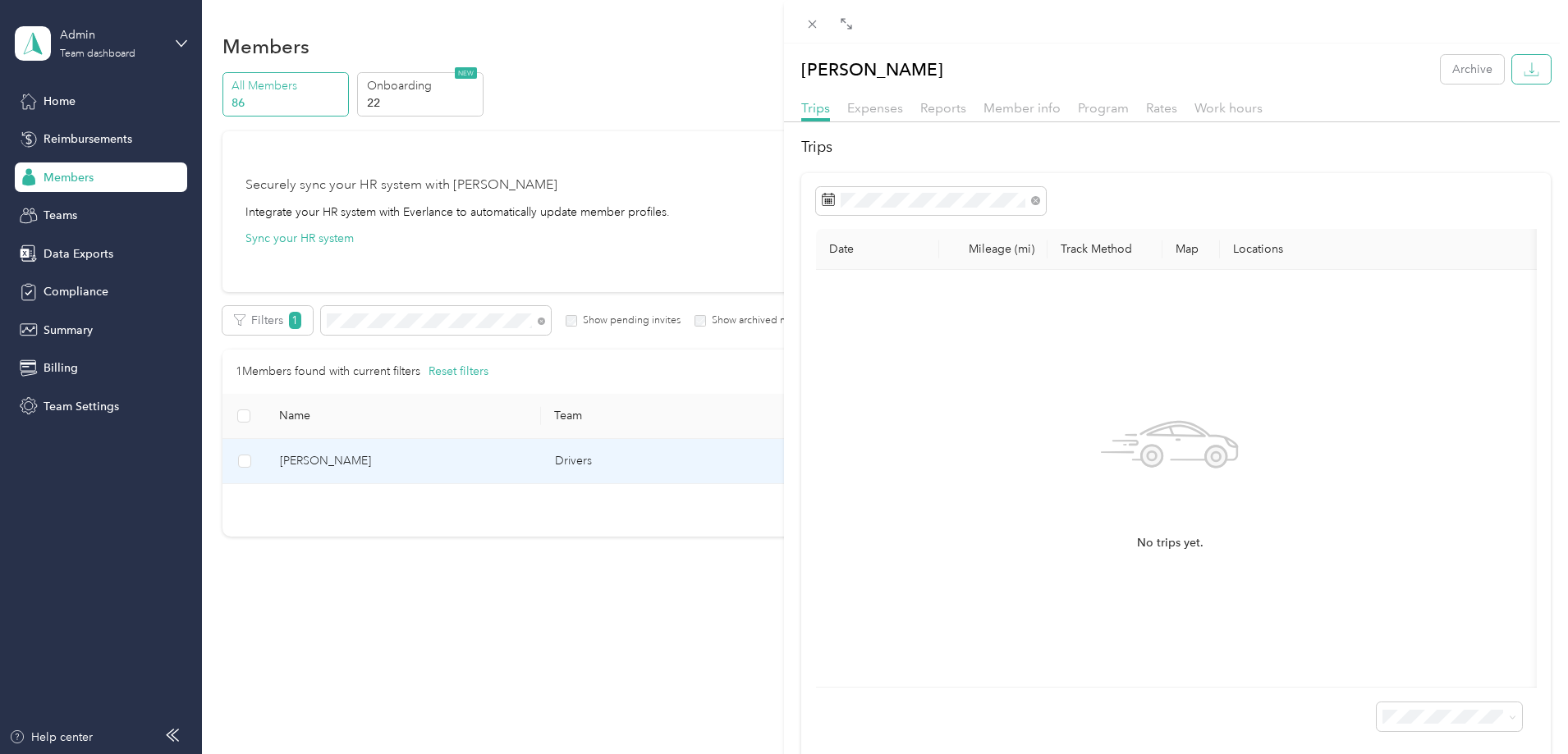
click at [1530, 74] on button "button" at bounding box center [1531, 69] width 39 height 29
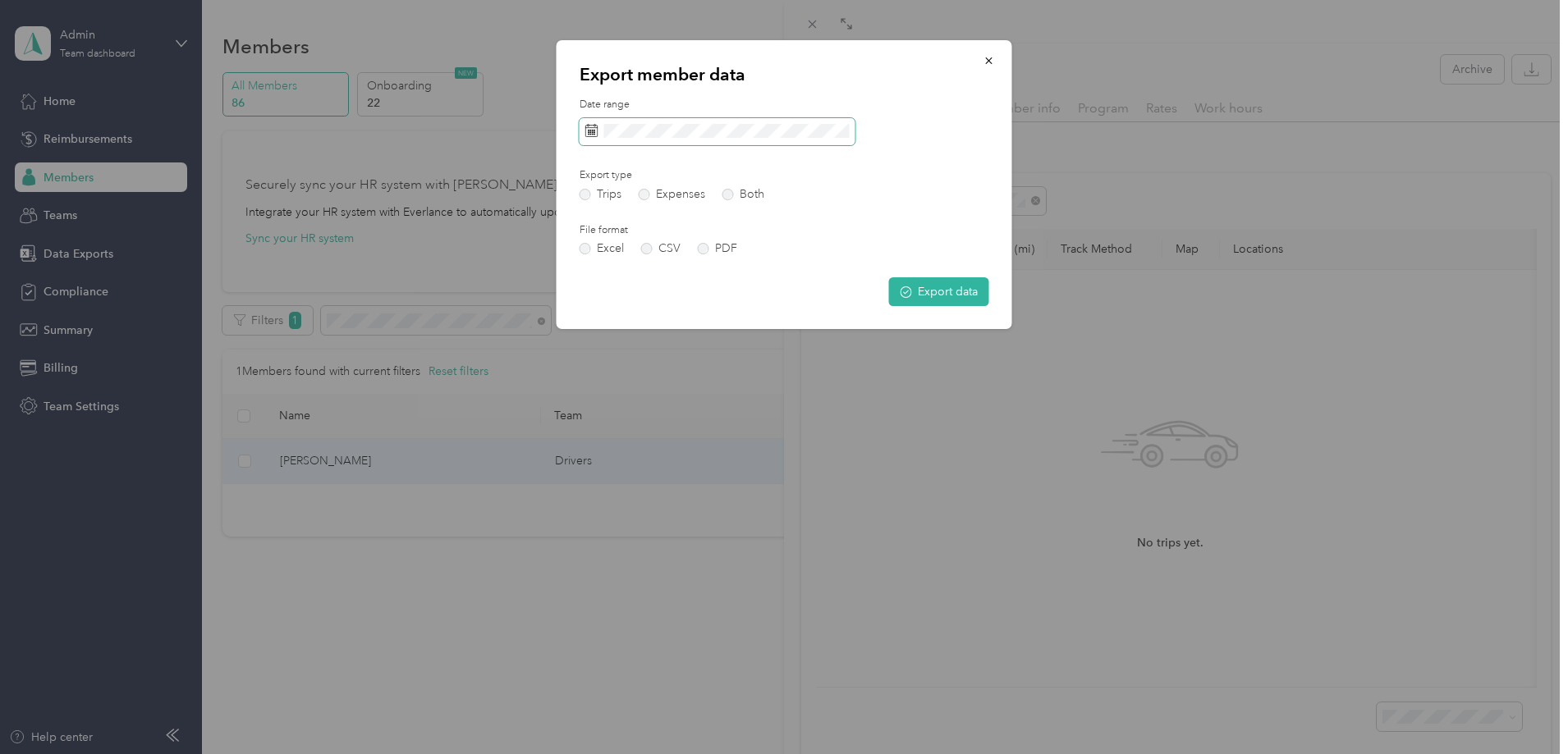
click at [749, 144] on span at bounding box center [718, 132] width 276 height 28
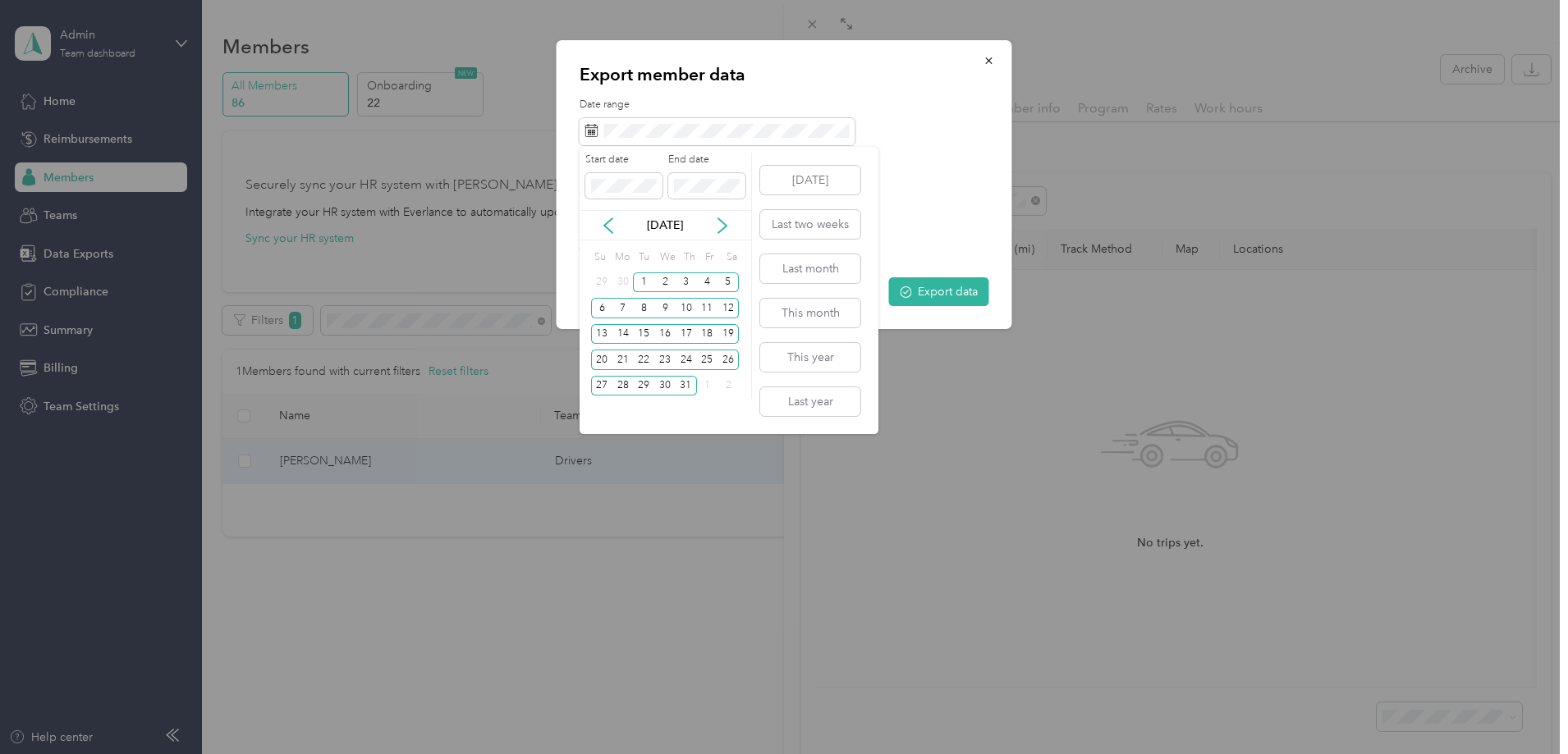
click at [731, 227] on div "[DATE]" at bounding box center [665, 225] width 171 height 17
click at [725, 224] on icon at bounding box center [722, 225] width 16 height 16
click at [700, 282] on div "1" at bounding box center [707, 282] width 21 height 21
click at [599, 414] on div "31" at bounding box center [601, 412] width 21 height 21
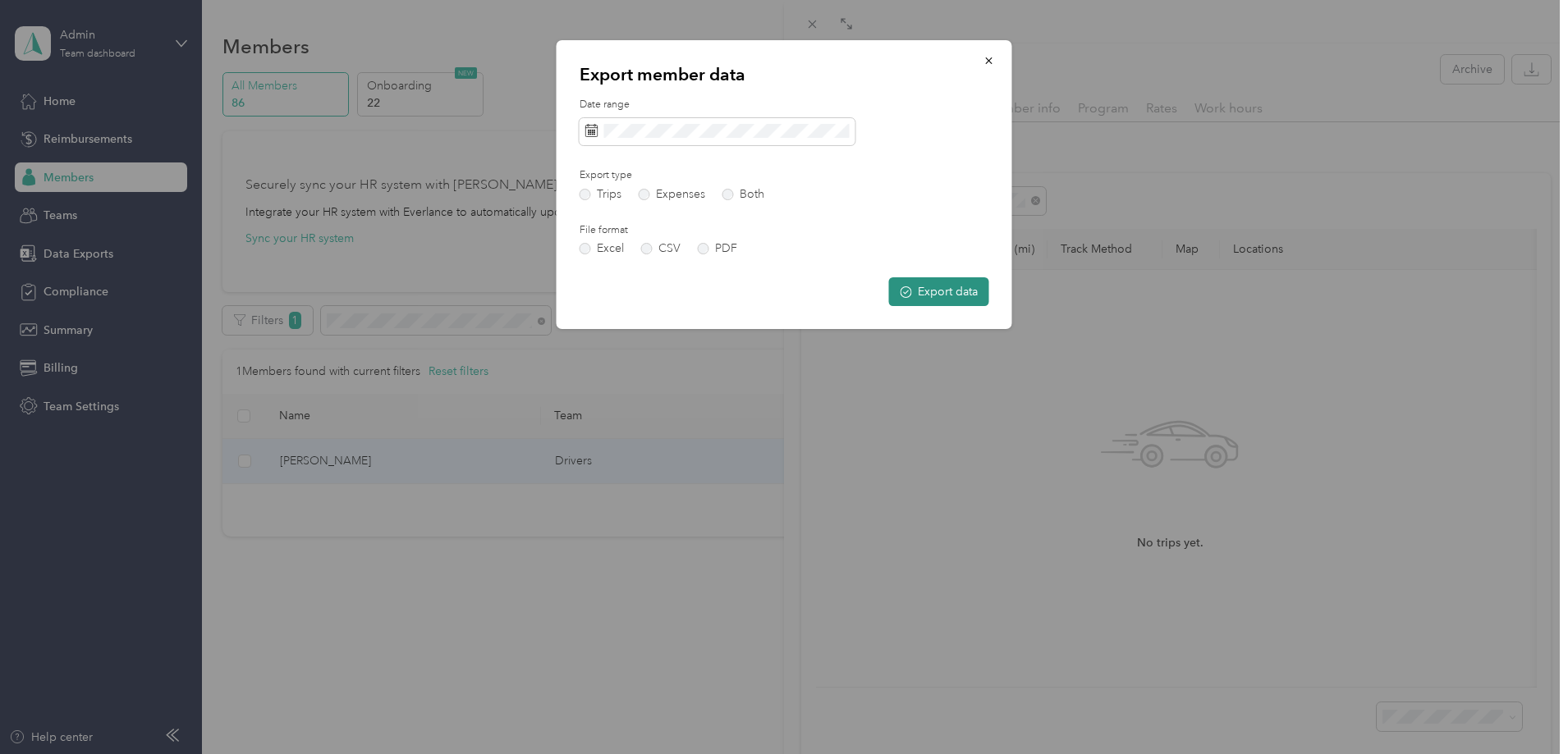
click at [905, 297] on circle "submit" at bounding box center [906, 292] width 10 height 10
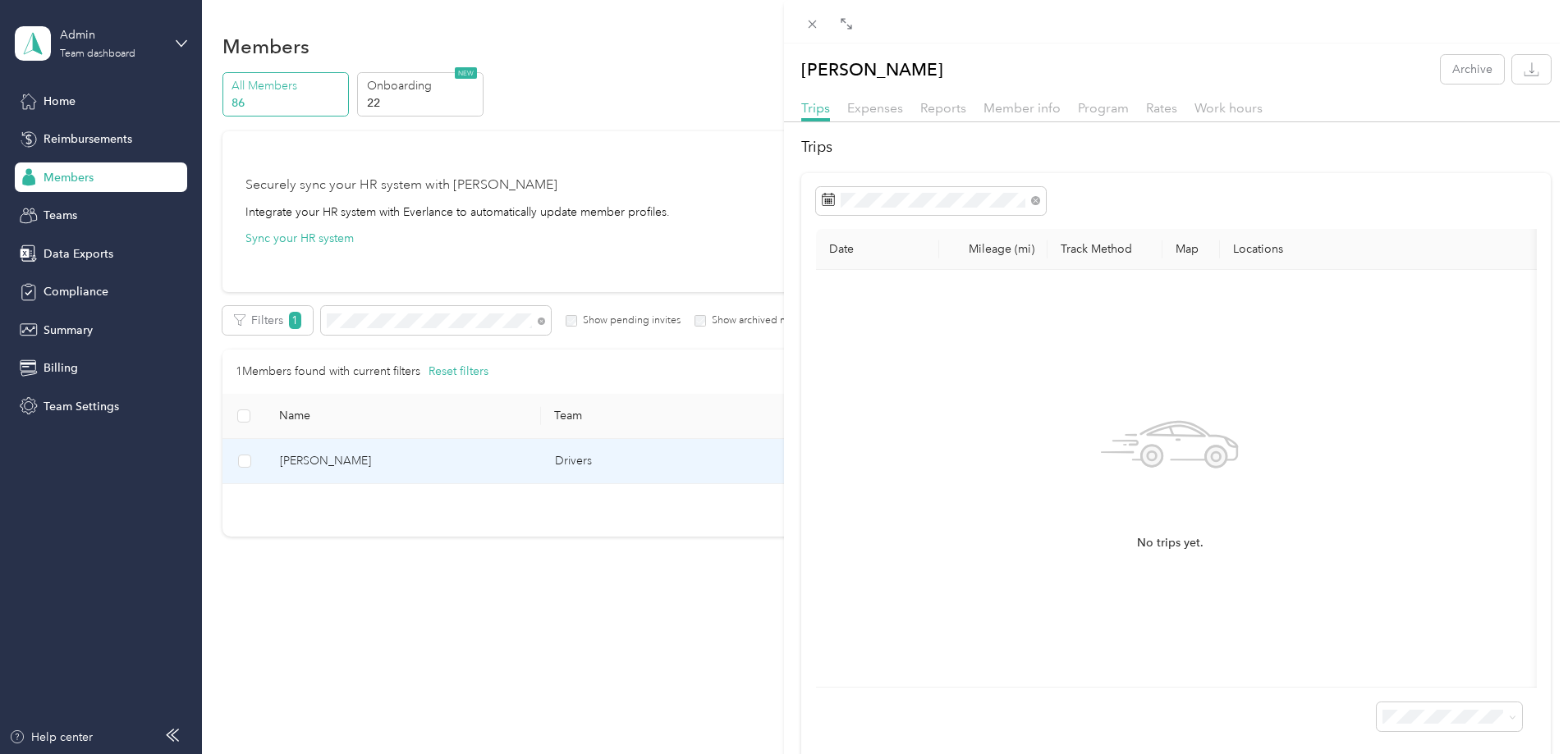
click at [104, 83] on div "[PERSON_NAME] Archive Trips Expenses Reports Member info Program Rates Work hou…" at bounding box center [784, 377] width 1568 height 754
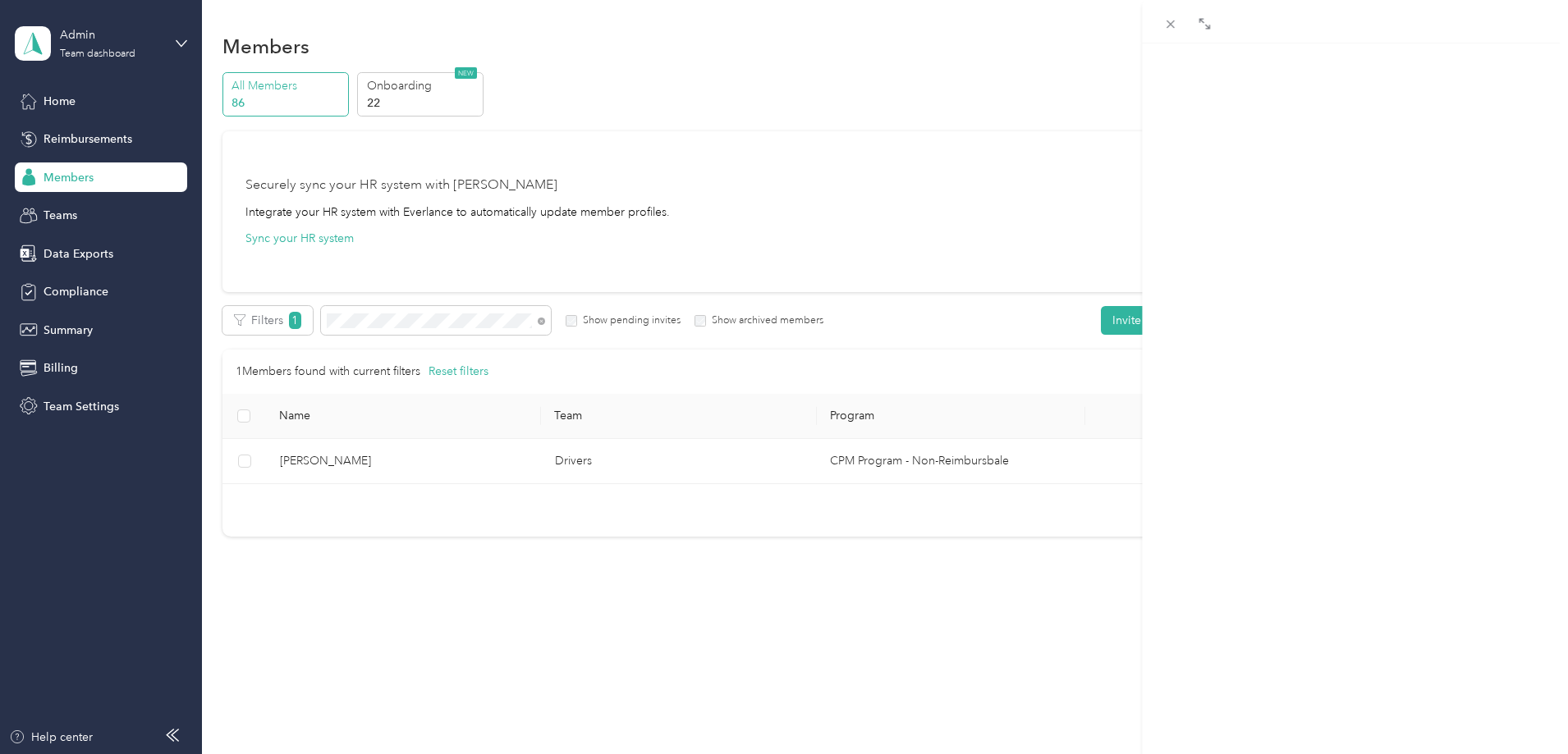
click at [89, 93] on div at bounding box center [784, 377] width 1568 height 754
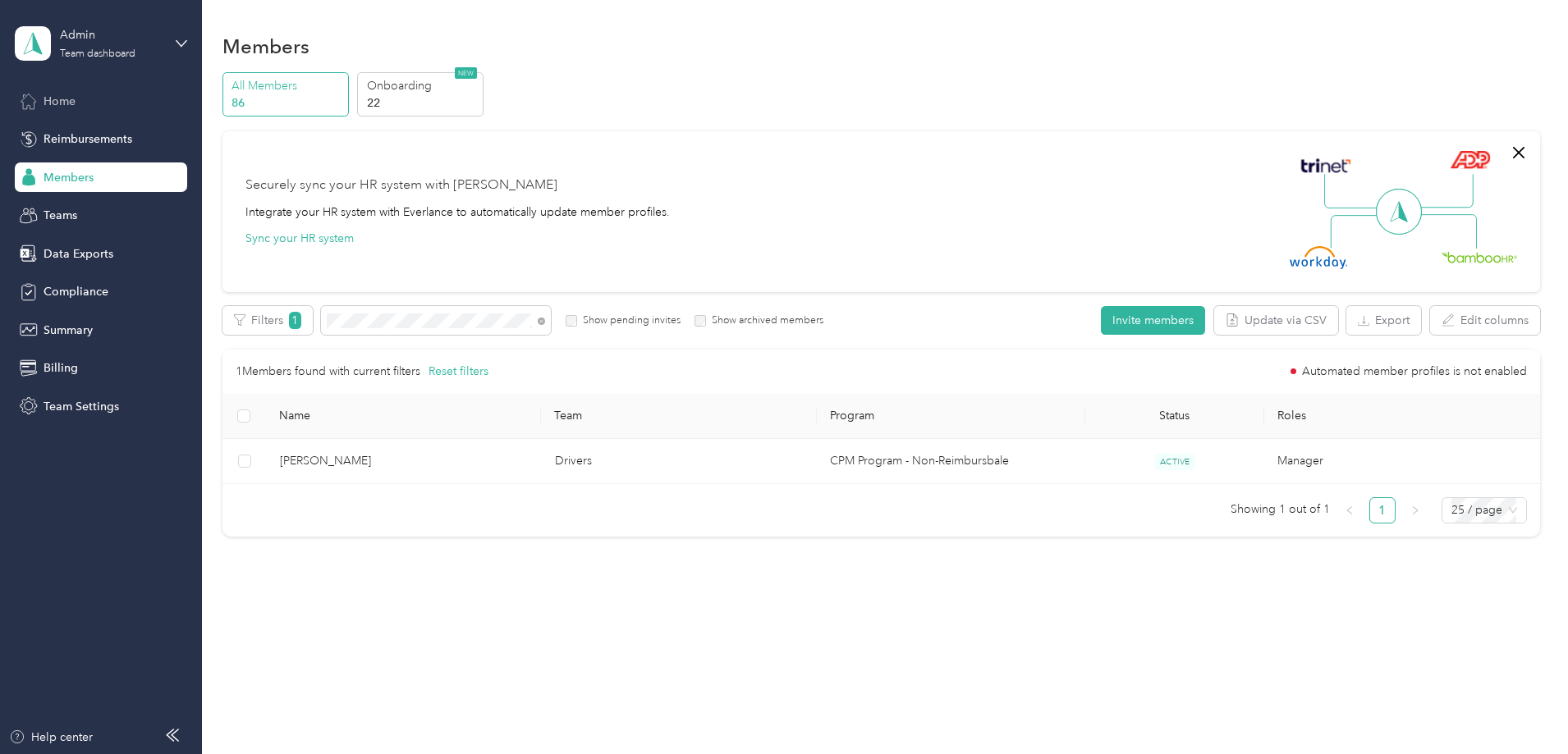
click at [59, 103] on span "Home" at bounding box center [59, 101] width 32 height 17
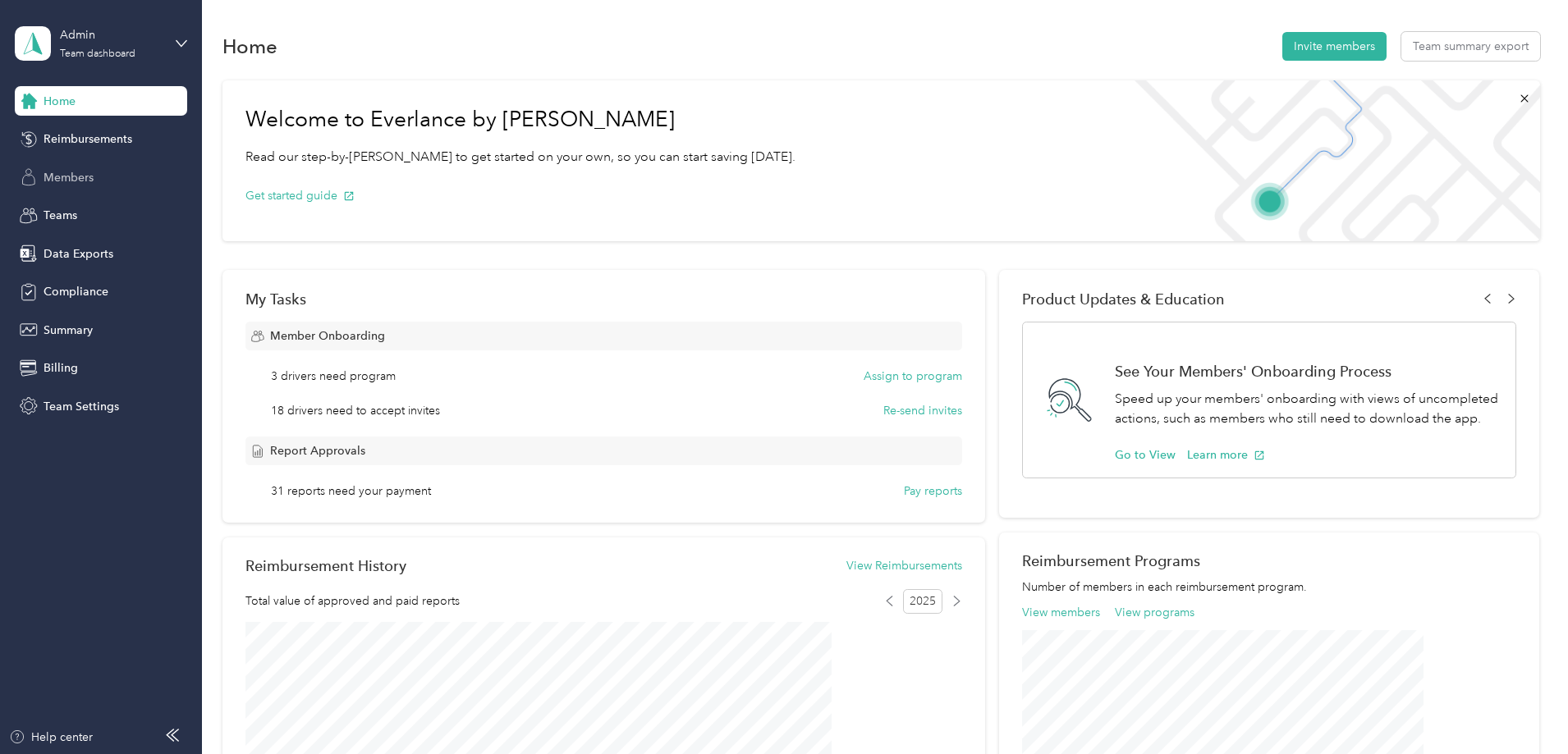
click at [93, 171] on span "Members" at bounding box center [69, 177] width 50 height 17
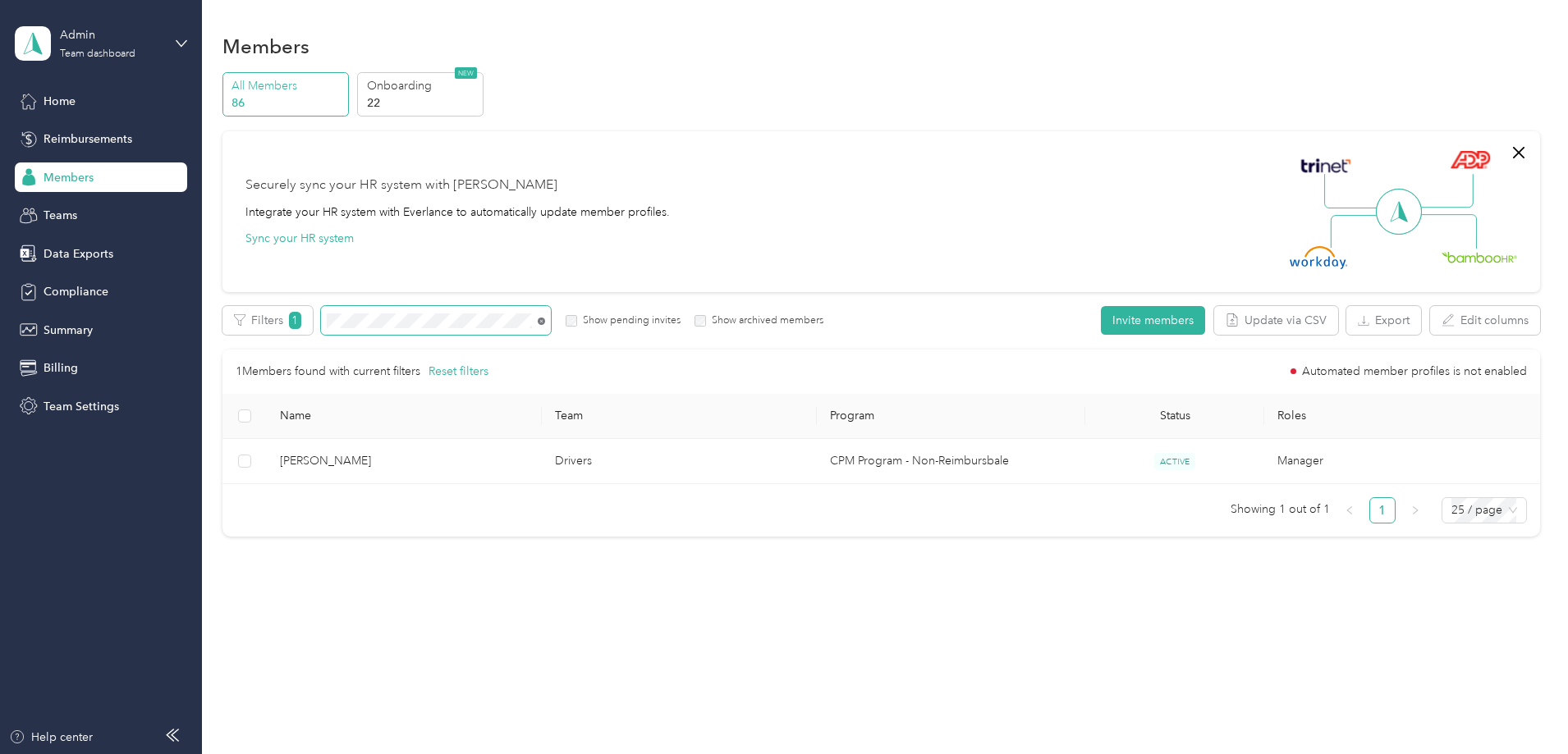
click at [545, 320] on icon at bounding box center [541, 321] width 8 height 8
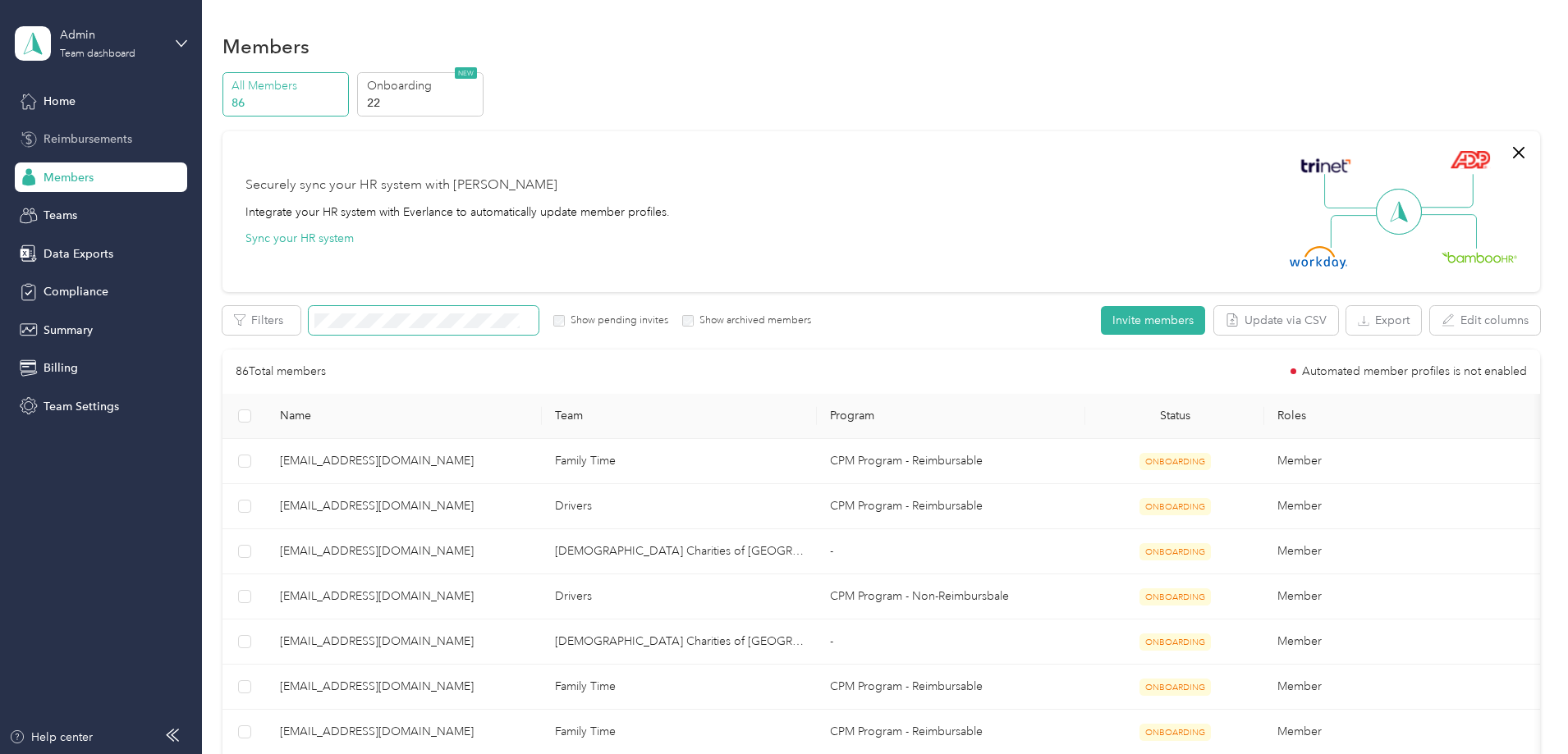
click at [122, 139] on span "Reimbursements" at bounding box center [88, 139] width 89 height 17
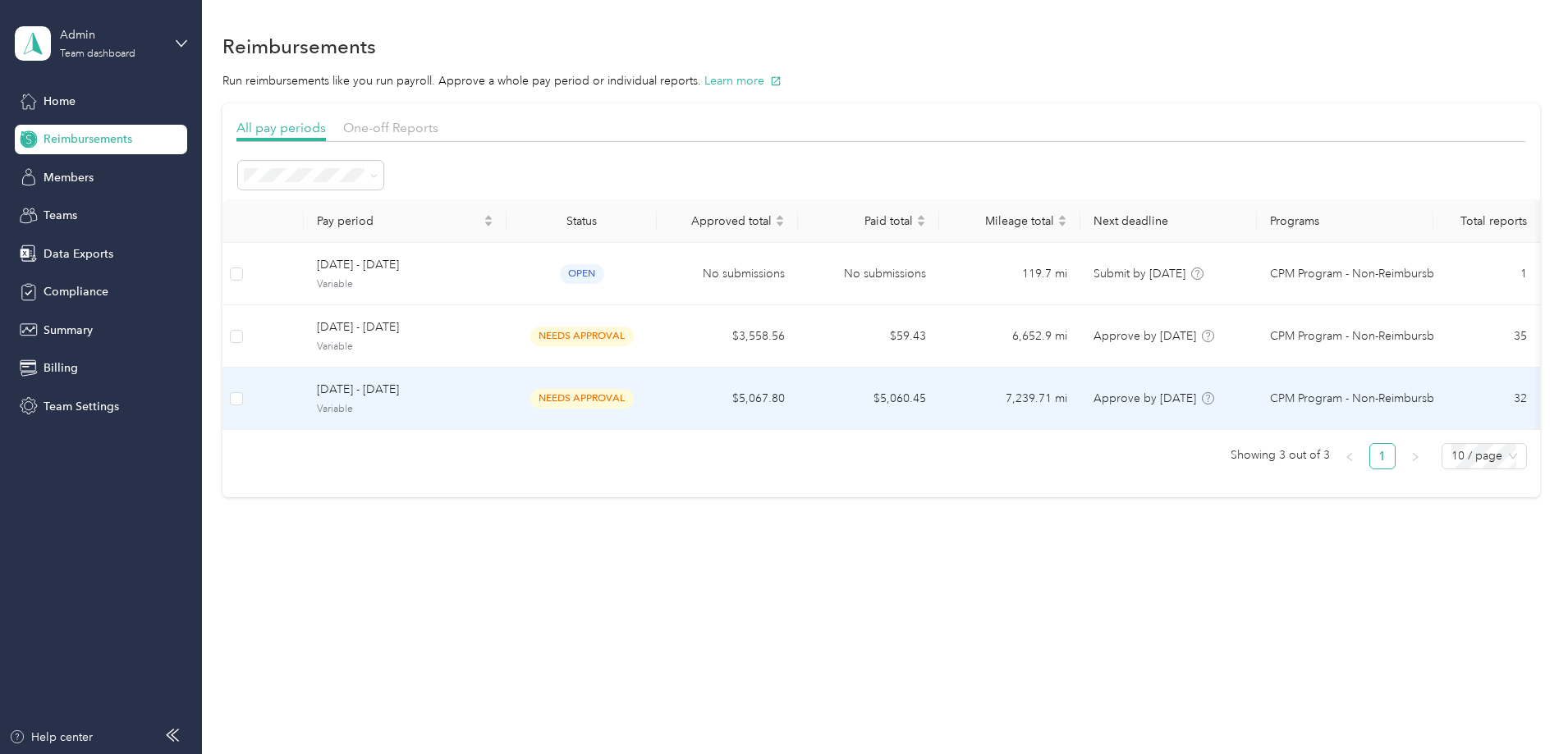
click at [798, 410] on td "$5,067.80" at bounding box center [727, 398] width 141 height 62
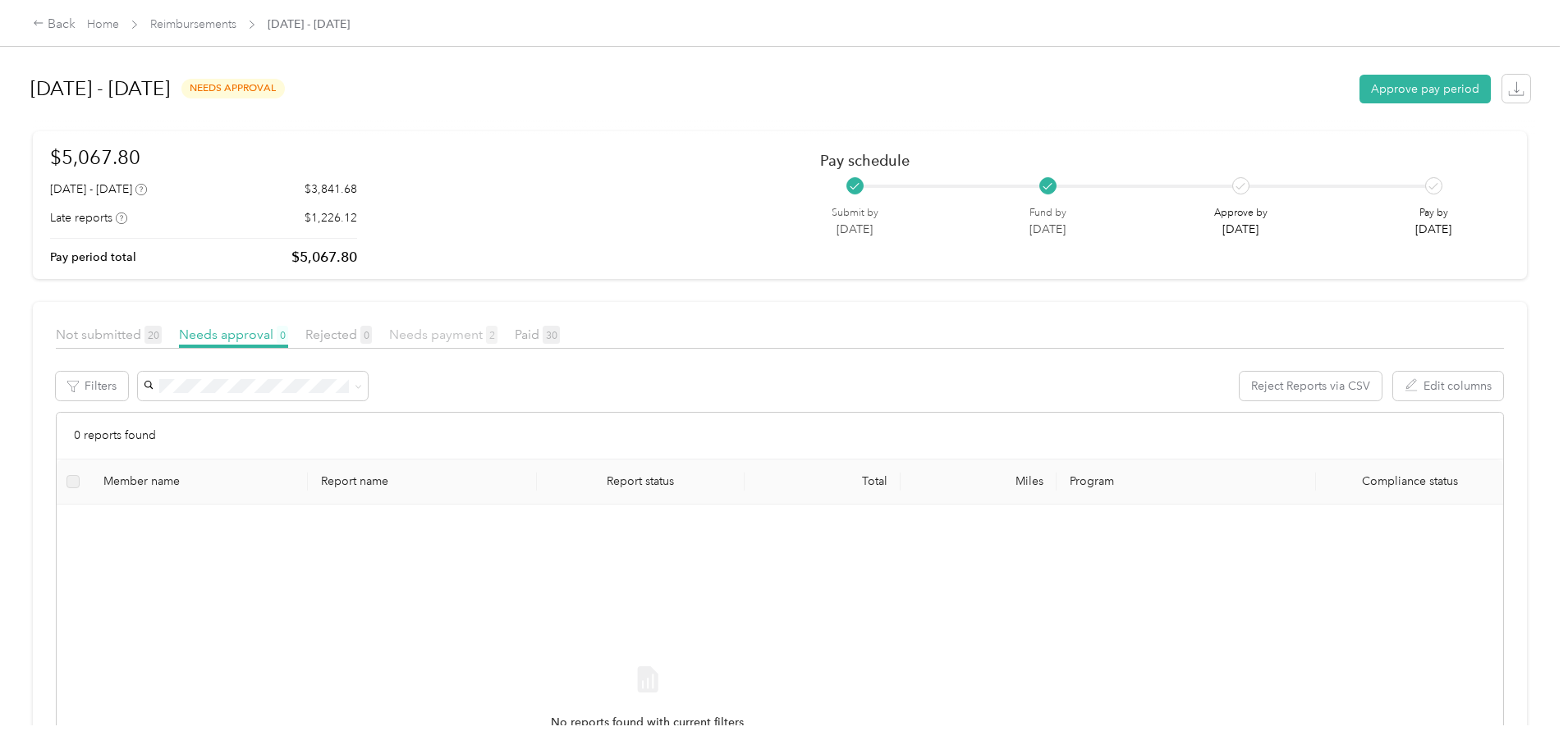
click at [498, 335] on span "Needs payment 2" at bounding box center [443, 335] width 109 height 15
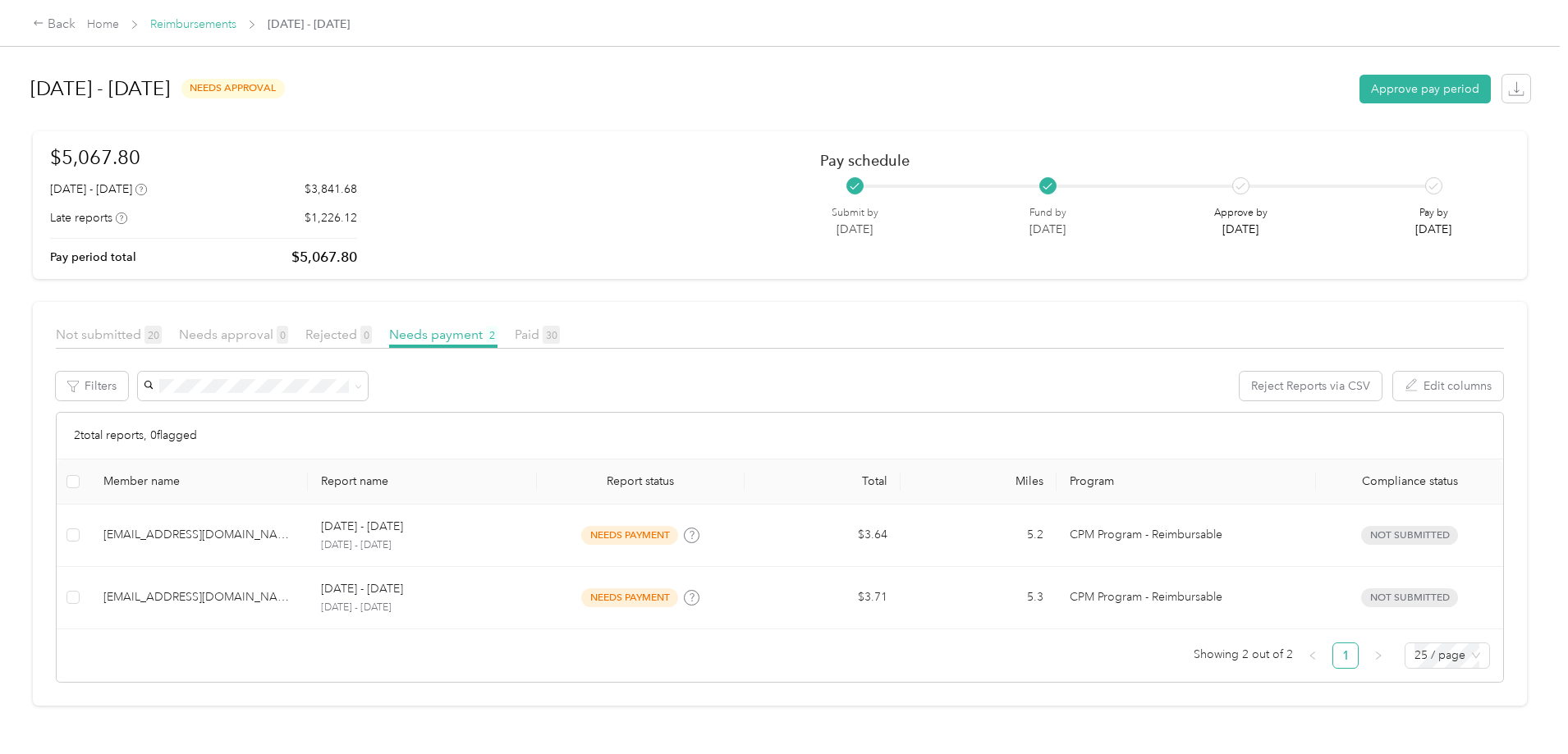
click at [236, 17] on link "Reimbursements" at bounding box center [193, 24] width 86 height 14
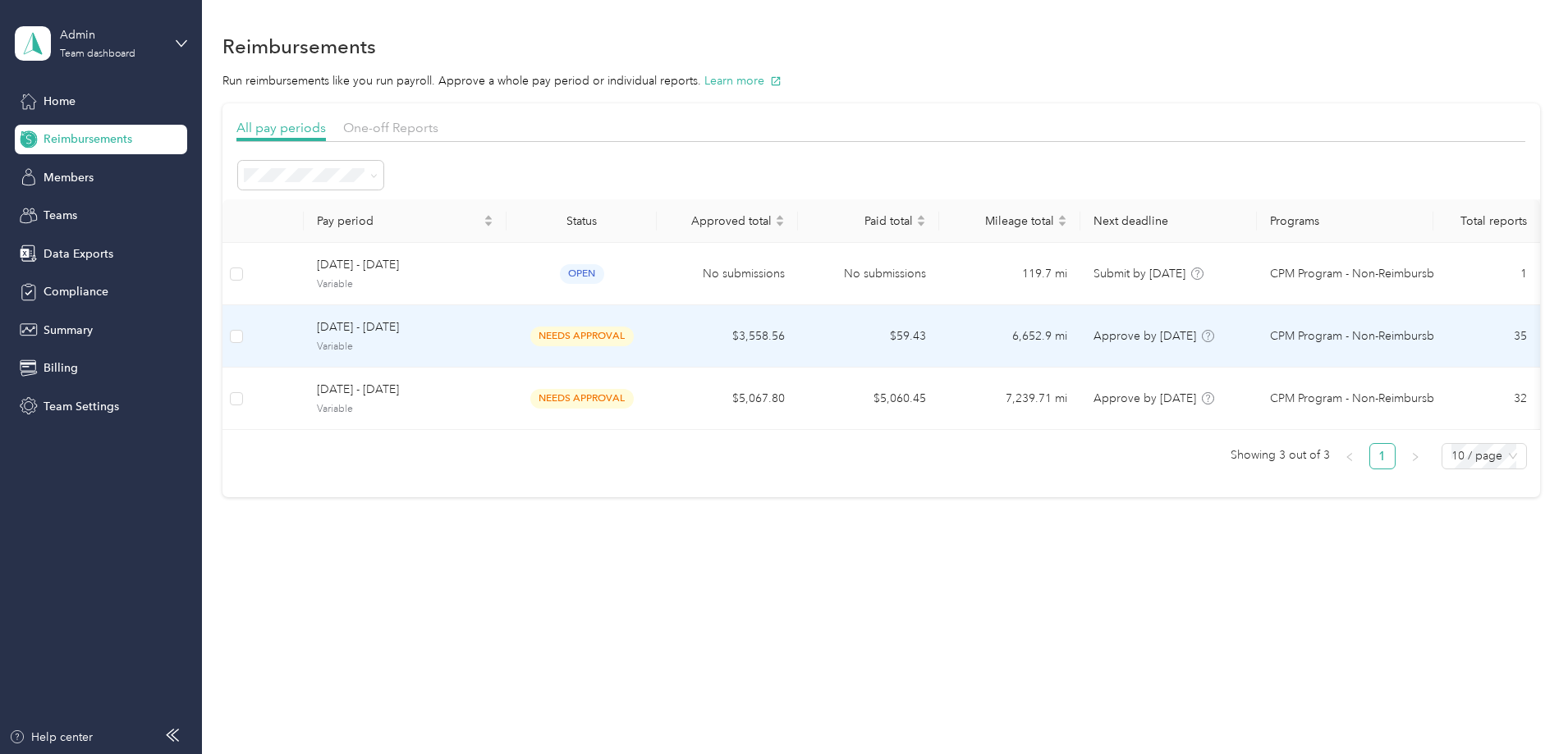
click at [657, 327] on td "needs approval" at bounding box center [581, 336] width 150 height 62
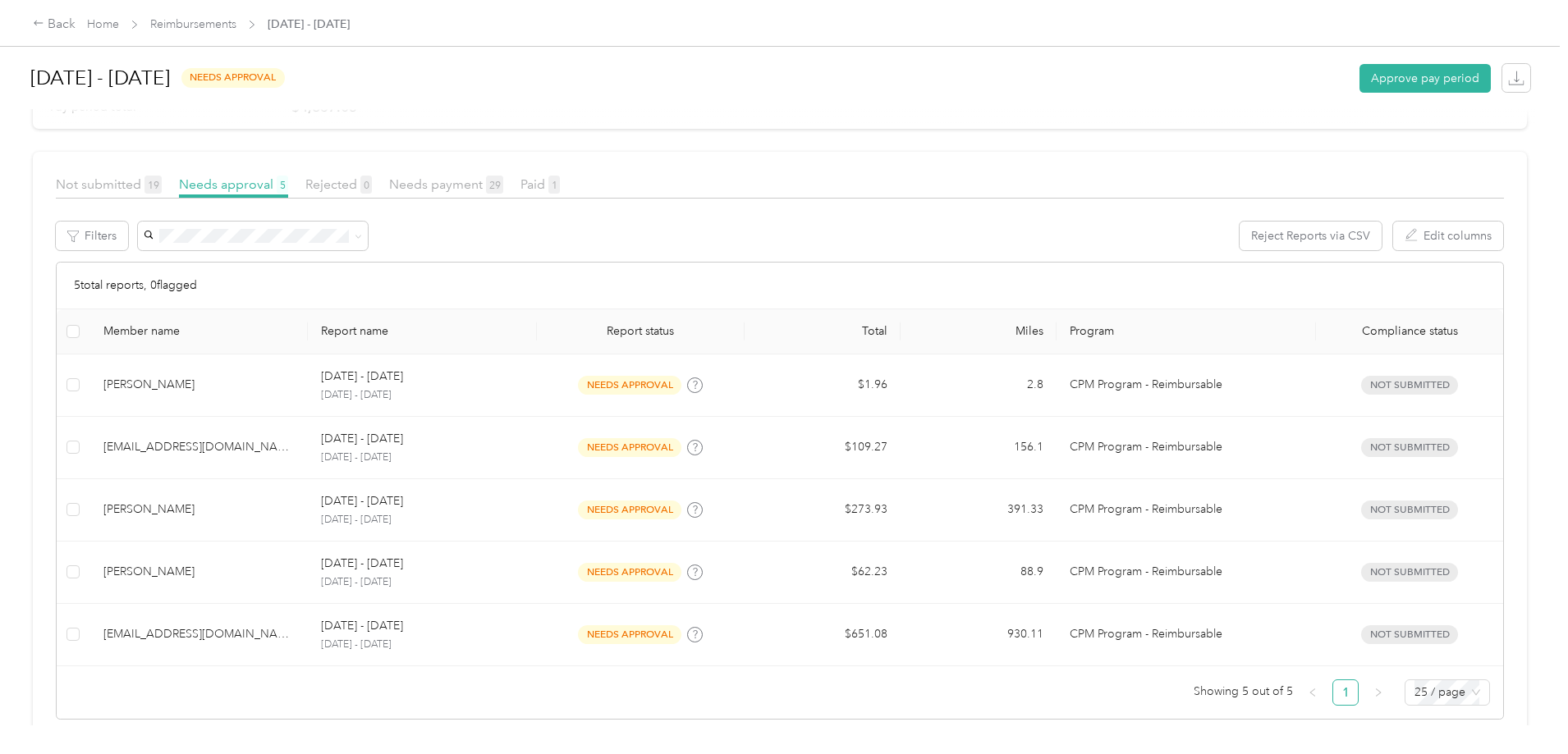
scroll to position [164, 0]
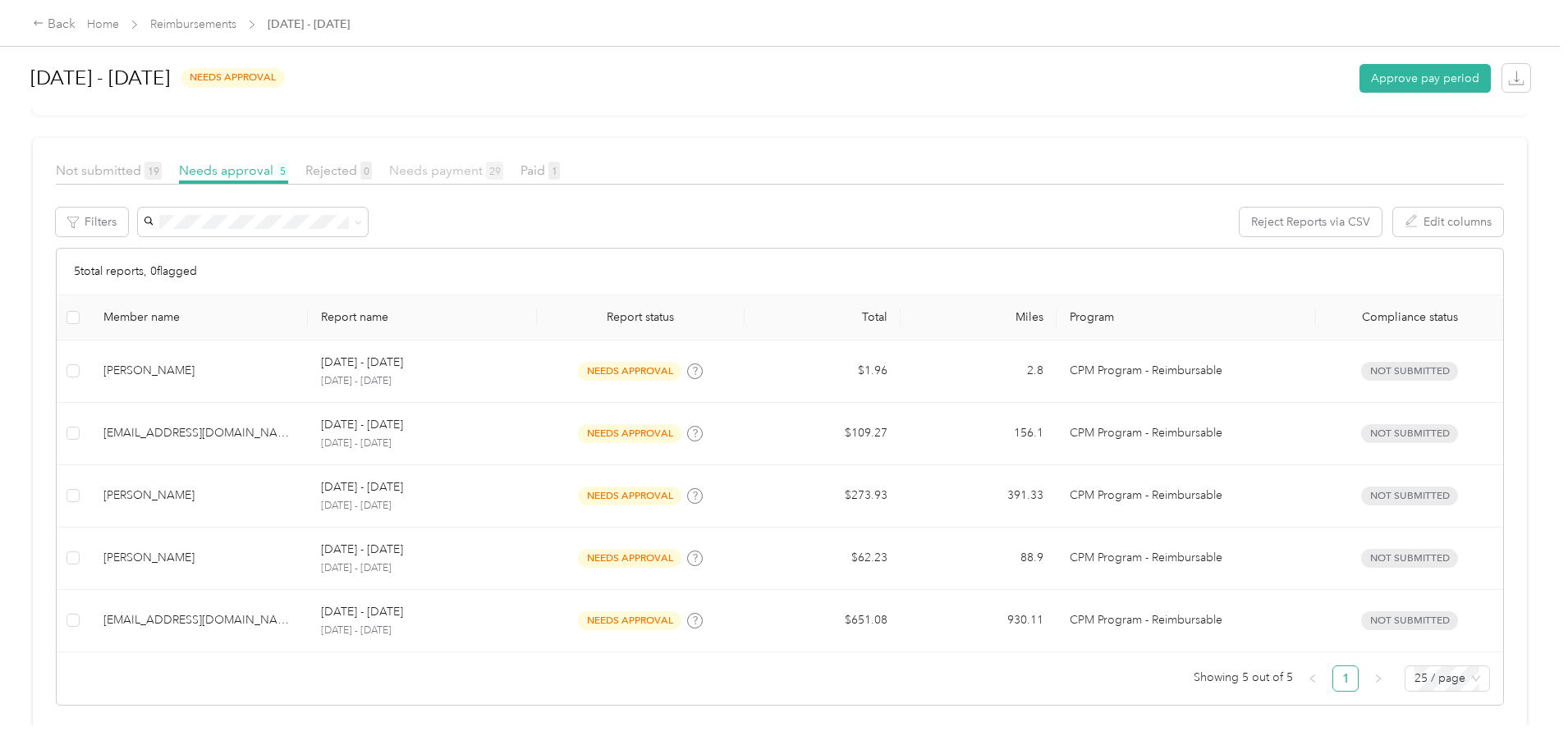
click at [504, 176] on span "Needs payment 29" at bounding box center [445, 170] width 114 height 15
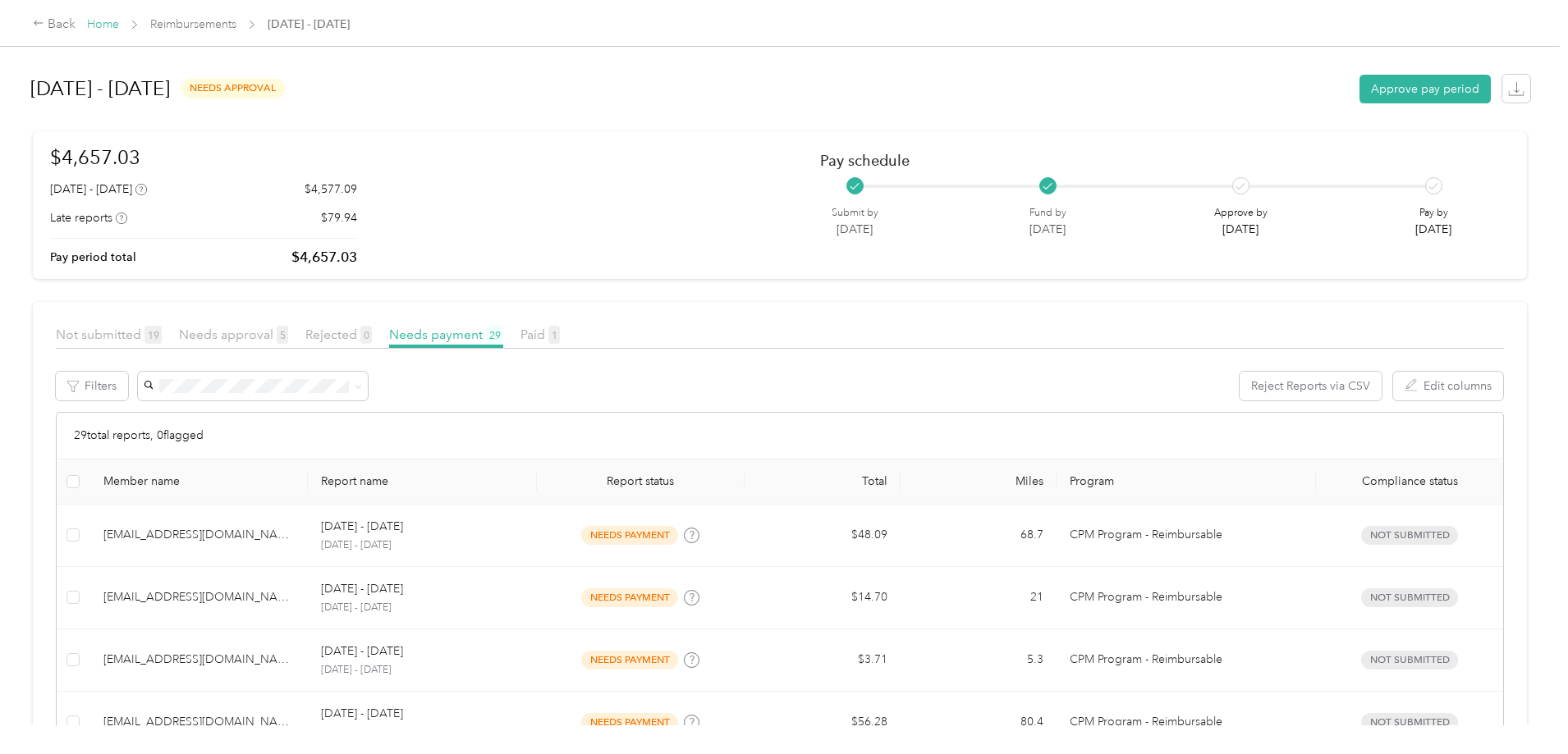
click at [119, 26] on link "Home" at bounding box center [103, 24] width 32 height 14
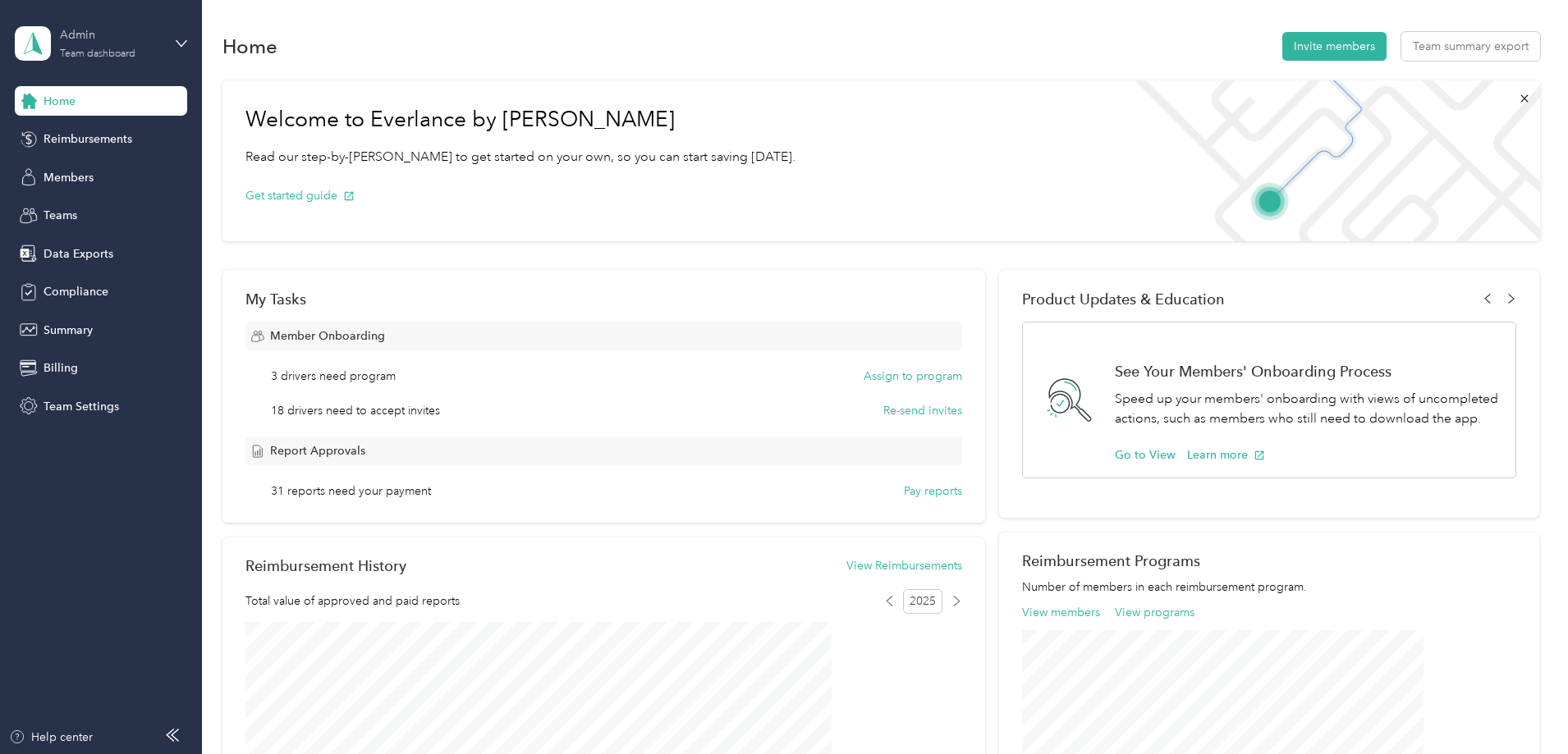
click at [146, 55] on div "Admin Team dashboard" at bounding box center [111, 43] width 103 height 33
click at [92, 209] on div "Log out" at bounding box center [188, 210] width 323 height 29
